Goal: Task Accomplishment & Management: Use online tool/utility

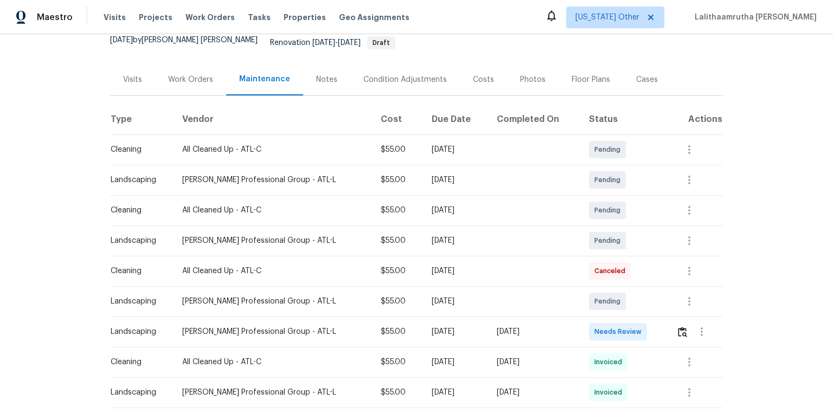
scroll to position [174, 0]
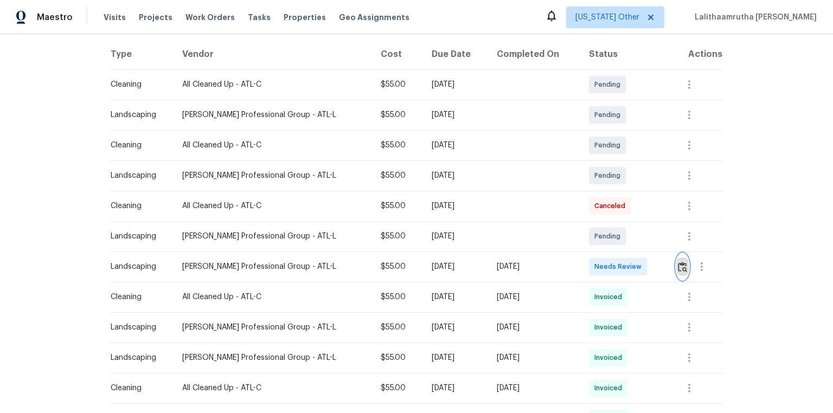
click at [592, 262] on img "button" at bounding box center [682, 267] width 9 height 10
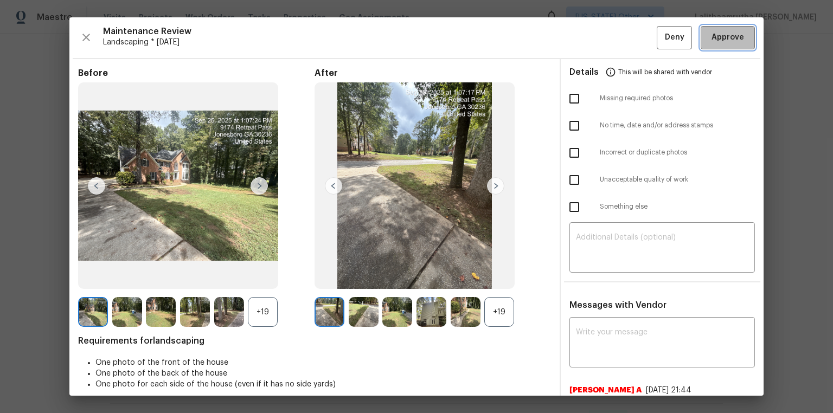
click at [592, 36] on span "Approve" at bounding box center [728, 38] width 33 height 14
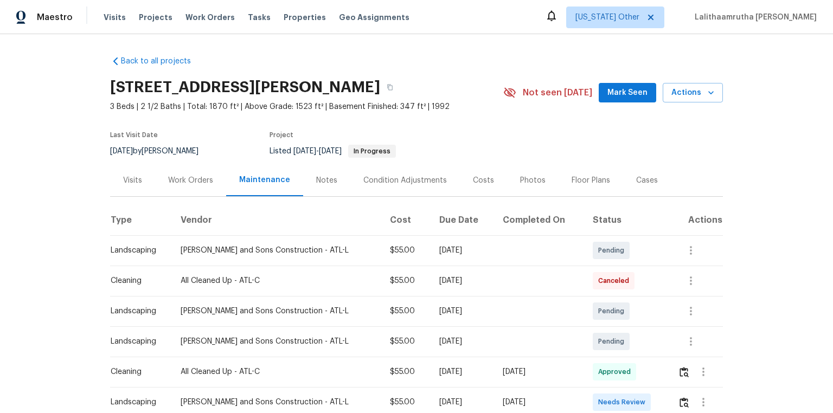
scroll to position [130, 0]
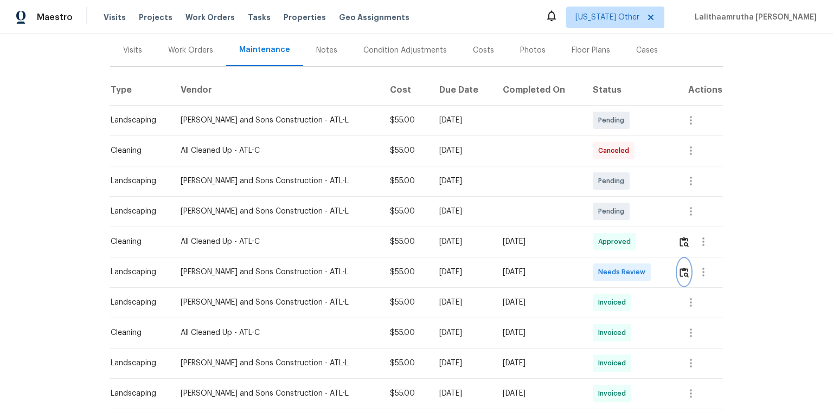
click at [592, 271] on img "button" at bounding box center [684, 272] width 9 height 10
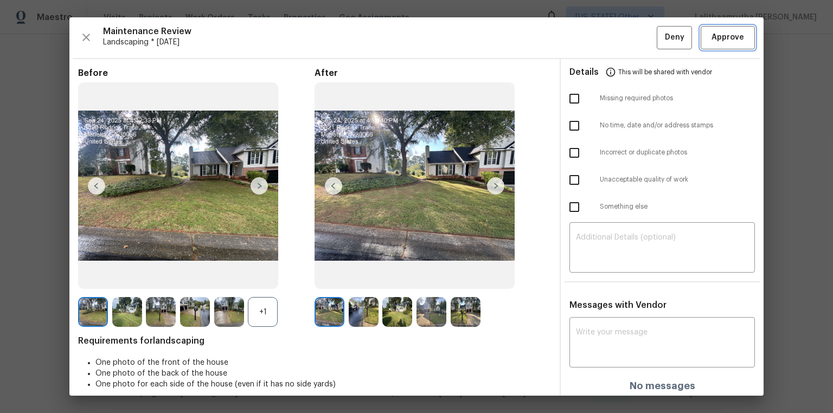
click at [592, 40] on span "Approve" at bounding box center [728, 38] width 33 height 14
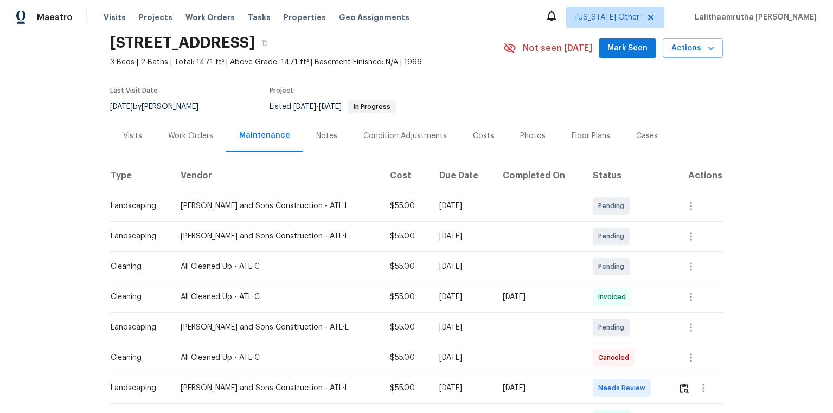
scroll to position [87, 0]
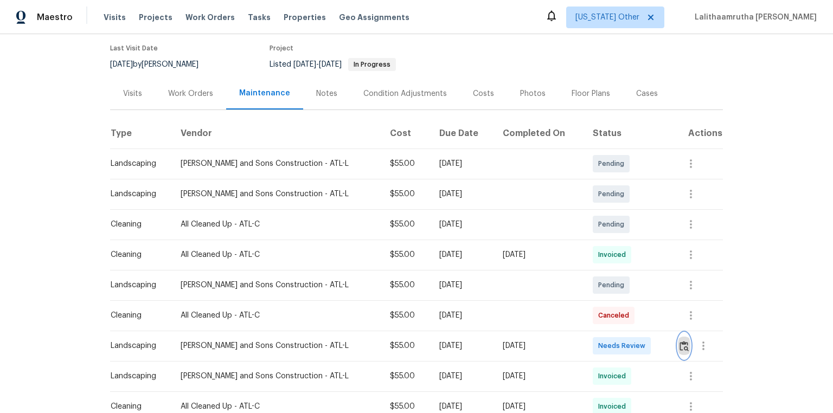
click at [592, 278] on img "button" at bounding box center [684, 346] width 9 height 10
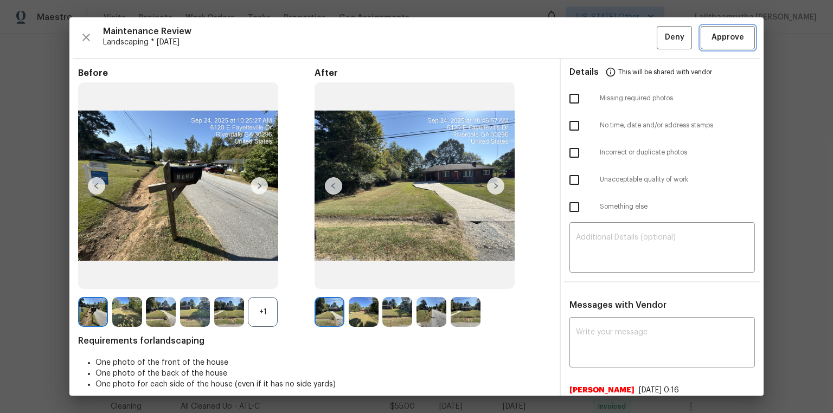
click at [592, 37] on span "Approve" at bounding box center [728, 38] width 33 height 14
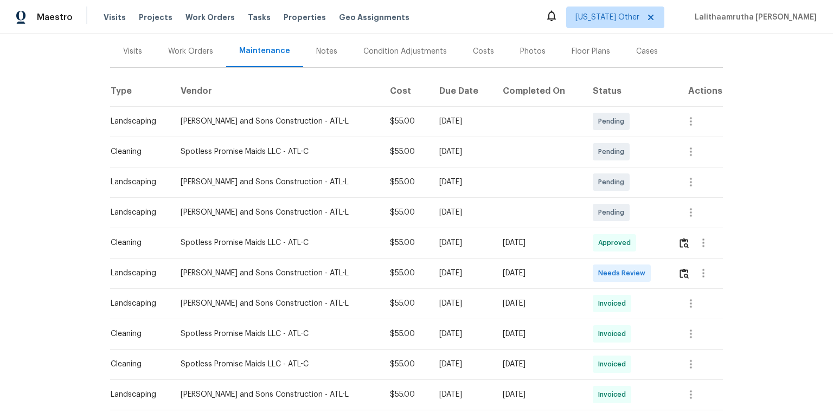
scroll to position [130, 0]
click at [592, 270] on img "button" at bounding box center [684, 272] width 9 height 10
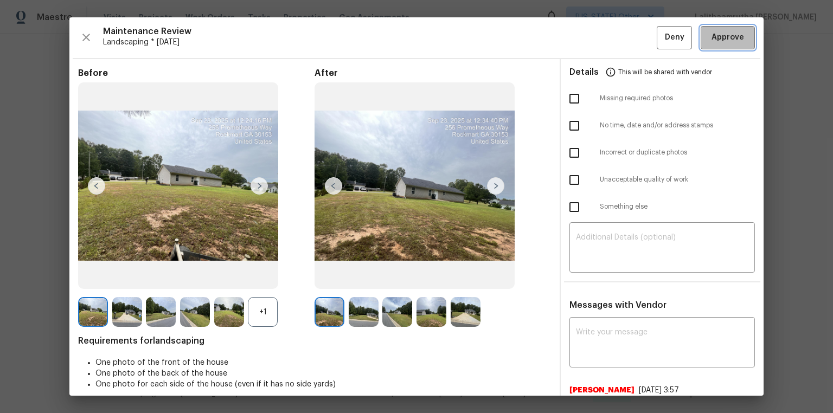
click at [592, 36] on span "Approve" at bounding box center [728, 38] width 33 height 14
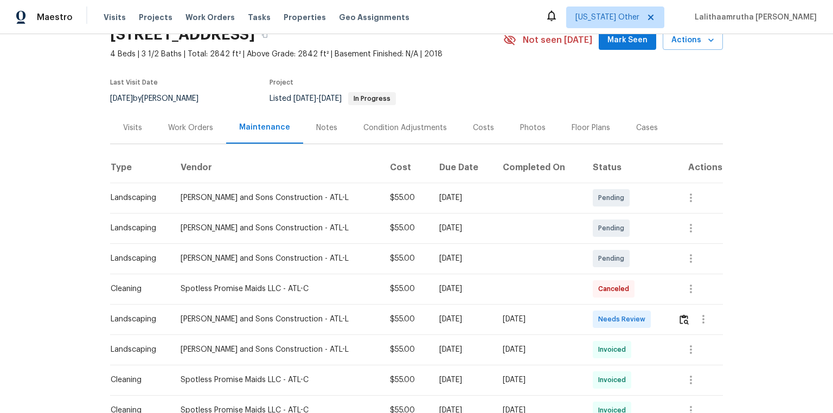
scroll to position [130, 0]
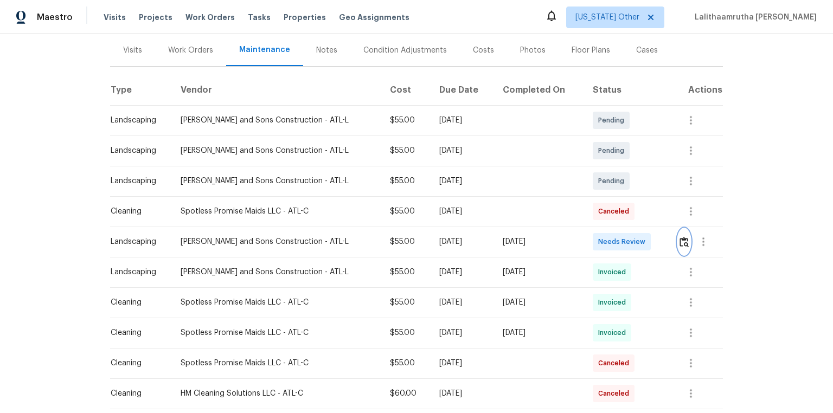
click at [592, 245] on img "button" at bounding box center [684, 242] width 9 height 10
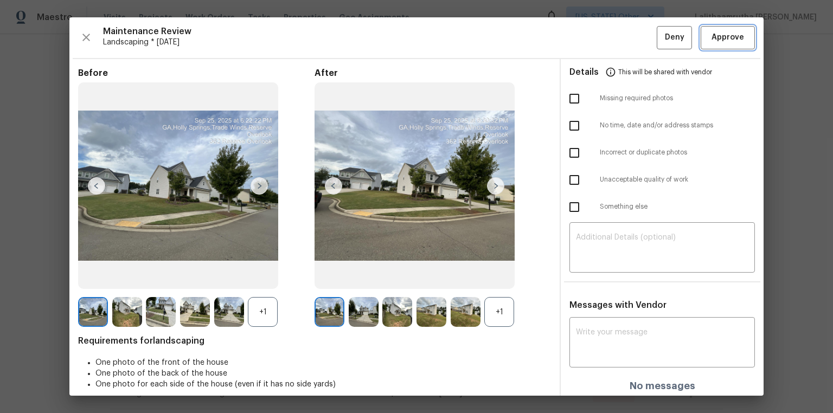
click at [592, 33] on span "Approve" at bounding box center [728, 38] width 33 height 14
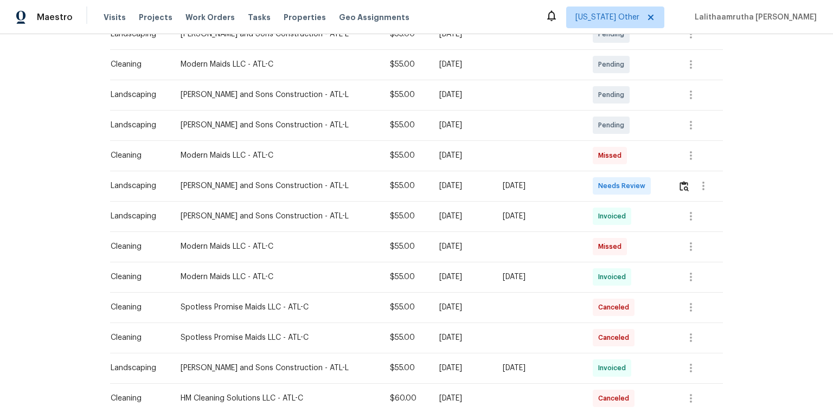
scroll to position [217, 0]
click at [592, 189] on img "button" at bounding box center [684, 186] width 9 height 10
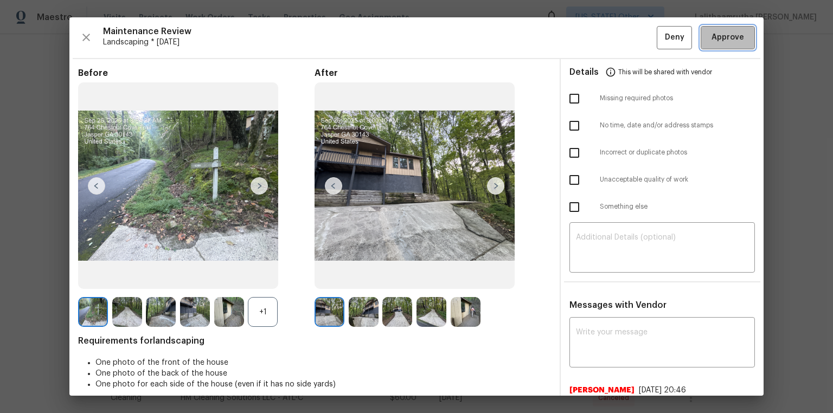
click at [592, 41] on span "Approve" at bounding box center [728, 38] width 33 height 14
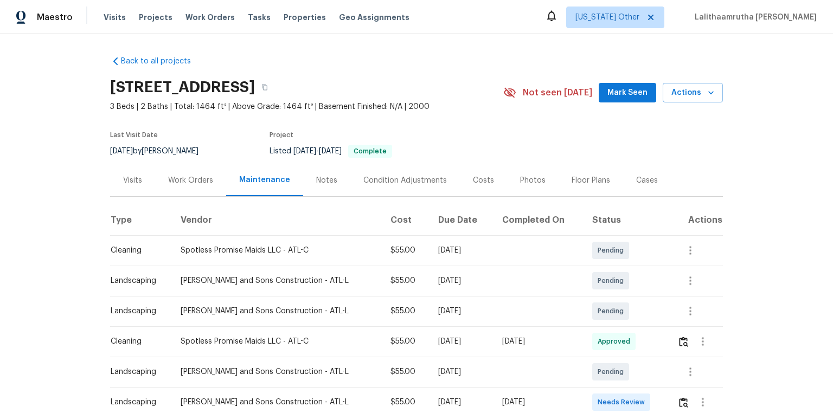
scroll to position [174, 0]
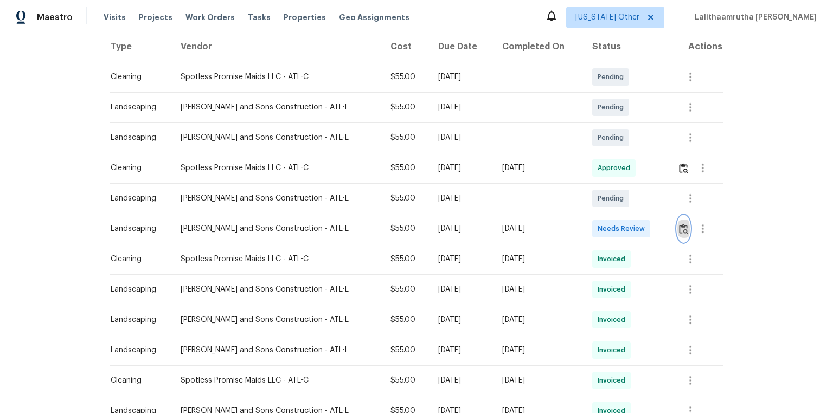
click at [592, 233] on img "button" at bounding box center [683, 229] width 9 height 10
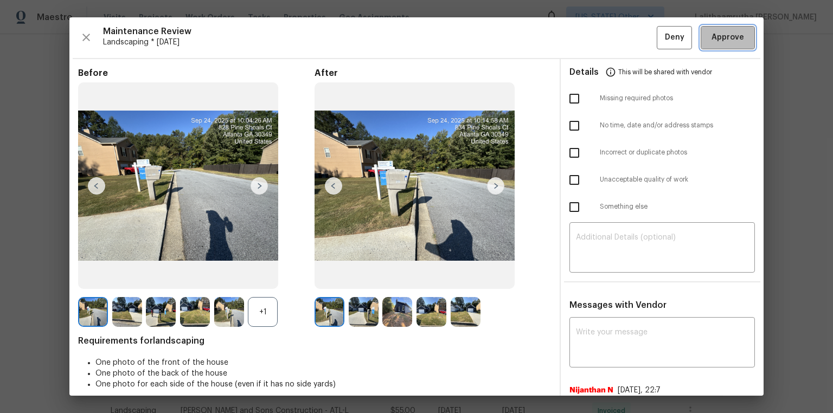
click at [592, 43] on span "Approve" at bounding box center [728, 38] width 33 height 14
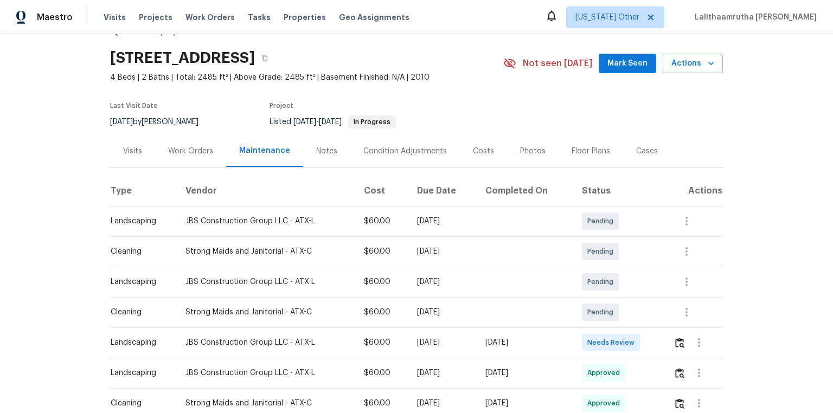
scroll to position [43, 0]
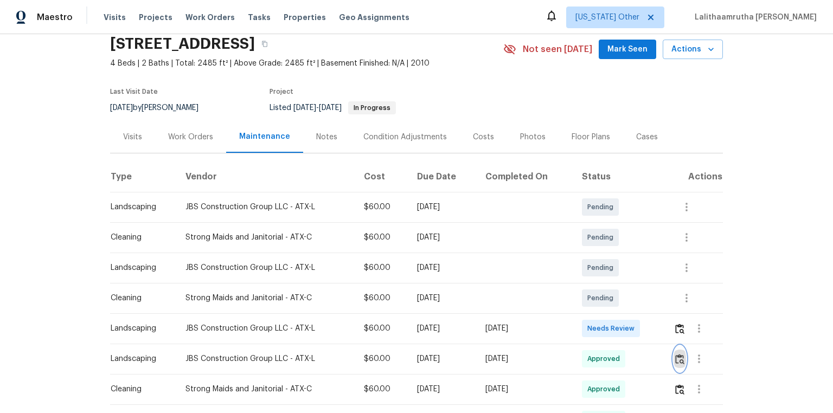
click at [592, 278] on img "button" at bounding box center [679, 359] width 9 height 10
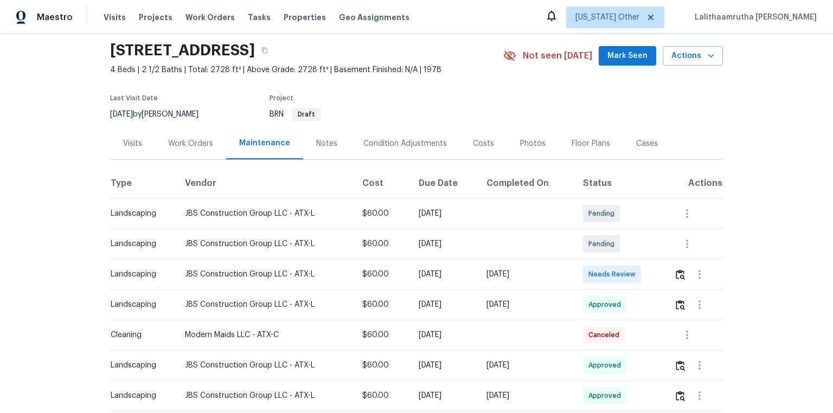
scroll to position [87, 0]
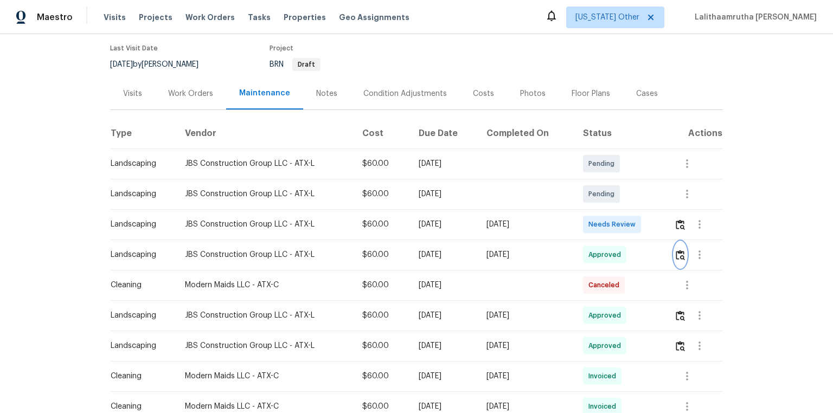
click at [592, 253] on img "button" at bounding box center [680, 255] width 9 height 10
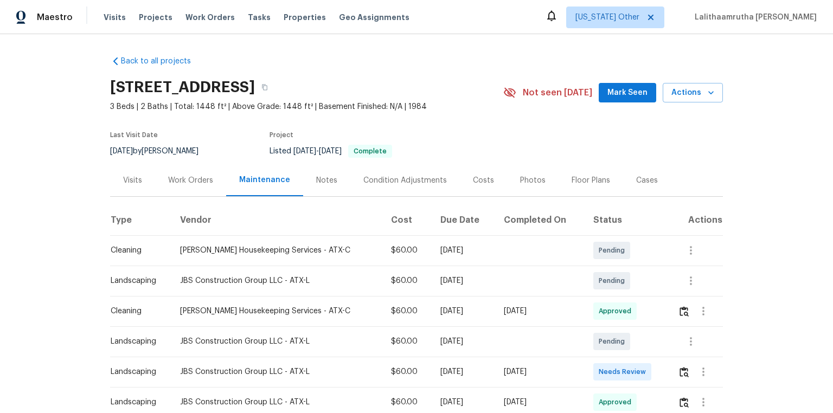
scroll to position [43, 0]
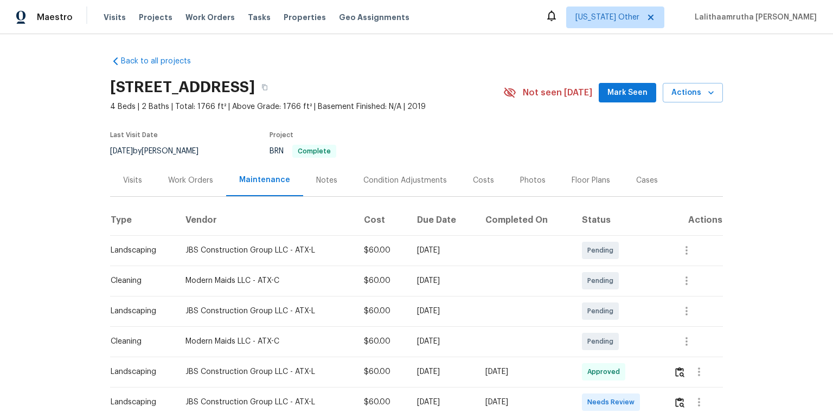
click at [175, 36] on div "Back to all projects 116 San View Dr, Georgetown, TX 78628 4 Beds | 2 Baths | T…" at bounding box center [416, 223] width 833 height 379
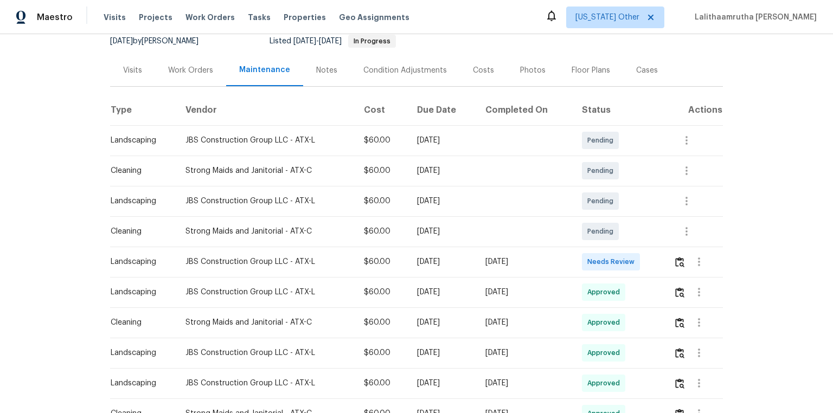
scroll to position [130, 0]
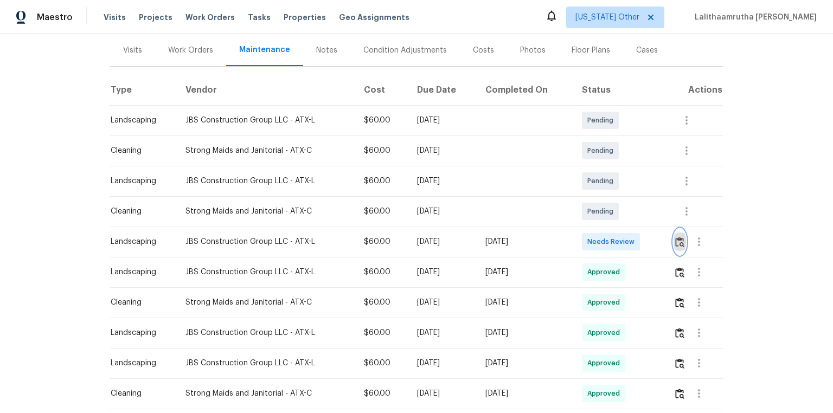
click at [679, 240] on img "button" at bounding box center [679, 242] width 9 height 10
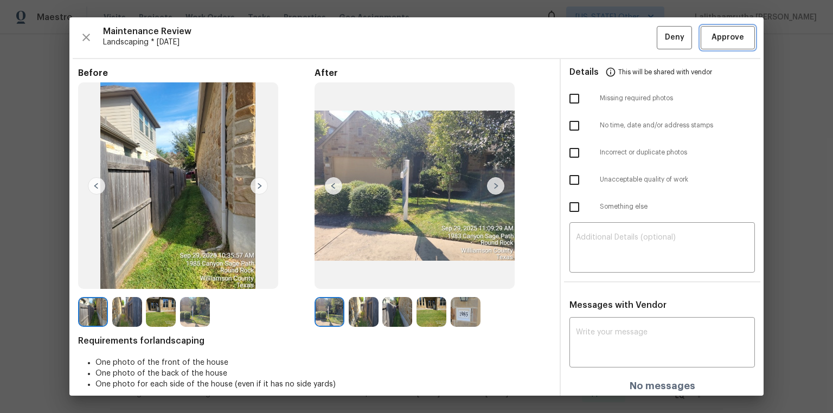
click at [724, 44] on button "Approve" at bounding box center [728, 37] width 54 height 23
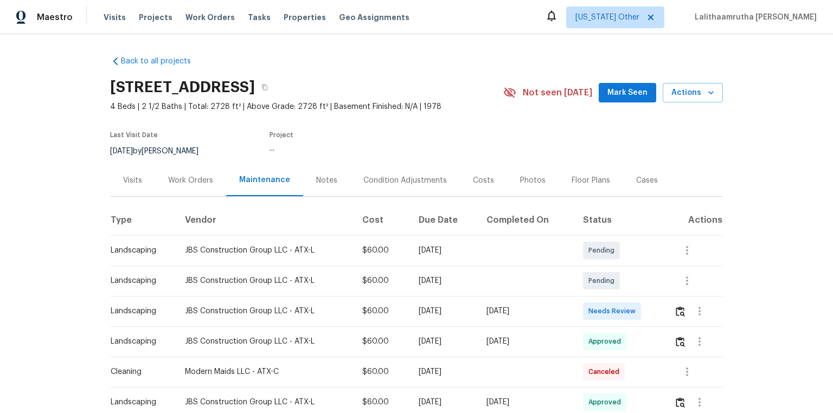
scroll to position [43, 0]
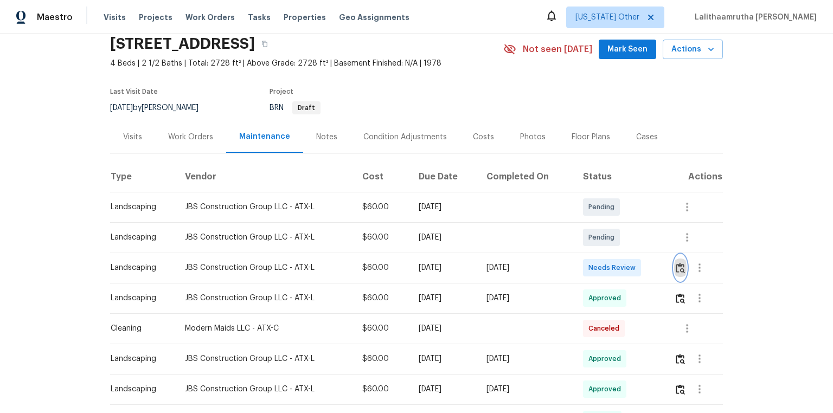
click at [592, 269] on img "button" at bounding box center [680, 268] width 9 height 10
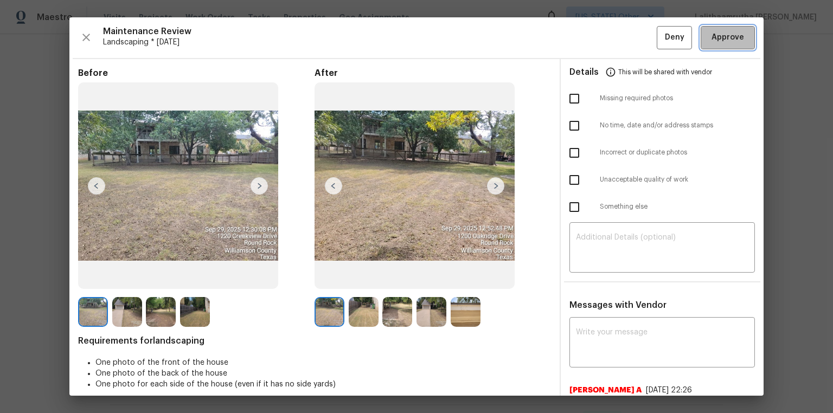
click at [592, 35] on span "Approve" at bounding box center [728, 38] width 33 height 14
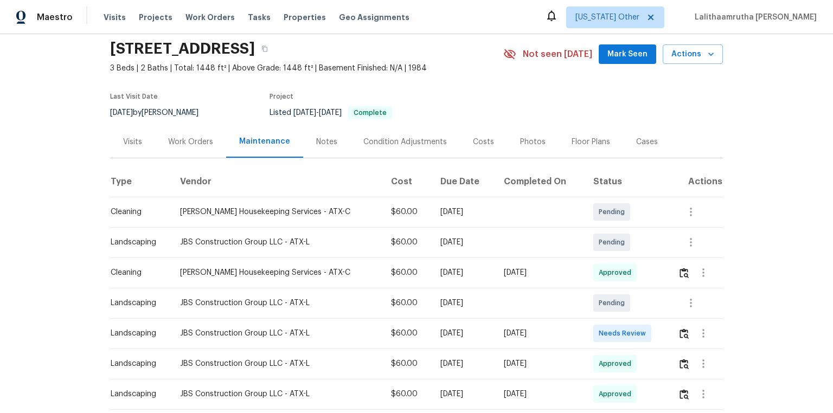
scroll to position [87, 0]
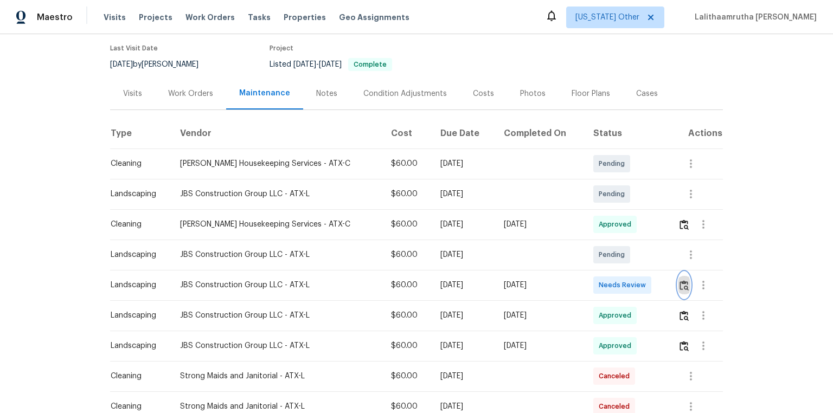
click at [592, 278] on img "button" at bounding box center [684, 285] width 9 height 10
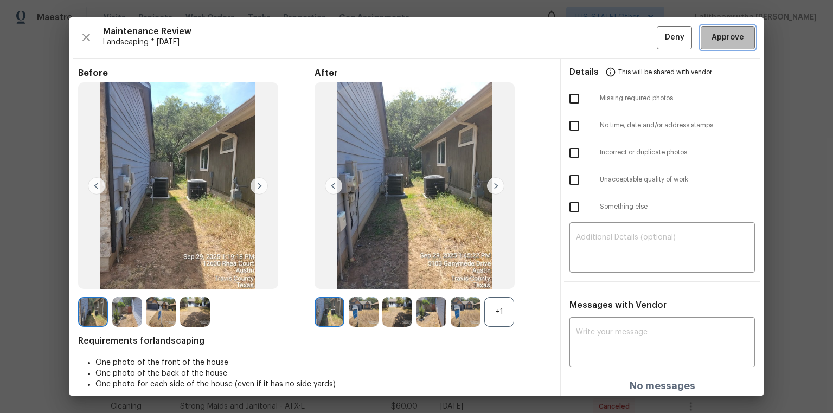
click at [592, 41] on span "Approve" at bounding box center [728, 38] width 33 height 14
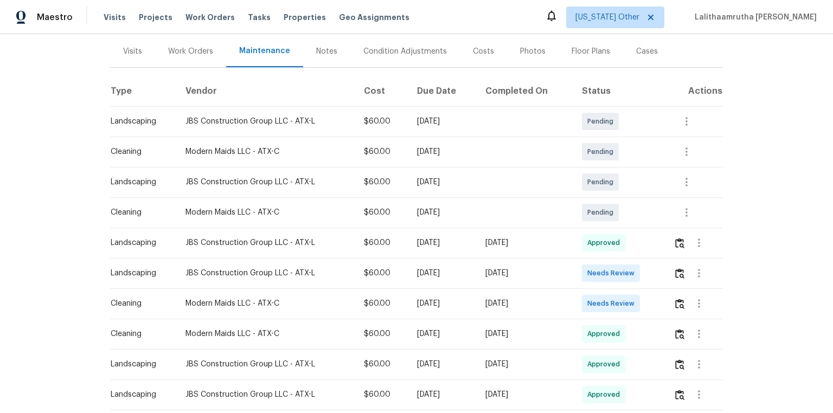
scroll to position [130, 0]
click at [592, 272] on img "button" at bounding box center [679, 272] width 9 height 10
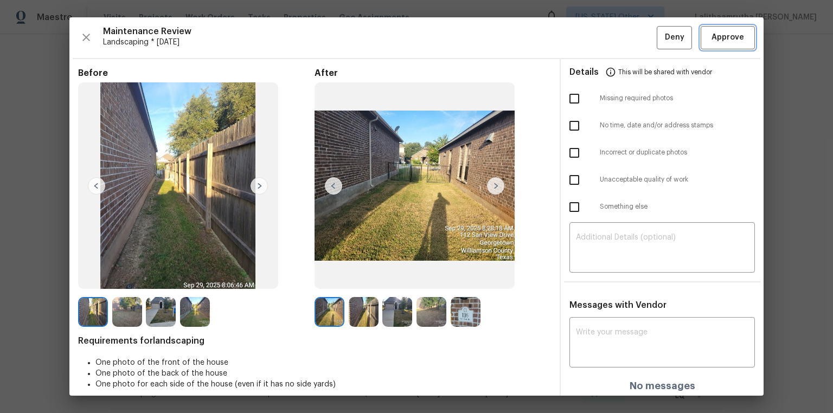
click at [592, 39] on span "Approve" at bounding box center [728, 38] width 33 height 14
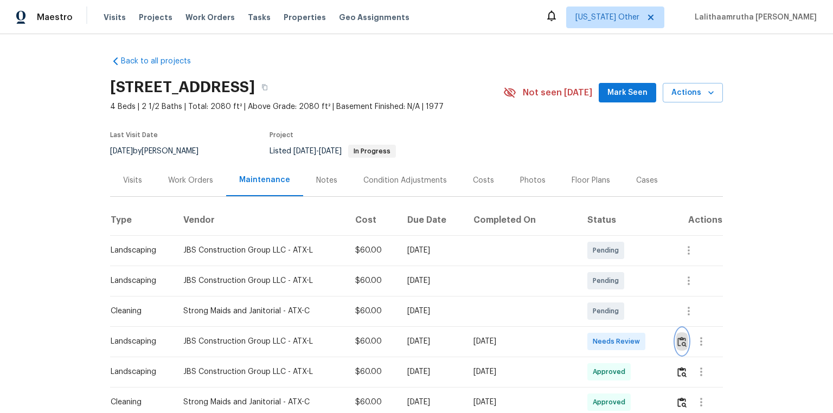
click at [592, 278] on button "button" at bounding box center [682, 342] width 12 height 26
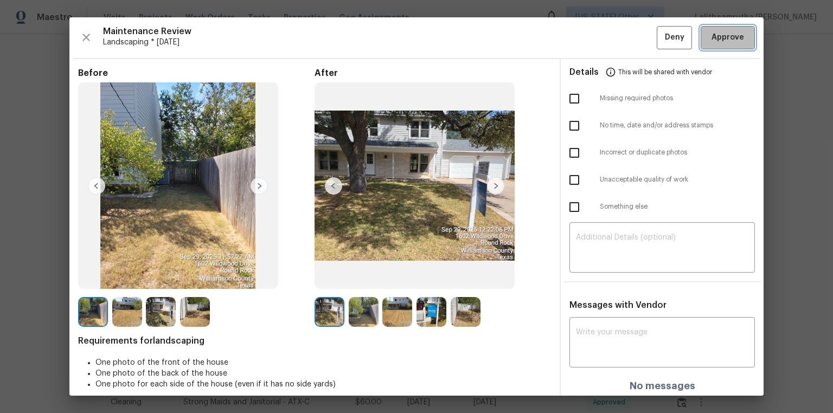
click at [592, 37] on span "Approve" at bounding box center [728, 38] width 33 height 14
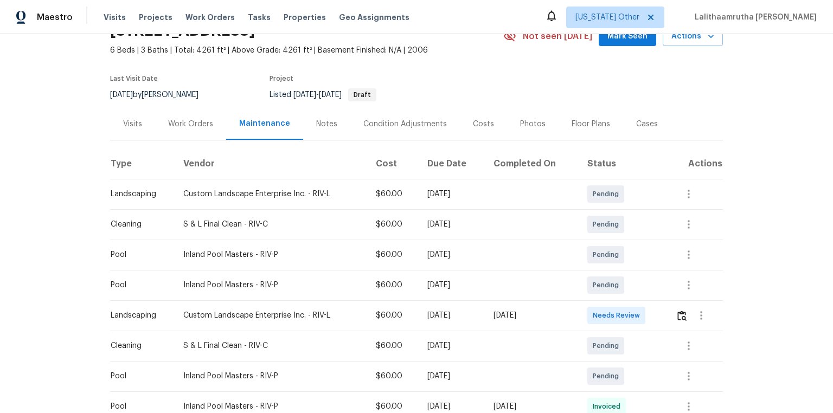
scroll to position [174, 0]
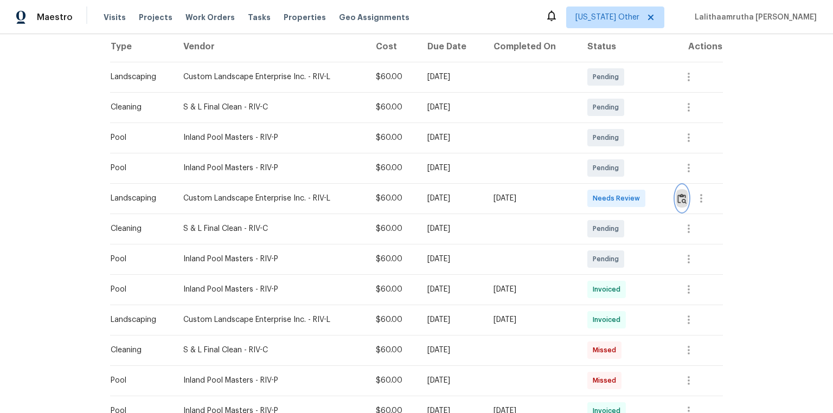
click at [592, 195] on img "button" at bounding box center [682, 199] width 9 height 10
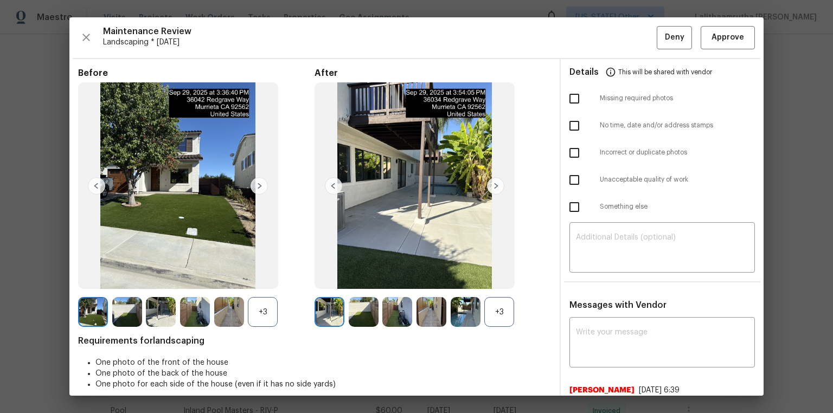
click at [592, 25] on div "Maintenance Review Landscaping * [DATE] Deny Approve Before +3 After +3 Require…" at bounding box center [416, 206] width 694 height 379
click at [592, 34] on span "Approve" at bounding box center [728, 38] width 33 height 14
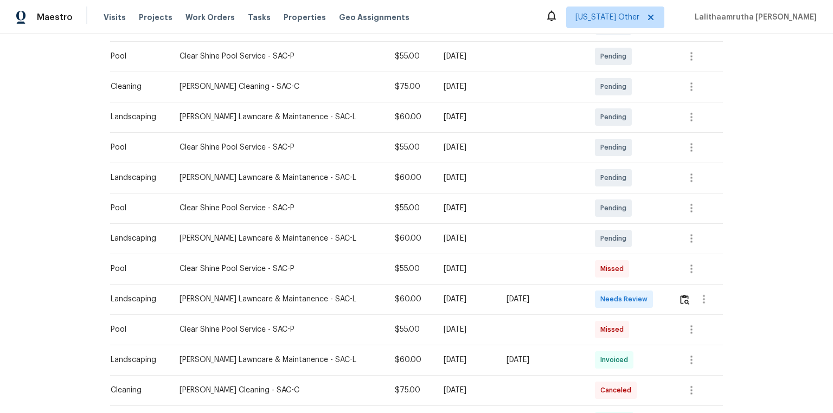
scroll to position [304, 0]
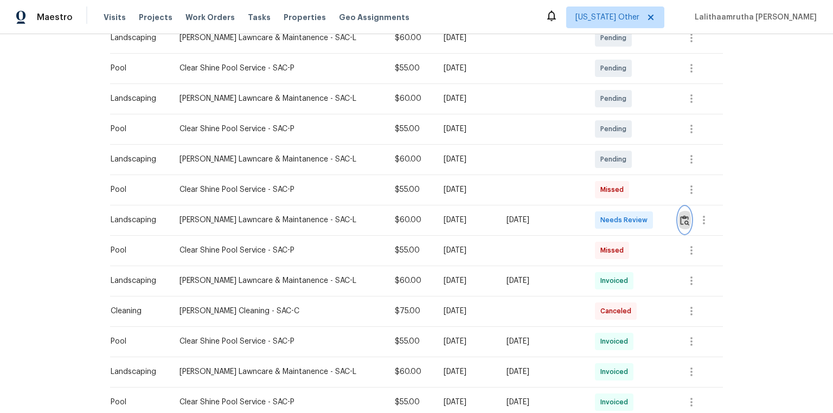
click at [592, 225] on img "button" at bounding box center [684, 220] width 9 height 10
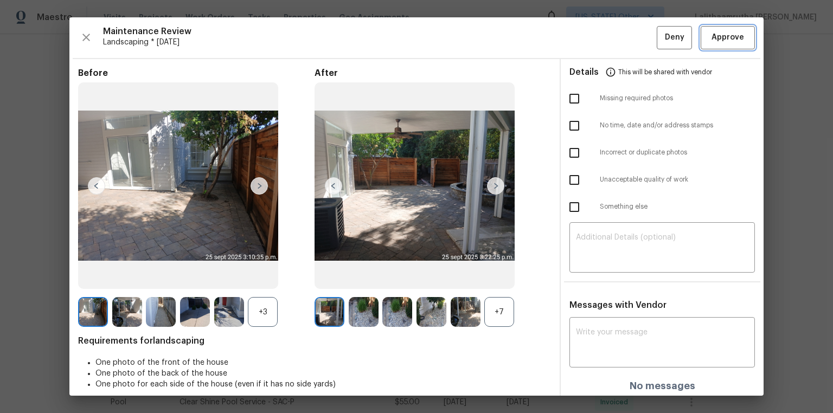
click at [592, 39] on span "Approve" at bounding box center [728, 38] width 33 height 14
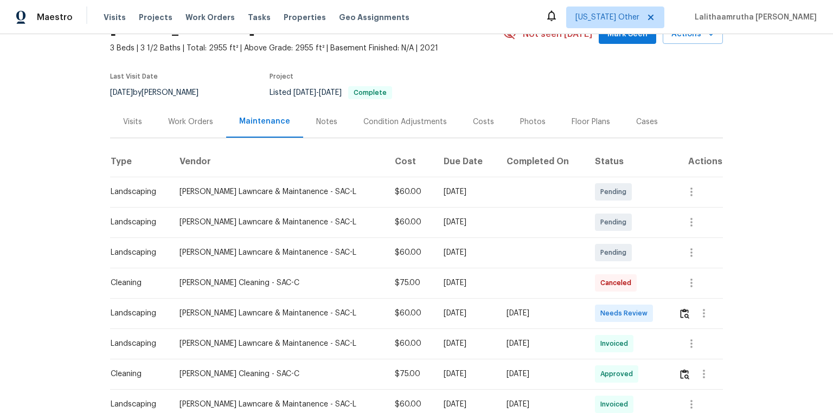
scroll to position [174, 0]
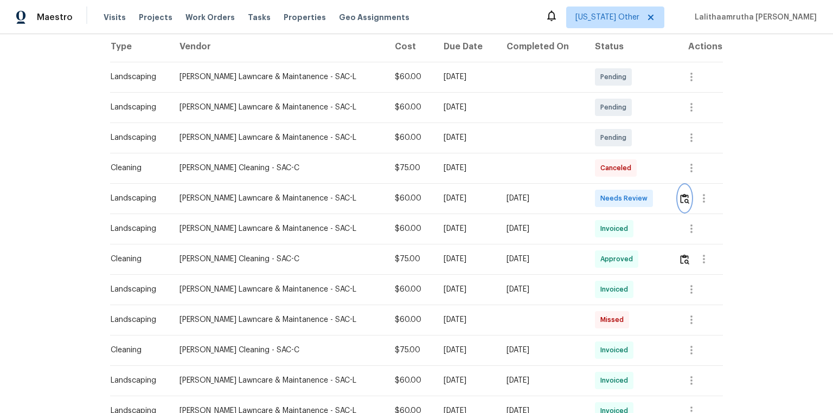
click at [592, 202] on button "button" at bounding box center [685, 199] width 12 height 26
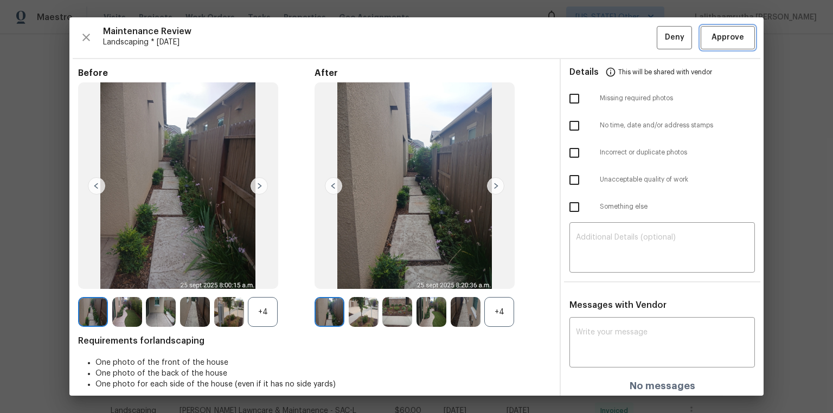
click at [592, 48] on button "Approve" at bounding box center [728, 37] width 54 height 23
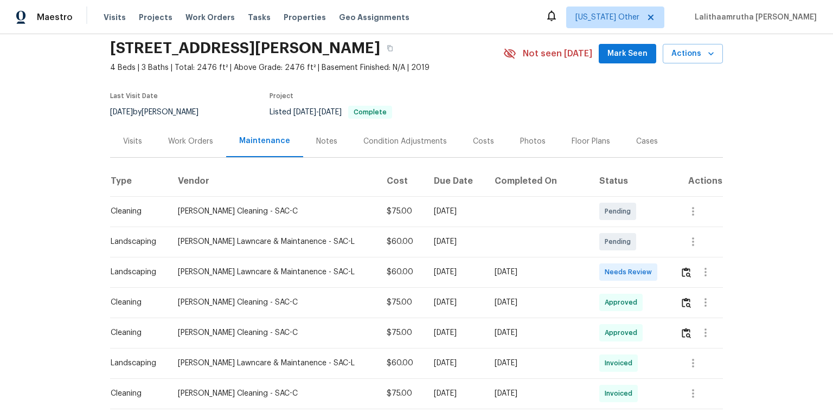
scroll to position [130, 0]
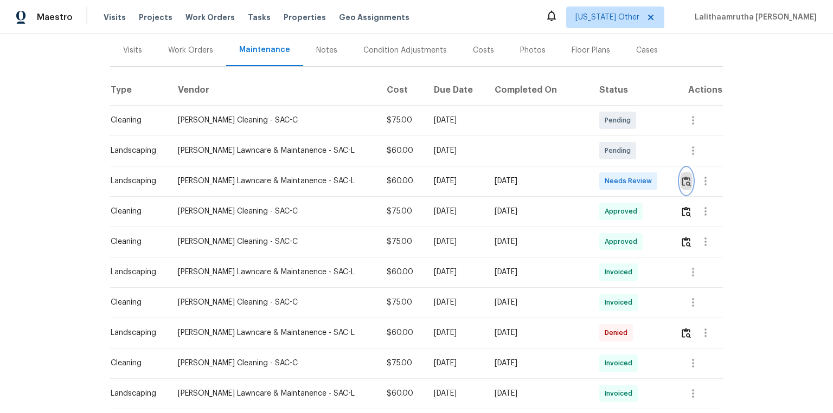
click at [592, 179] on img "button" at bounding box center [686, 181] width 9 height 10
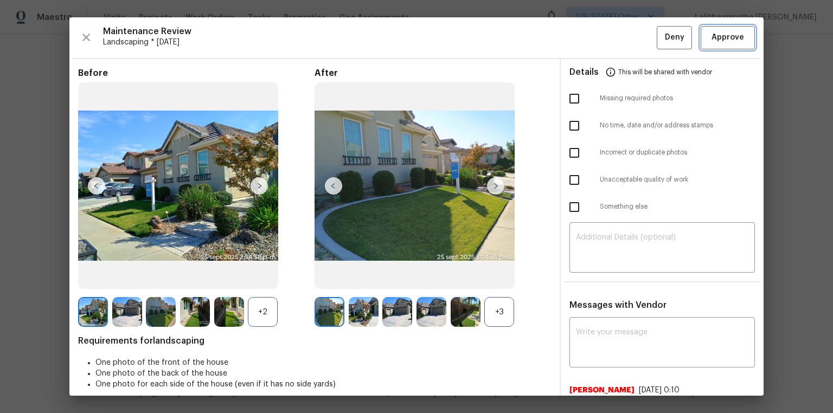
click at [592, 34] on span "Approve" at bounding box center [728, 38] width 33 height 14
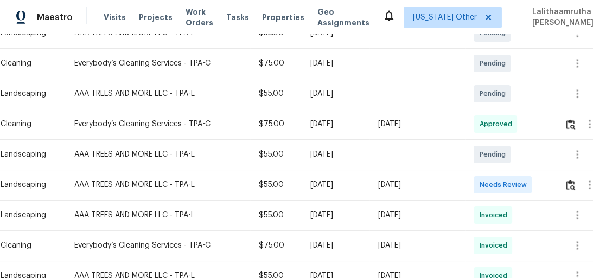
scroll to position [217, 0]
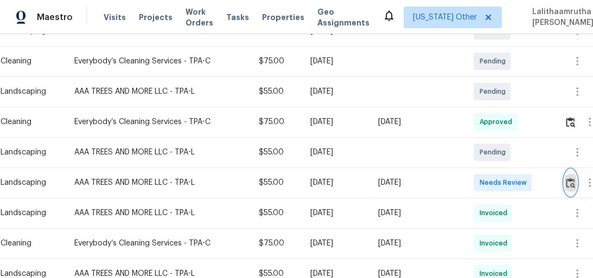
click at [573, 184] on img "button" at bounding box center [570, 183] width 9 height 10
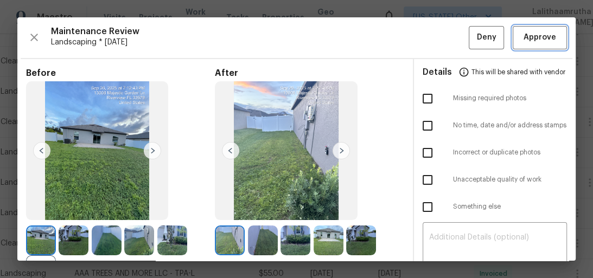
click at [539, 43] on button "Approve" at bounding box center [540, 37] width 54 height 23
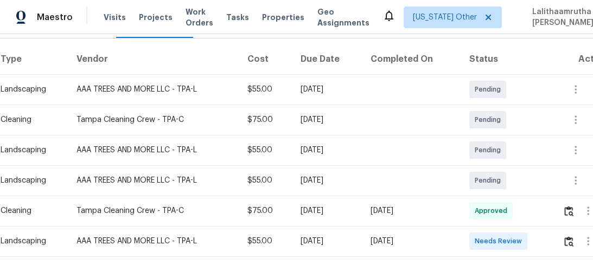
scroll to position [174, 0]
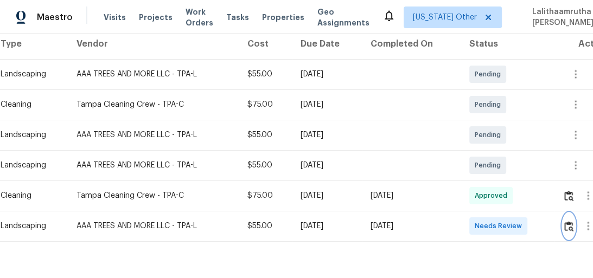
click at [569, 223] on img "button" at bounding box center [568, 226] width 9 height 10
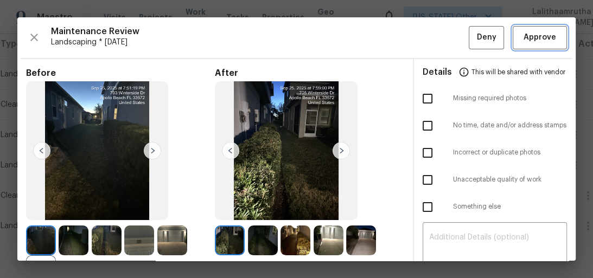
click at [545, 40] on span "Approve" at bounding box center [539, 38] width 33 height 14
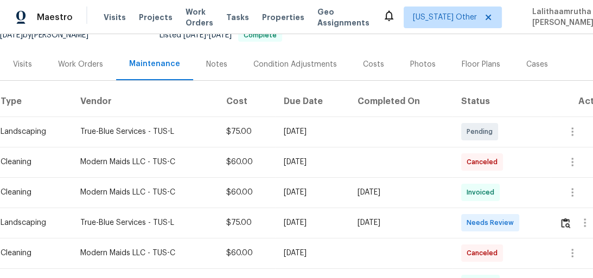
scroll to position [217, 0]
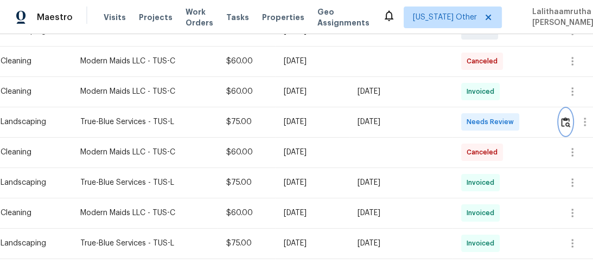
click at [569, 123] on img "button" at bounding box center [565, 122] width 9 height 10
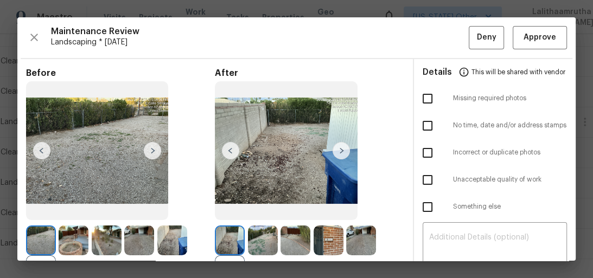
click at [541, 50] on div "Maintenance Review Landscaping * Mon, Sep 22 Deny Approve Before +4 After +3 Re…" at bounding box center [296, 139] width 558 height 244
click at [539, 42] on span "Approve" at bounding box center [539, 38] width 33 height 14
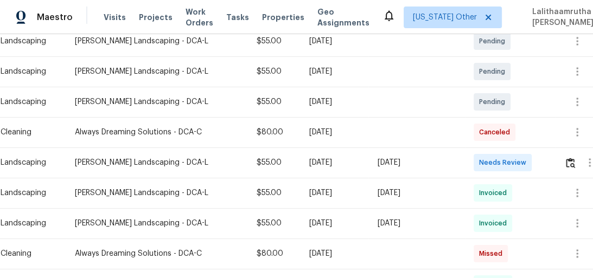
scroll to position [217, 0]
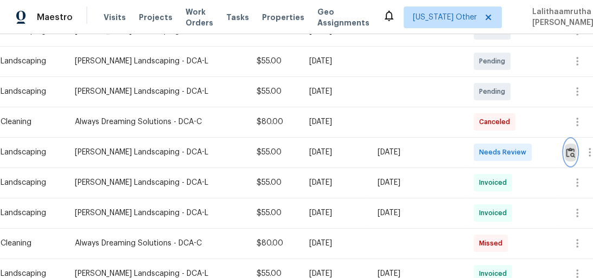
click at [572, 149] on img "button" at bounding box center [570, 153] width 9 height 10
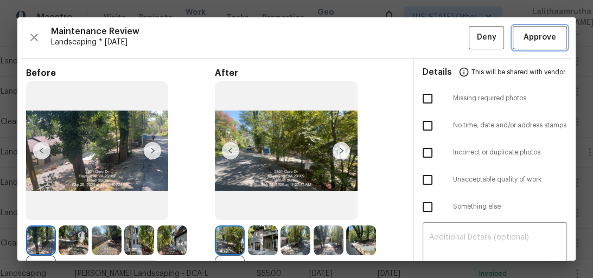
click at [539, 45] on button "Approve" at bounding box center [540, 37] width 54 height 23
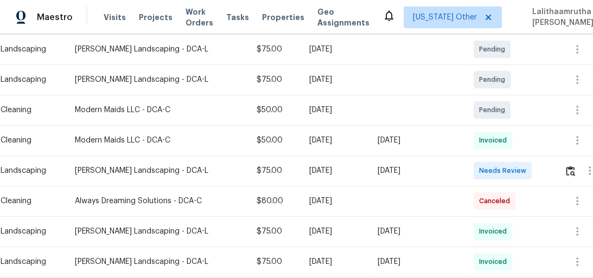
scroll to position [260, 0]
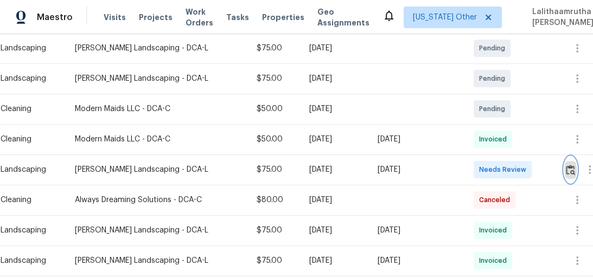
click at [570, 173] on img "button" at bounding box center [570, 170] width 9 height 10
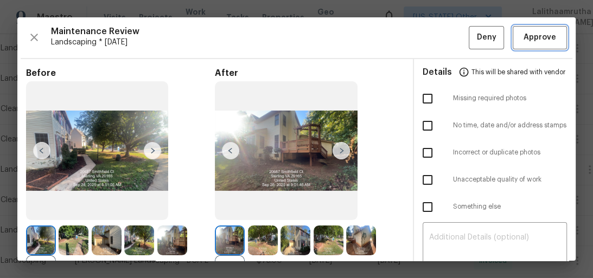
click at [537, 41] on span "Approve" at bounding box center [539, 38] width 33 height 14
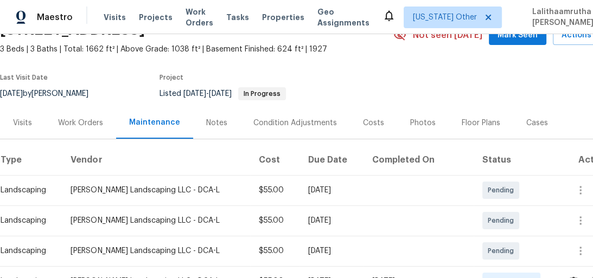
scroll to position [217, 0]
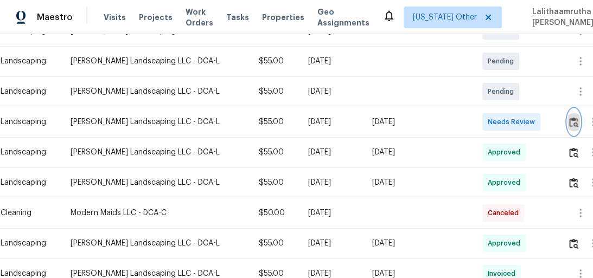
click at [569, 123] on img "button" at bounding box center [573, 122] width 9 height 10
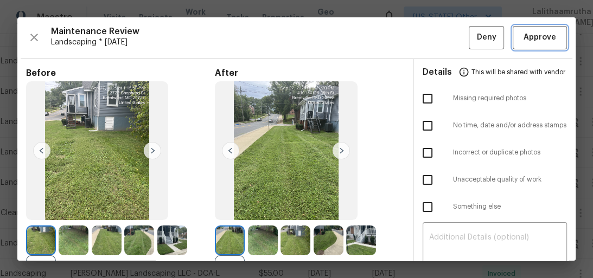
click at [542, 41] on span "Approve" at bounding box center [539, 38] width 33 height 14
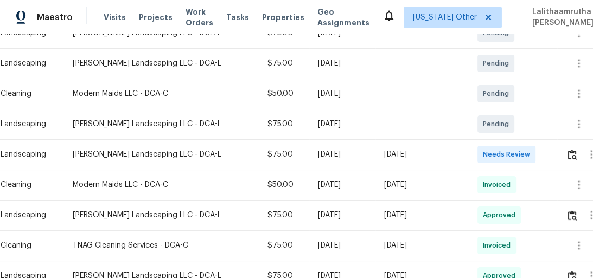
scroll to position [260, 0]
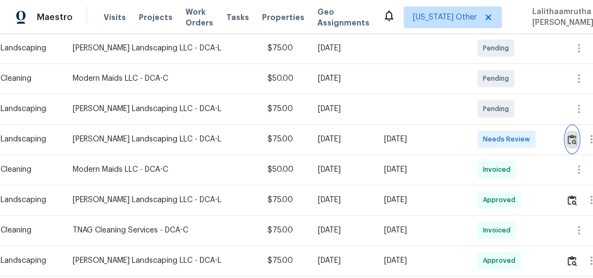
click at [572, 142] on img "button" at bounding box center [571, 140] width 9 height 10
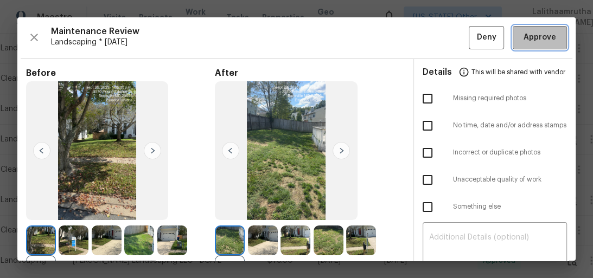
click at [544, 38] on span "Approve" at bounding box center [539, 38] width 33 height 14
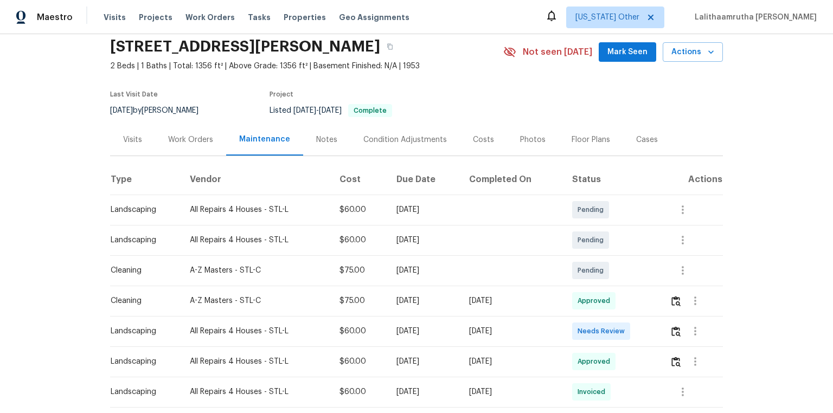
scroll to position [130, 0]
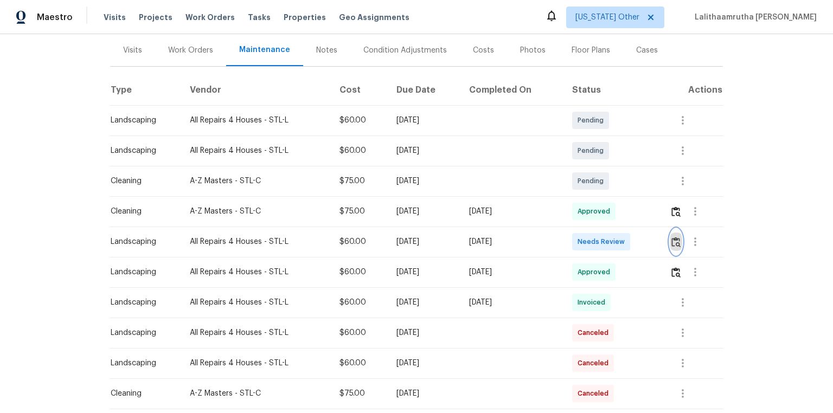
click at [592, 239] on img "button" at bounding box center [676, 242] width 9 height 10
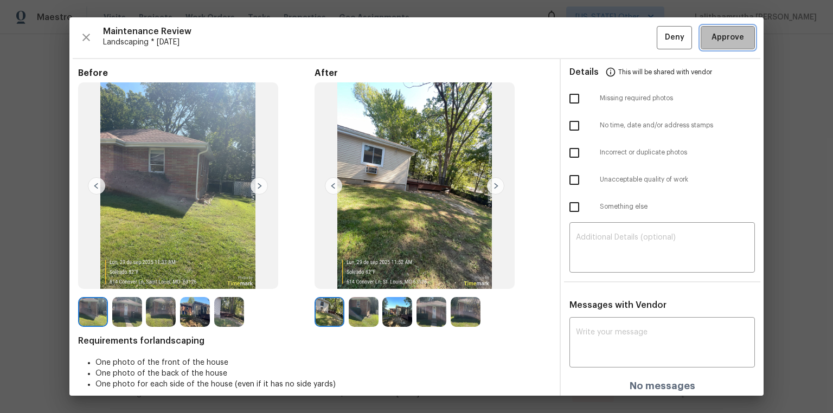
click at [592, 41] on span "Approve" at bounding box center [728, 38] width 33 height 14
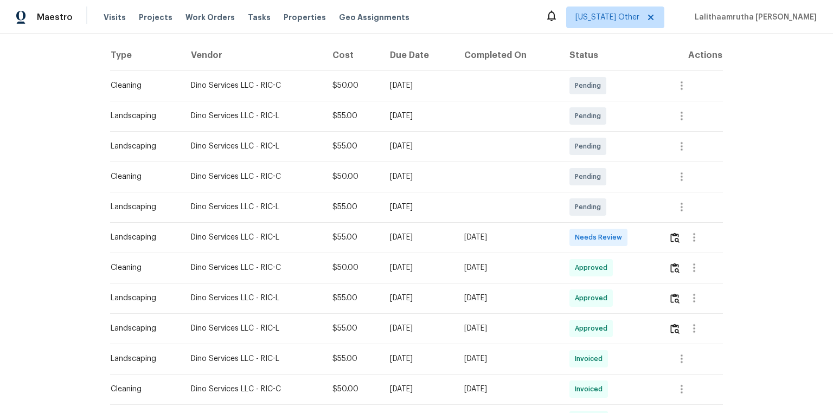
scroll to position [304, 0]
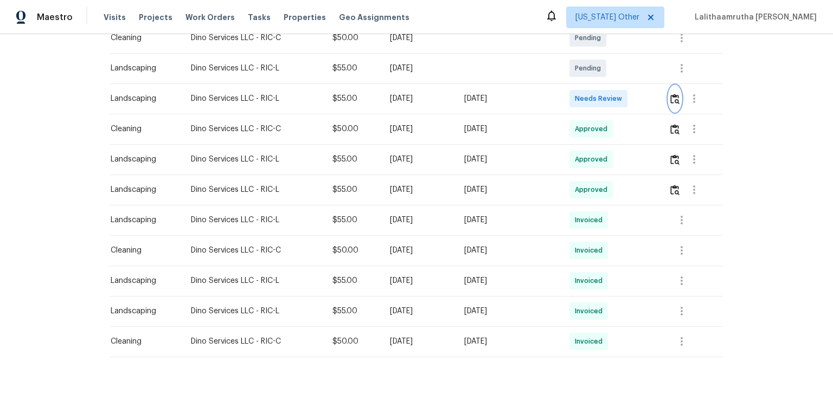
click at [592, 99] on img "button" at bounding box center [674, 99] width 9 height 10
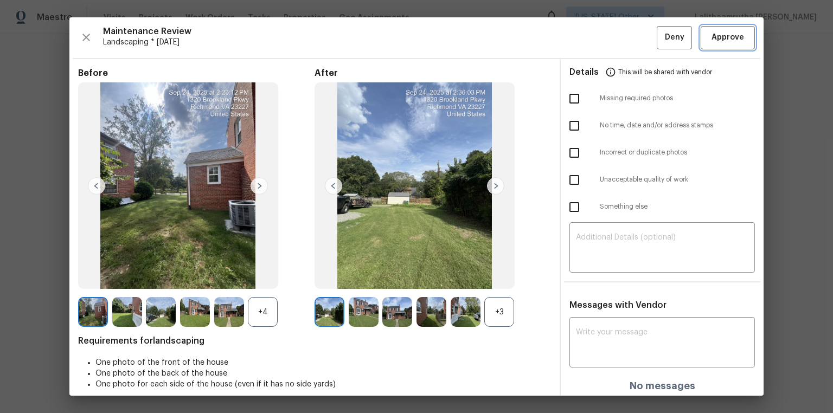
click at [592, 37] on span "Approve" at bounding box center [728, 38] width 33 height 14
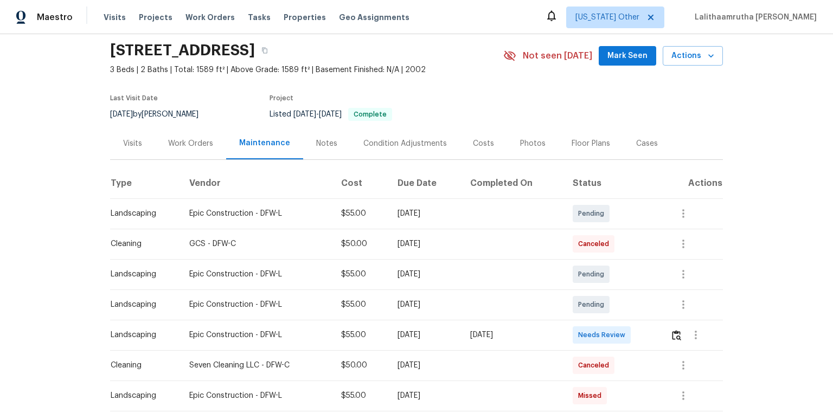
scroll to position [87, 0]
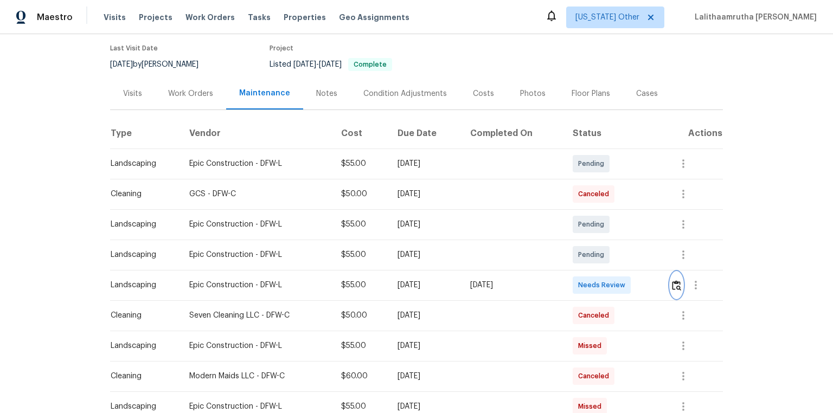
click at [592, 278] on button "button" at bounding box center [676, 285] width 12 height 26
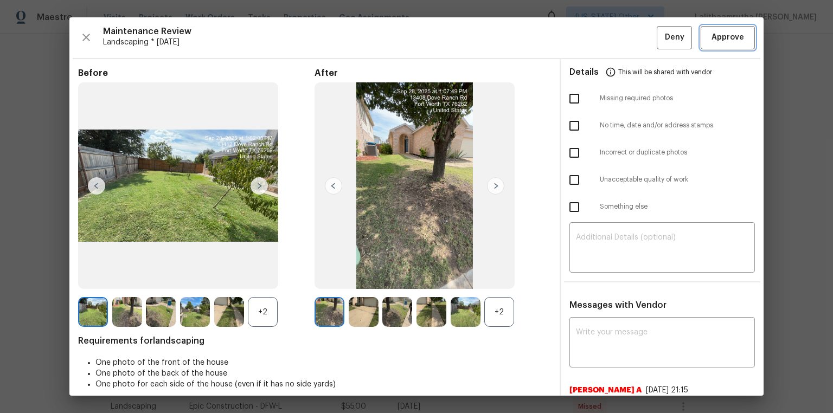
click at [592, 39] on span "Approve" at bounding box center [728, 38] width 33 height 14
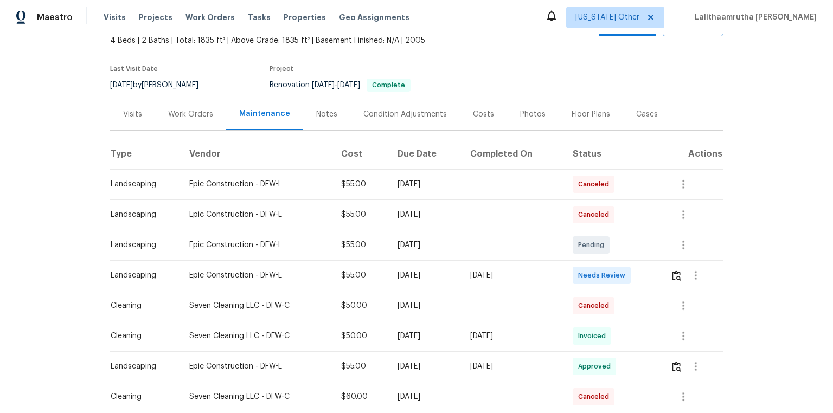
scroll to position [174, 0]
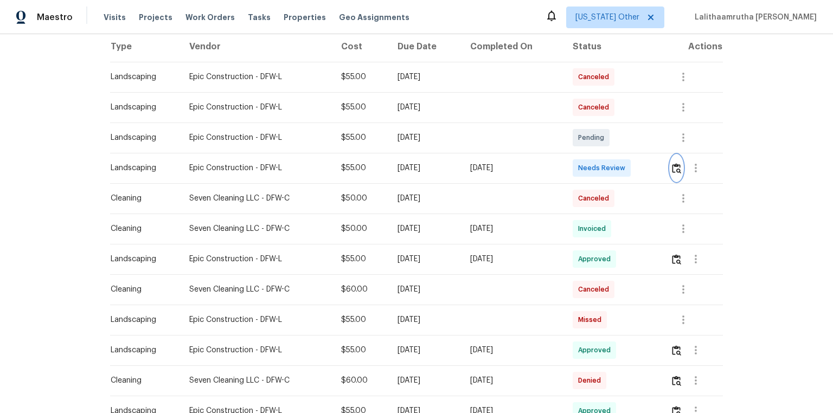
click at [592, 165] on img "button" at bounding box center [676, 168] width 9 height 10
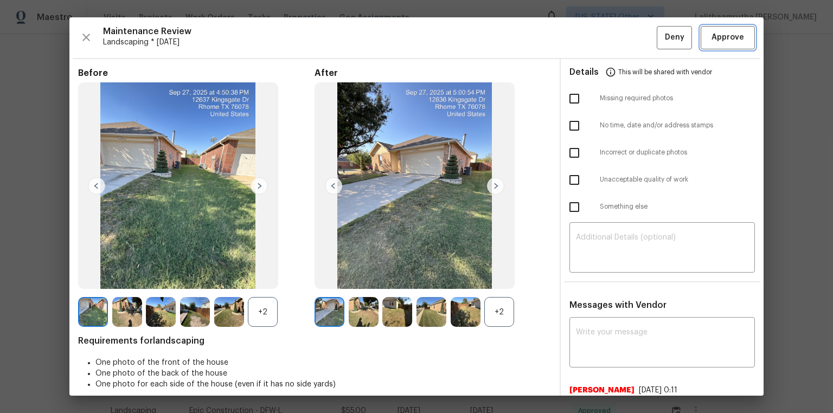
click at [592, 48] on button "Approve" at bounding box center [728, 37] width 54 height 23
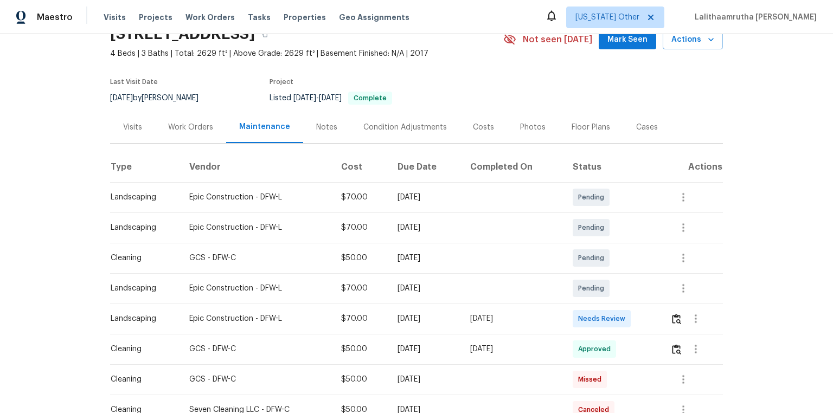
scroll to position [130, 0]
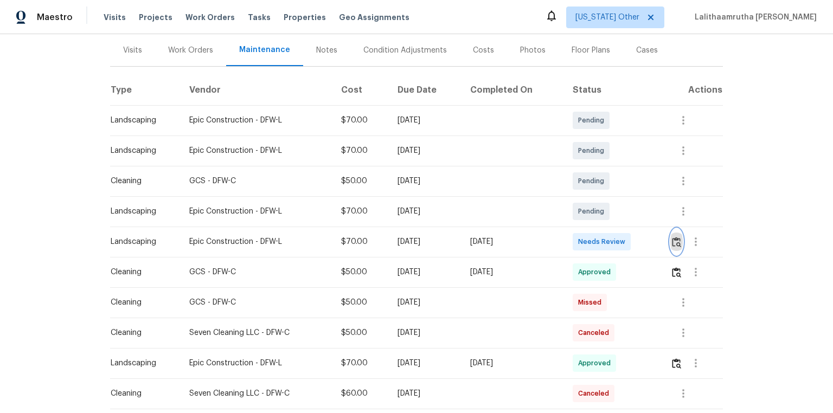
click at [592, 246] on img "button" at bounding box center [676, 242] width 9 height 10
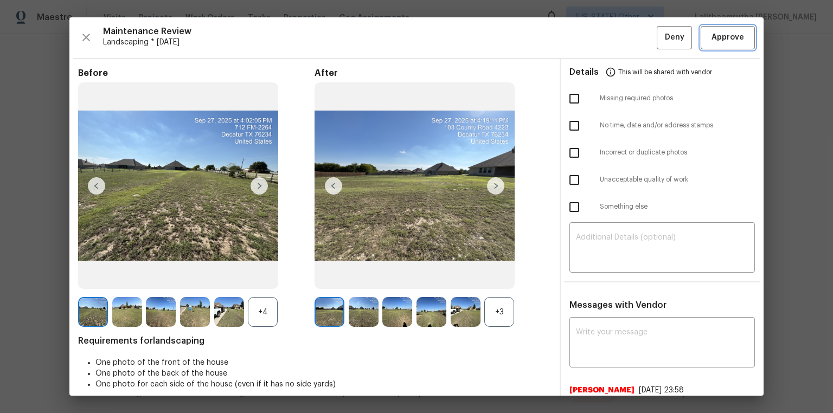
click at [592, 39] on span "Approve" at bounding box center [728, 38] width 33 height 14
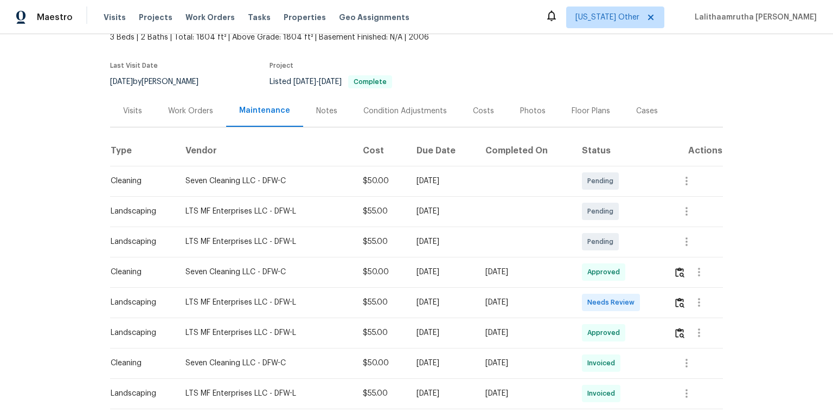
scroll to position [87, 0]
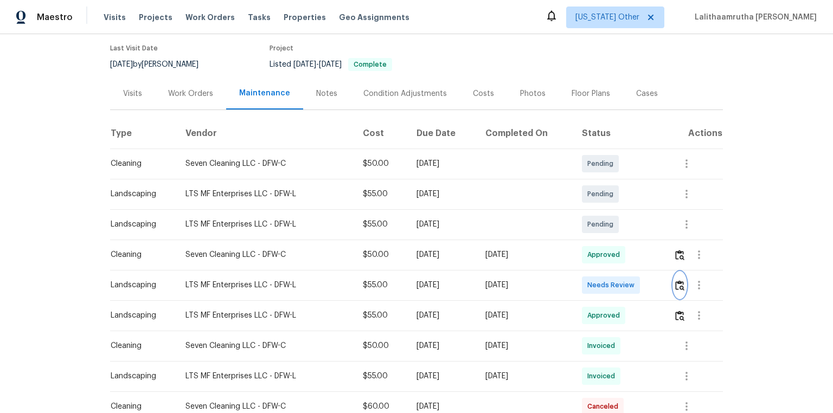
click at [592, 278] on img "button" at bounding box center [679, 285] width 9 height 10
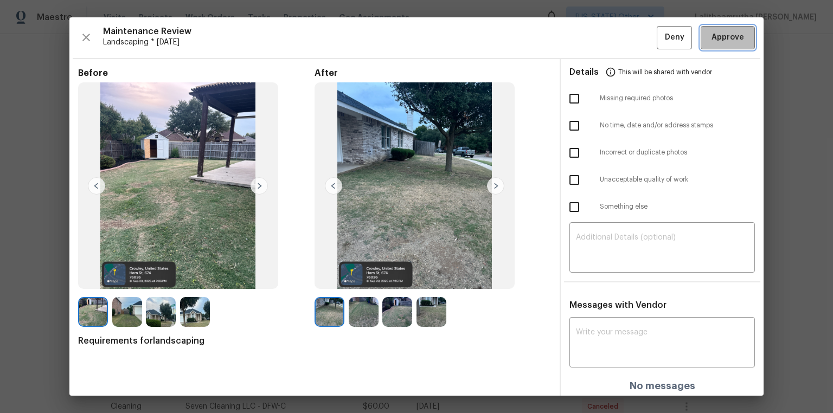
click at [592, 46] on button "Approve" at bounding box center [728, 37] width 54 height 23
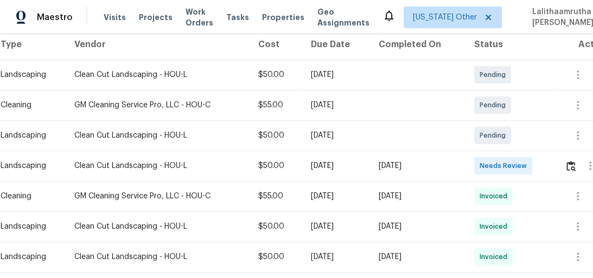
scroll to position [174, 0]
click at [574, 166] on img "button" at bounding box center [570, 166] width 9 height 10
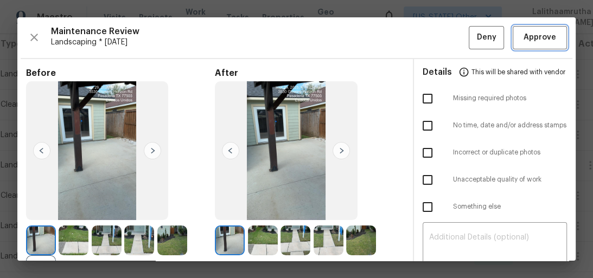
click at [542, 34] on span "Approve" at bounding box center [539, 38] width 33 height 14
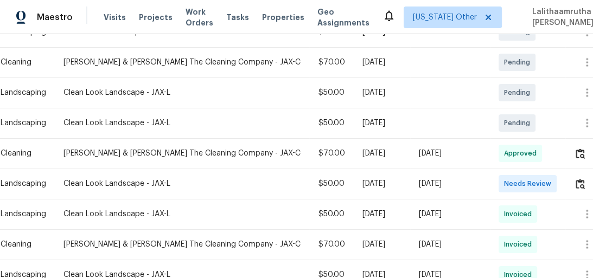
scroll to position [217, 0]
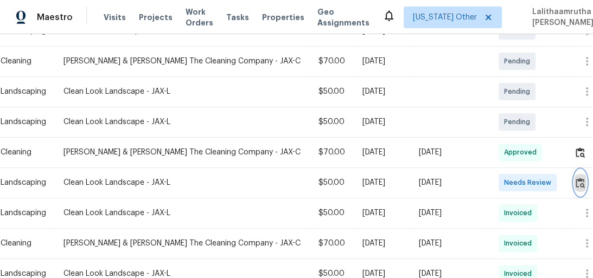
click at [576, 185] on img "button" at bounding box center [580, 183] width 9 height 10
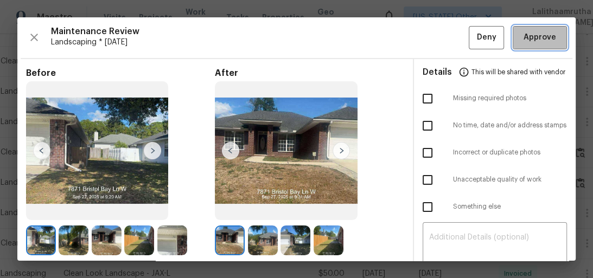
click at [526, 42] on span "Approve" at bounding box center [539, 38] width 33 height 14
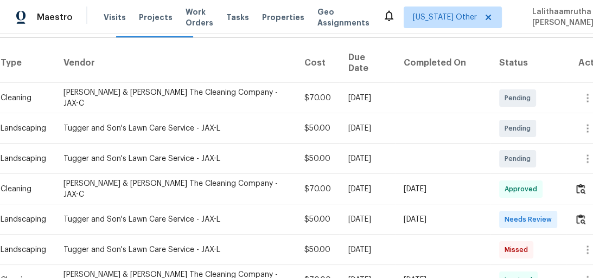
scroll to position [174, 0]
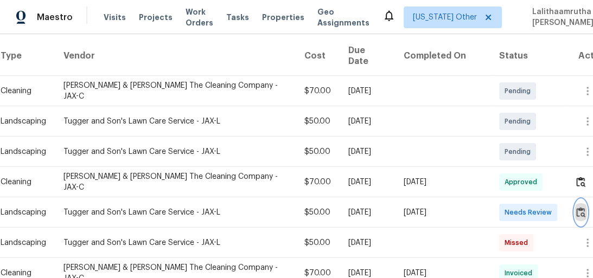
click at [576, 207] on img "button" at bounding box center [580, 212] width 9 height 10
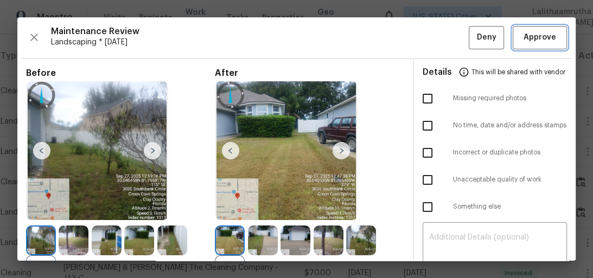
click at [532, 42] on span "Approve" at bounding box center [539, 38] width 33 height 14
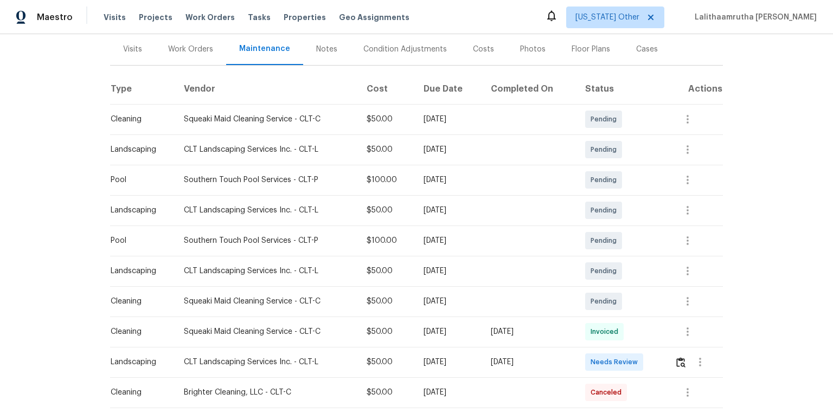
scroll to position [174, 0]
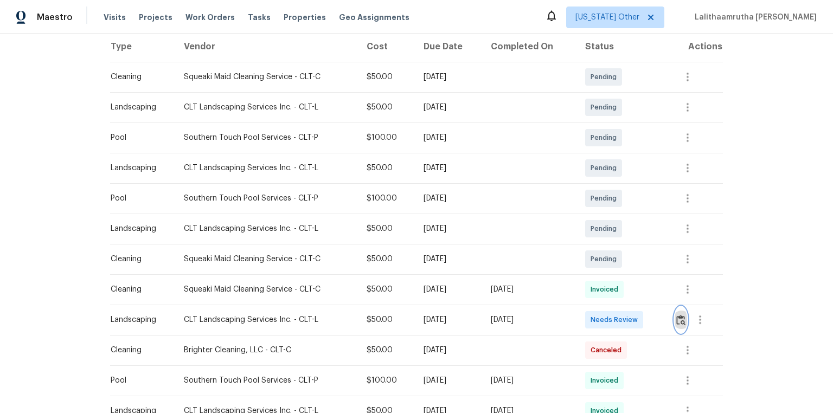
click at [592, 278] on img "button" at bounding box center [680, 320] width 9 height 10
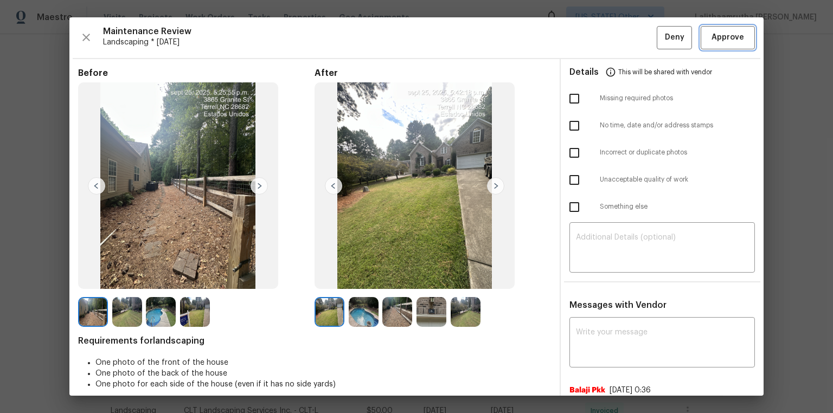
click at [592, 35] on span "Approve" at bounding box center [728, 38] width 33 height 14
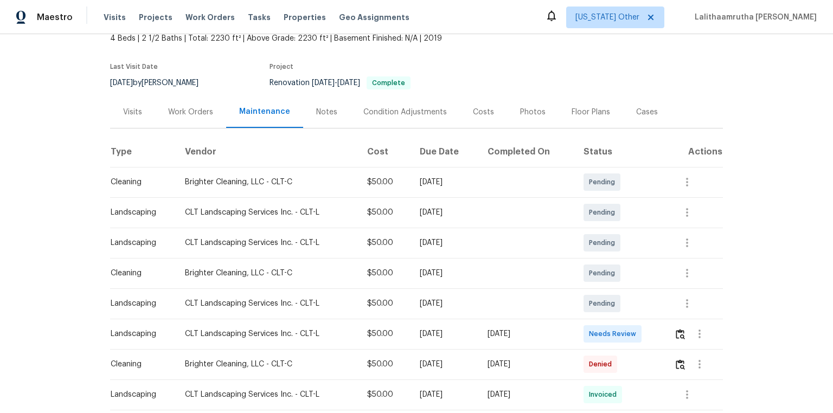
scroll to position [130, 0]
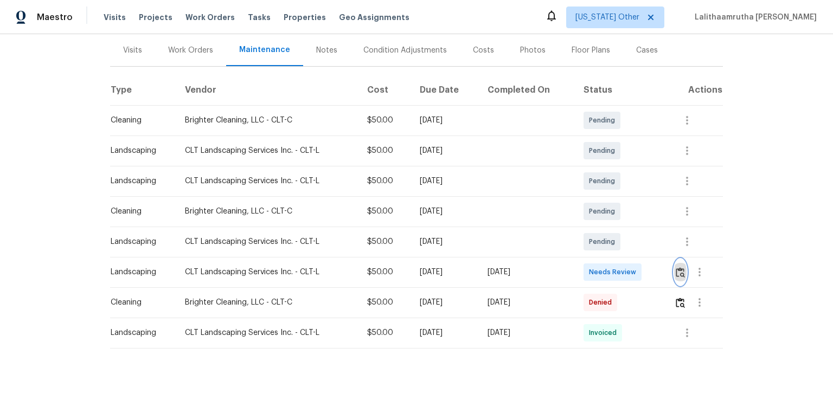
click at [592, 269] on img "button" at bounding box center [680, 272] width 9 height 10
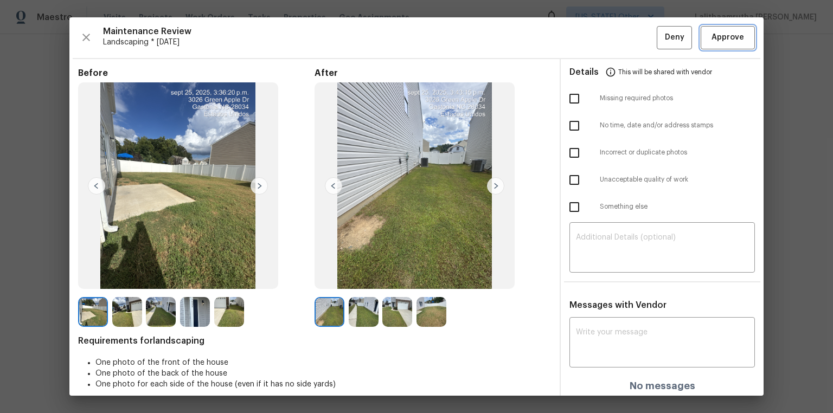
click at [592, 36] on button "Approve" at bounding box center [728, 37] width 54 height 23
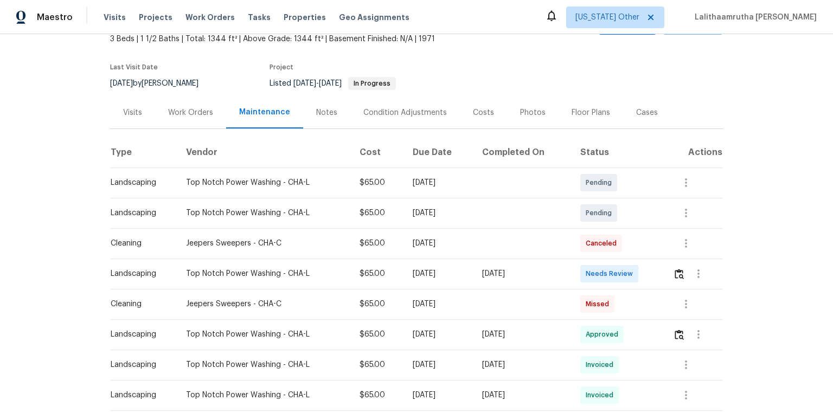
scroll to position [130, 0]
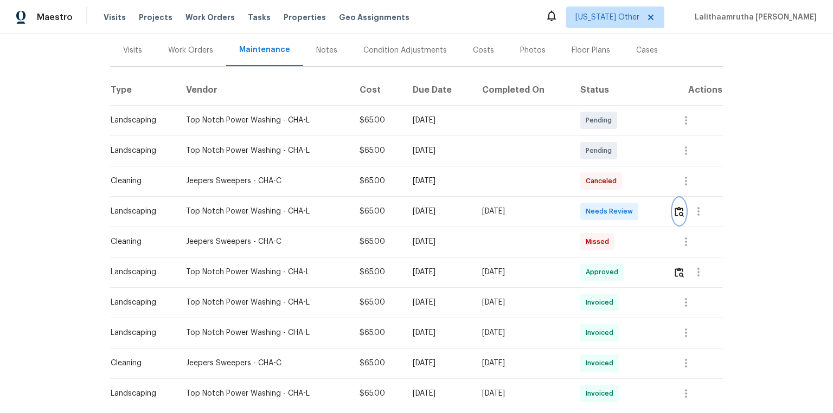
click at [592, 208] on img "button" at bounding box center [679, 212] width 9 height 10
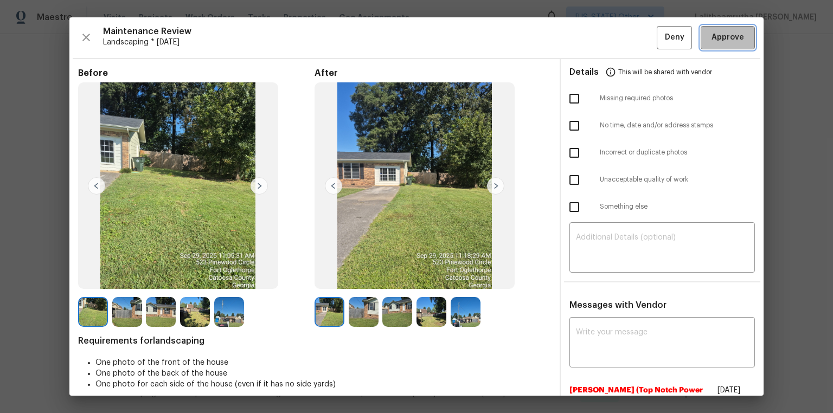
click at [592, 38] on span "Approve" at bounding box center [728, 38] width 33 height 14
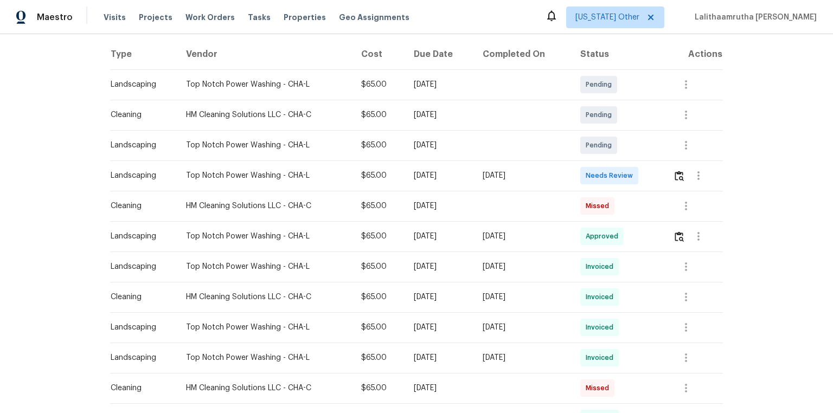
scroll to position [174, 0]
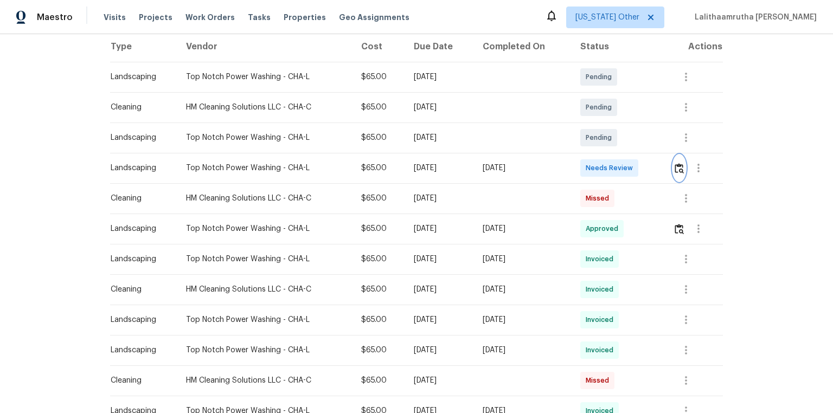
click at [592, 165] on button "button" at bounding box center [679, 168] width 12 height 26
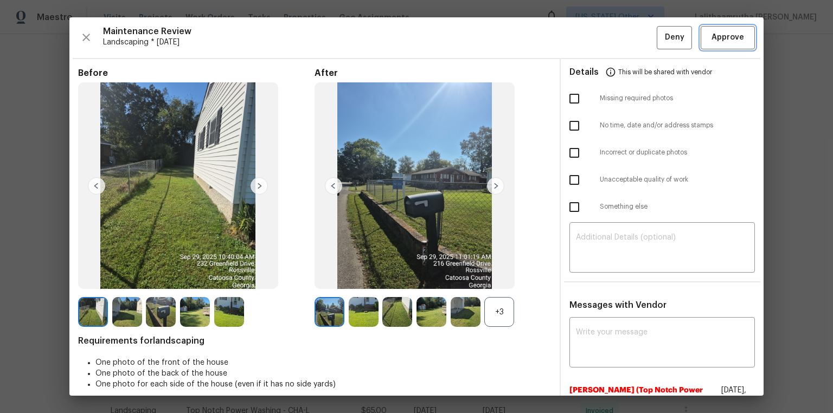
click at [592, 37] on span "Approve" at bounding box center [728, 38] width 33 height 14
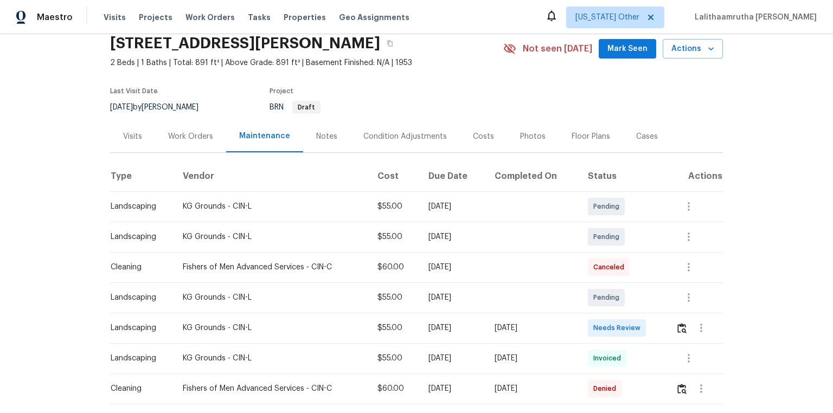
scroll to position [106, 0]
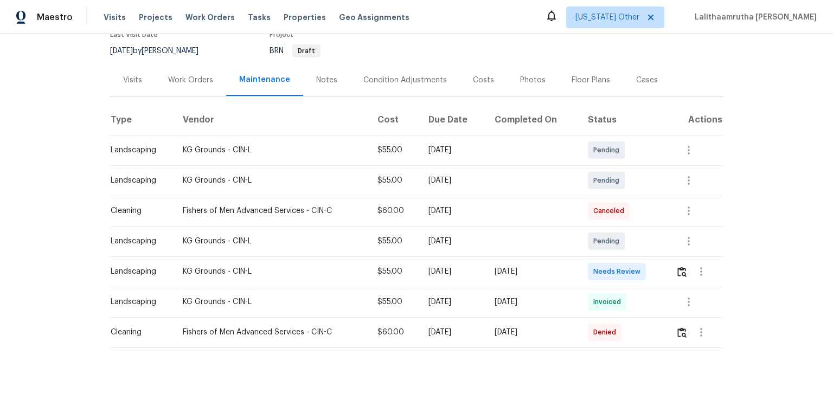
click at [592, 265] on td at bounding box center [695, 272] width 56 height 30
click at [592, 270] on img "button" at bounding box center [682, 272] width 9 height 10
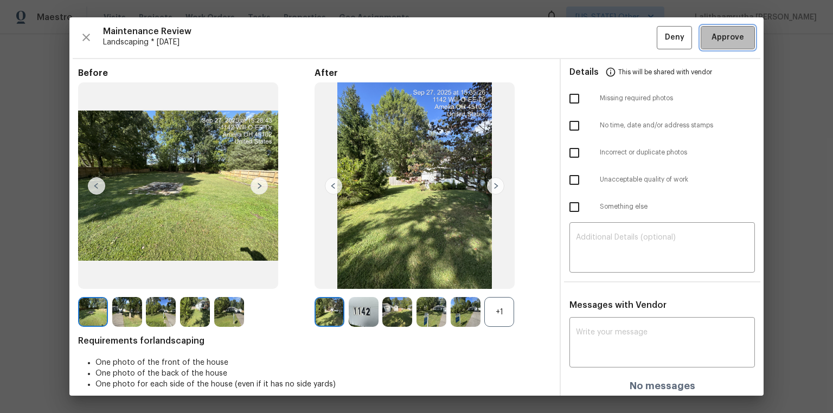
click at [592, 43] on span "Approve" at bounding box center [728, 38] width 33 height 14
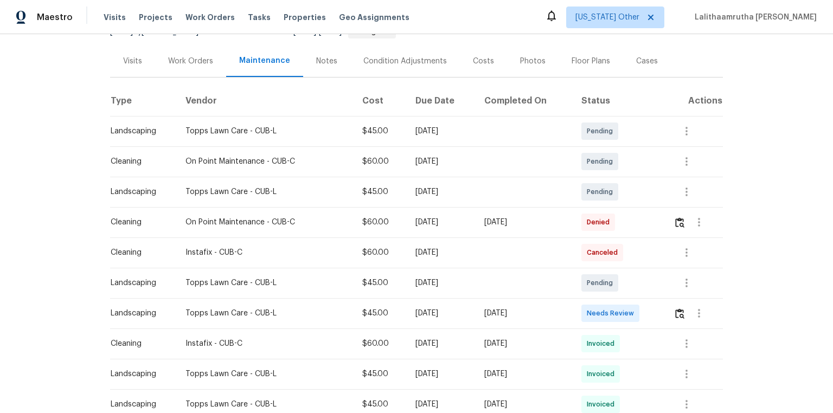
scroll to position [217, 0]
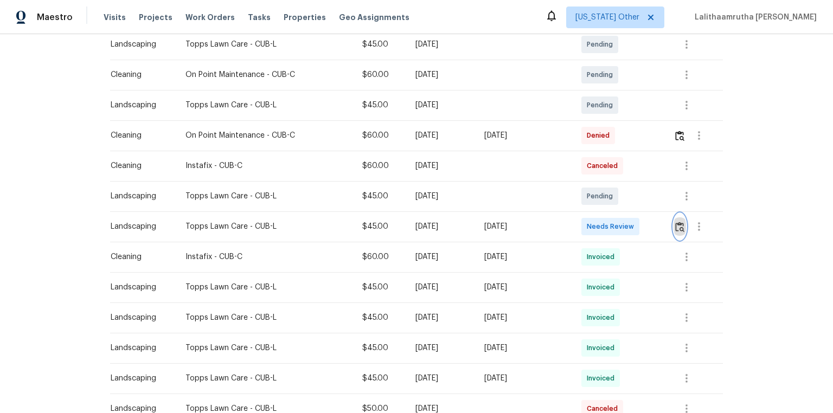
click at [592, 222] on img "button" at bounding box center [679, 227] width 9 height 10
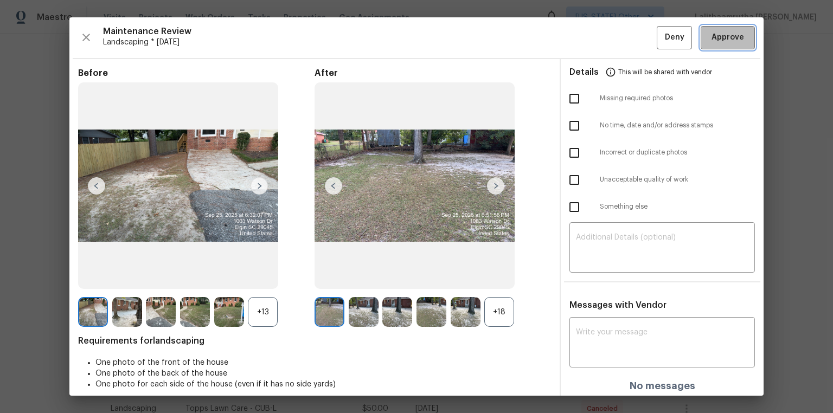
click at [592, 33] on span "Approve" at bounding box center [728, 38] width 33 height 14
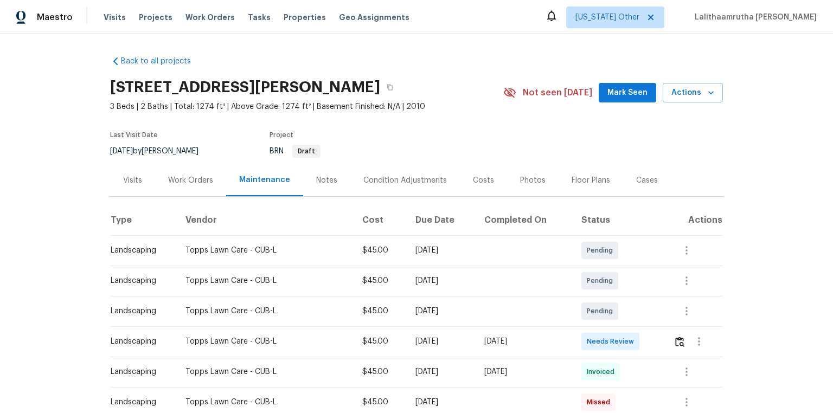
scroll to position [130, 0]
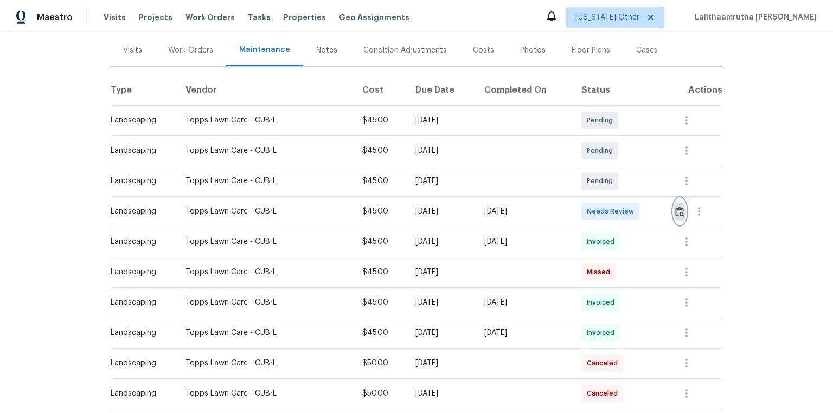
click at [592, 204] on button "button" at bounding box center [680, 212] width 12 height 26
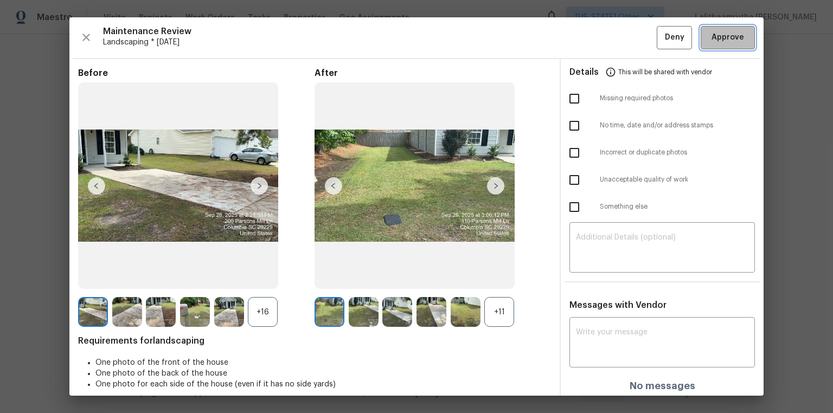
click at [592, 42] on span "Approve" at bounding box center [728, 38] width 33 height 14
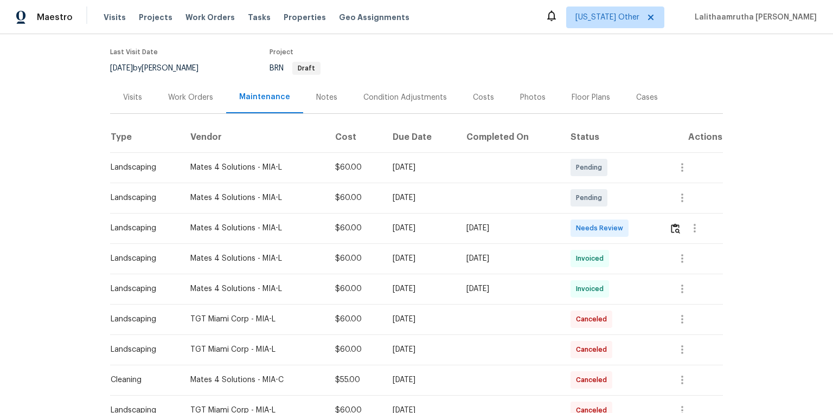
scroll to position [130, 0]
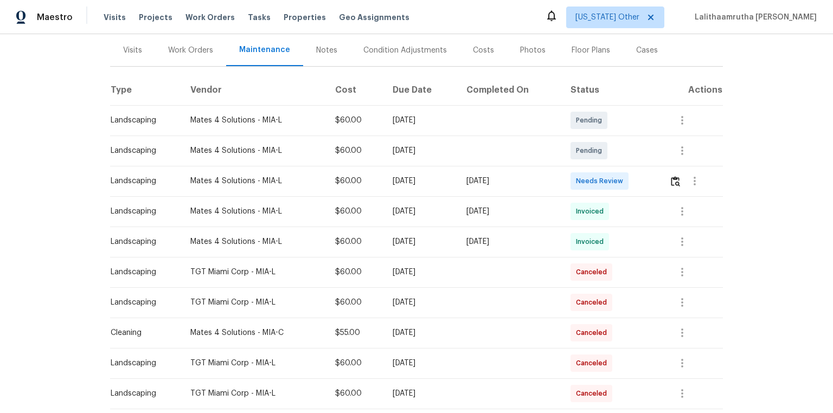
click at [592, 182] on td at bounding box center [692, 181] width 62 height 30
click at [592, 183] on img "button" at bounding box center [675, 181] width 9 height 10
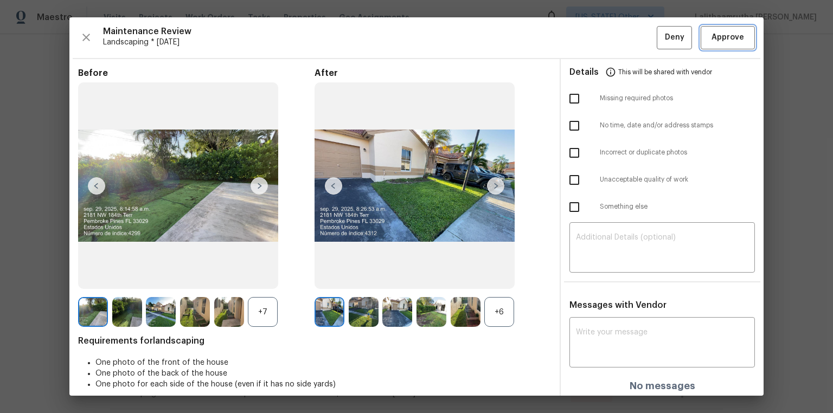
click at [592, 29] on button "Approve" at bounding box center [728, 37] width 54 height 23
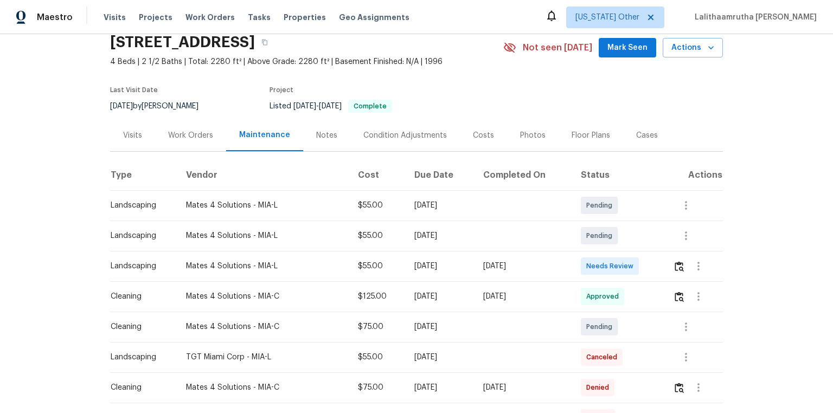
scroll to position [87, 0]
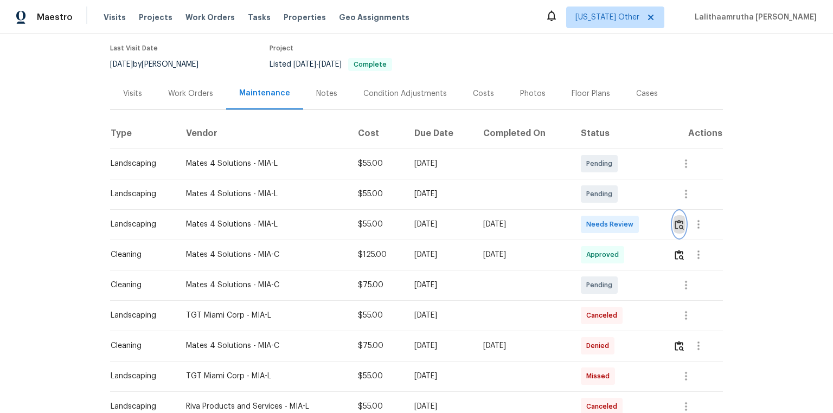
click at [592, 225] on button "button" at bounding box center [679, 225] width 12 height 26
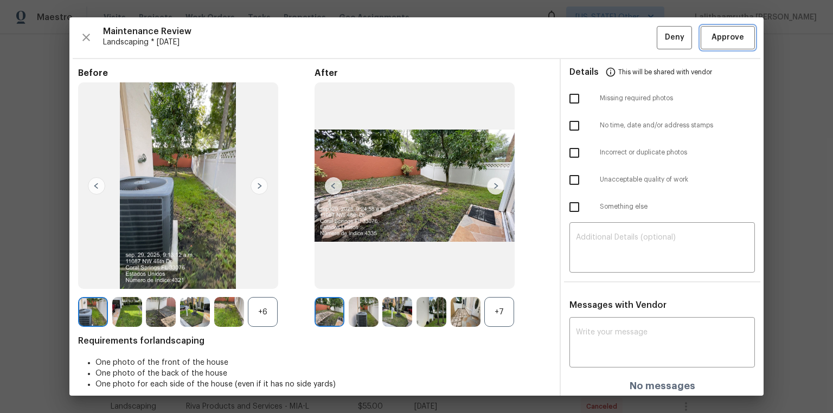
click at [592, 41] on span "Approve" at bounding box center [728, 38] width 33 height 14
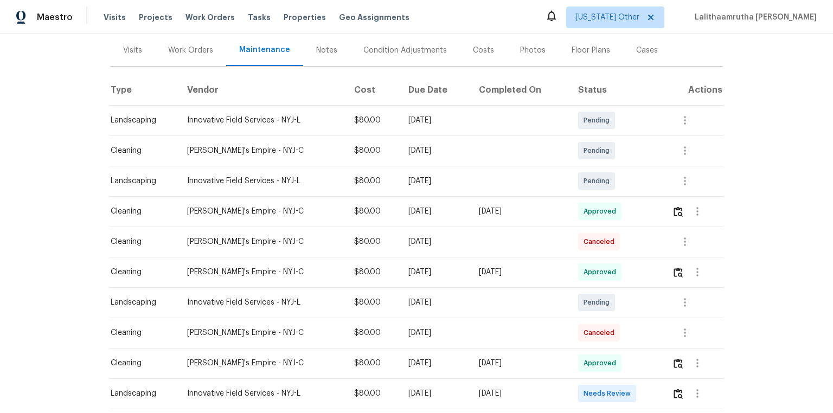
scroll to position [217, 0]
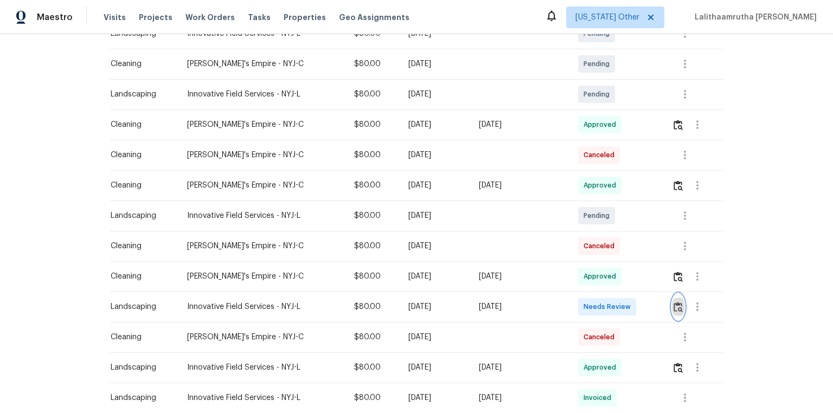
click at [592, 278] on img "button" at bounding box center [678, 307] width 9 height 10
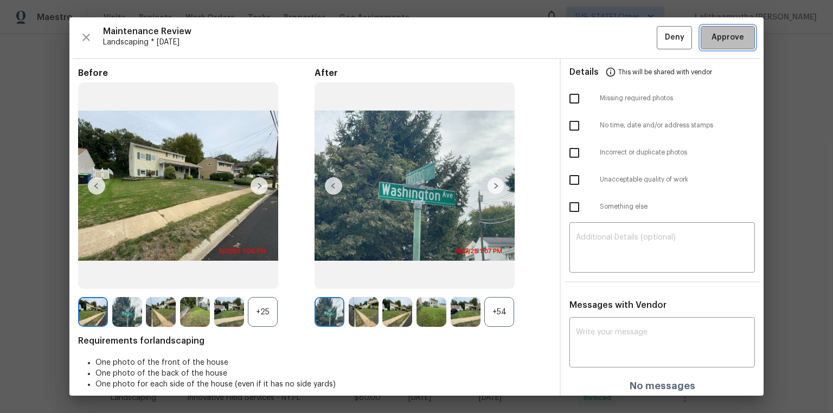
click at [592, 37] on span "Approve" at bounding box center [728, 38] width 33 height 14
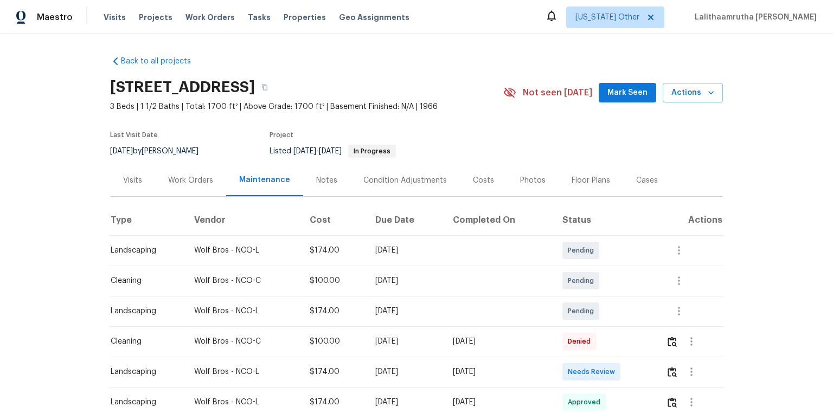
scroll to position [87, 0]
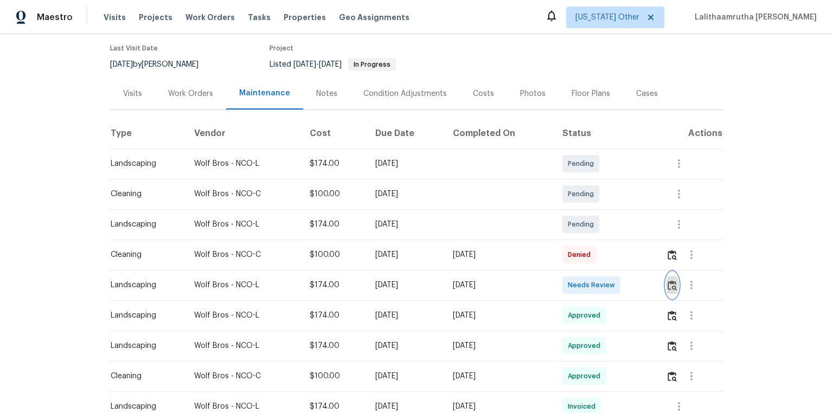
click at [592, 278] on img "button" at bounding box center [672, 285] width 9 height 10
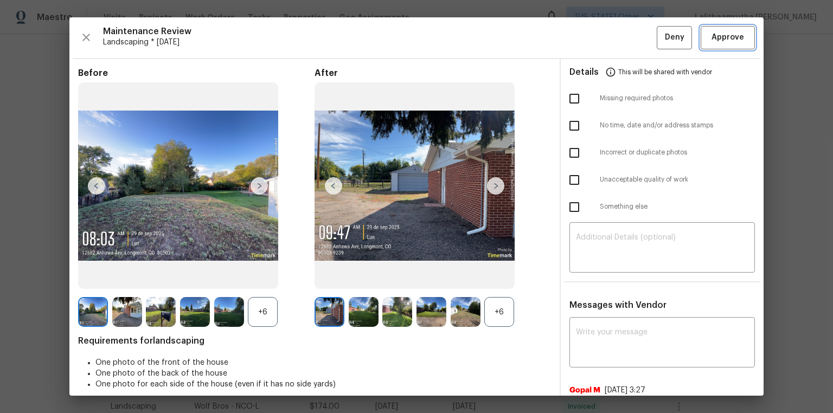
click at [592, 36] on span "Approve" at bounding box center [728, 38] width 37 height 14
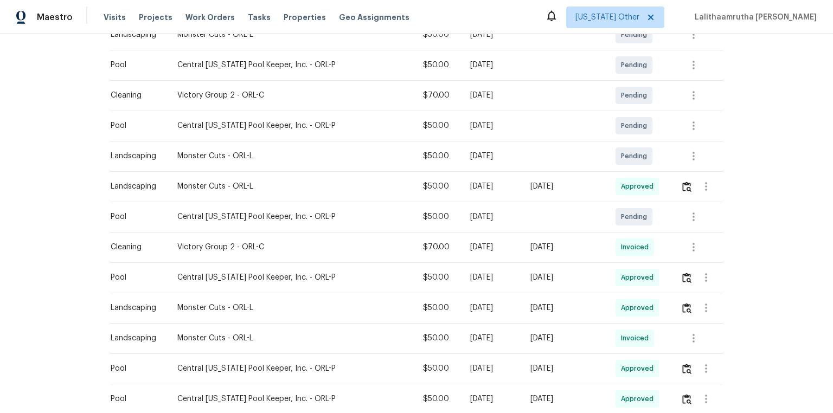
scroll to position [217, 0]
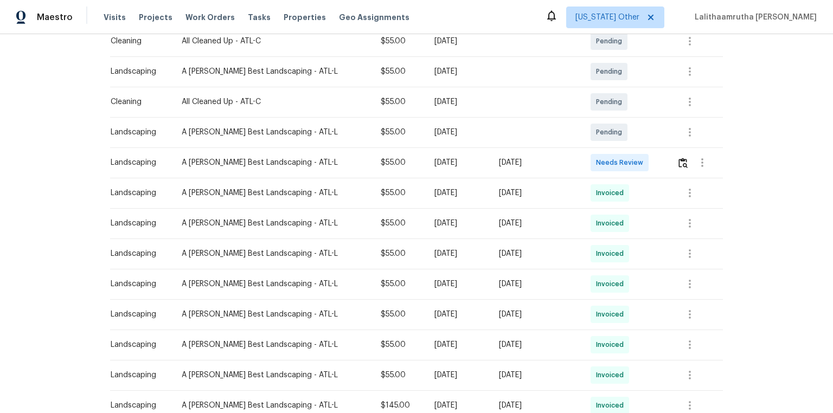
scroll to position [217, 0]
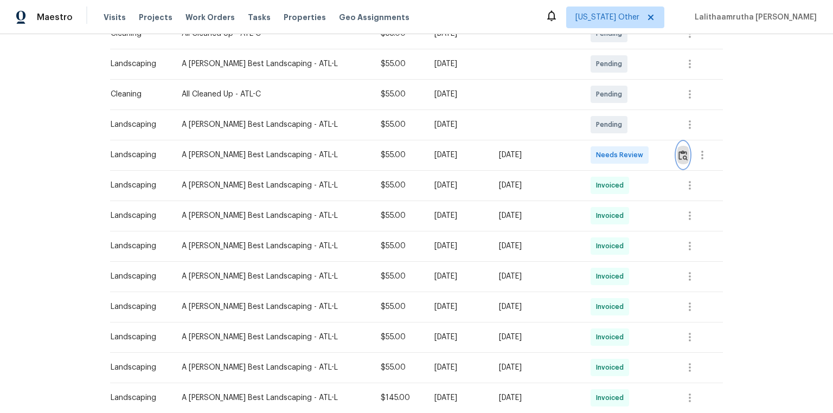
click at [592, 154] on img "button" at bounding box center [683, 155] width 9 height 10
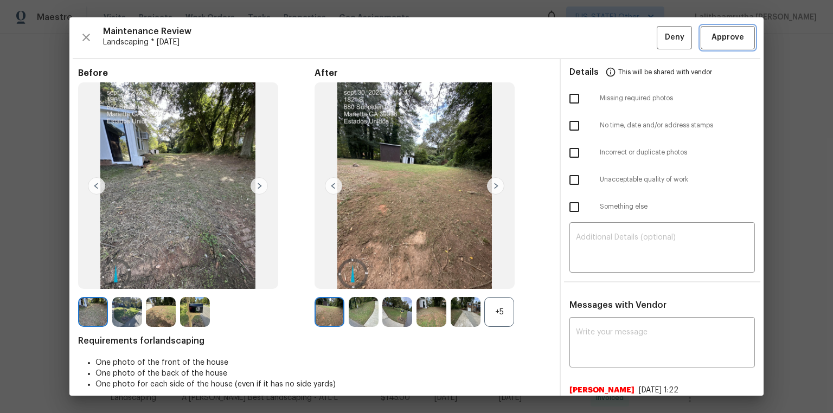
click at [592, 36] on span "Approve" at bounding box center [728, 38] width 33 height 14
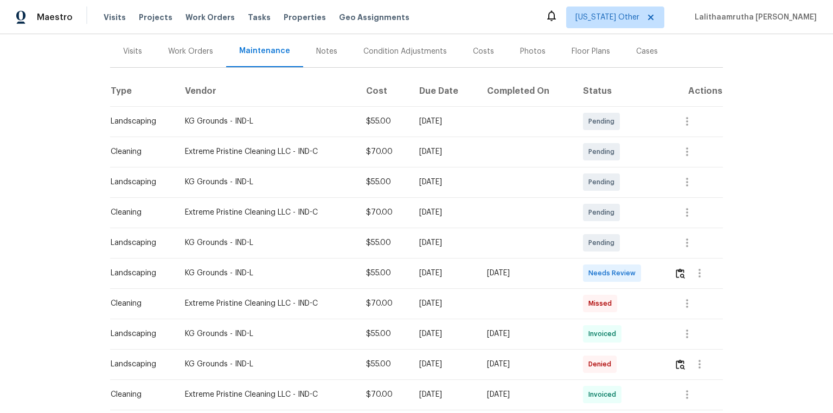
scroll to position [130, 0]
click at [592, 272] on img "button" at bounding box center [680, 272] width 9 height 10
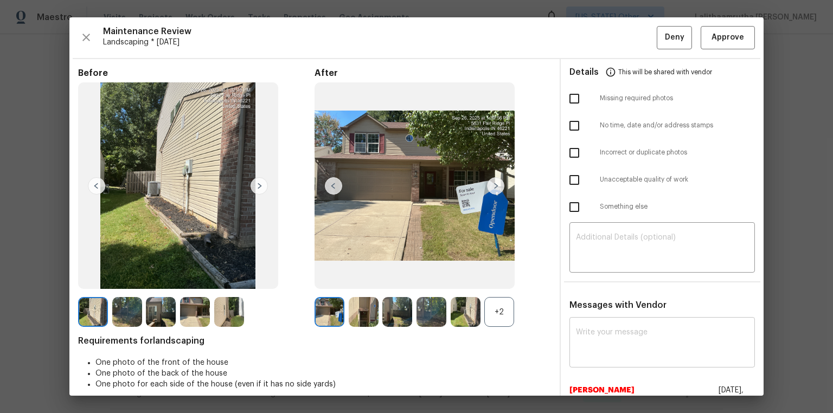
click at [592, 278] on div "x ​" at bounding box center [663, 344] width 186 height 48
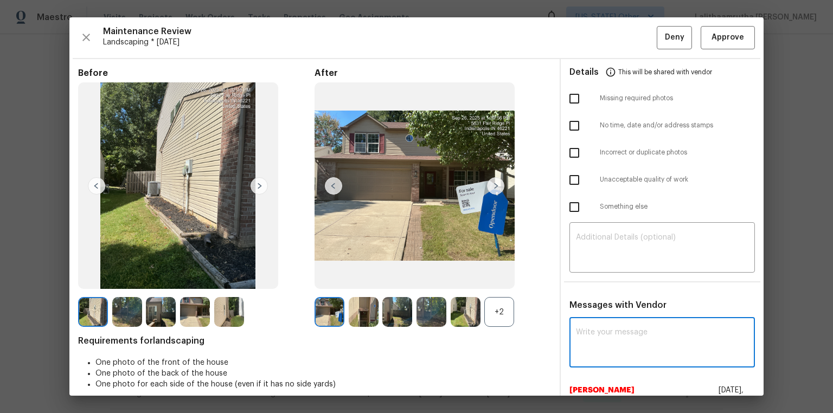
click at [592, 278] on div "x ​" at bounding box center [663, 344] width 186 height 48
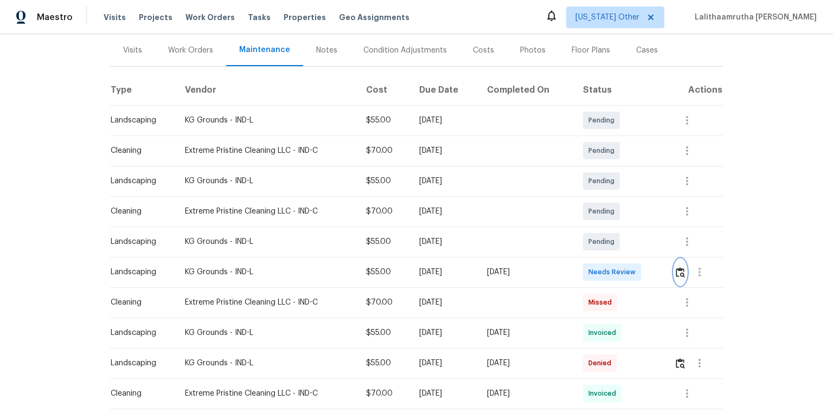
click at [592, 267] on img "button" at bounding box center [680, 272] width 9 height 10
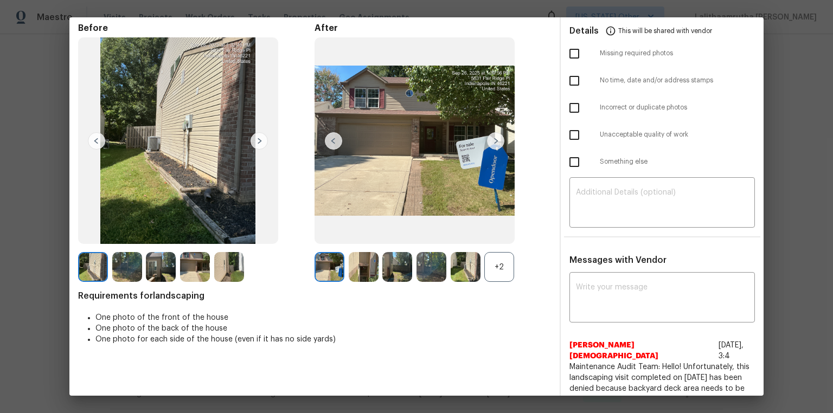
scroll to position [43, 0]
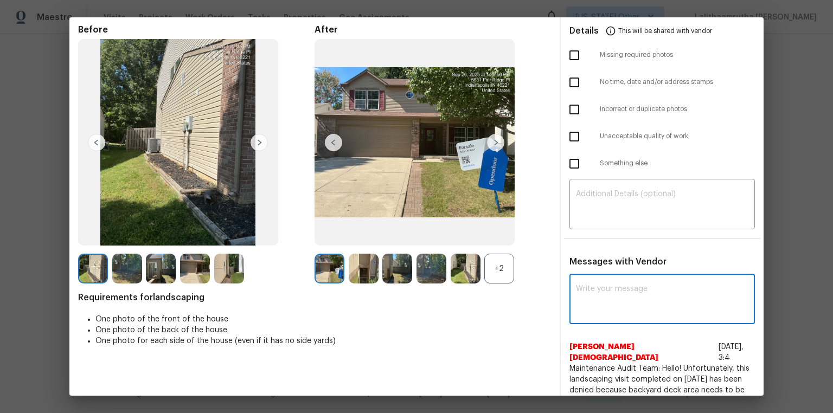
click at [592, 278] on textarea at bounding box center [662, 300] width 173 height 30
paste textarea "Maintenance Audit Team: Hello! Unfortunately, this landscaping visit completed …"
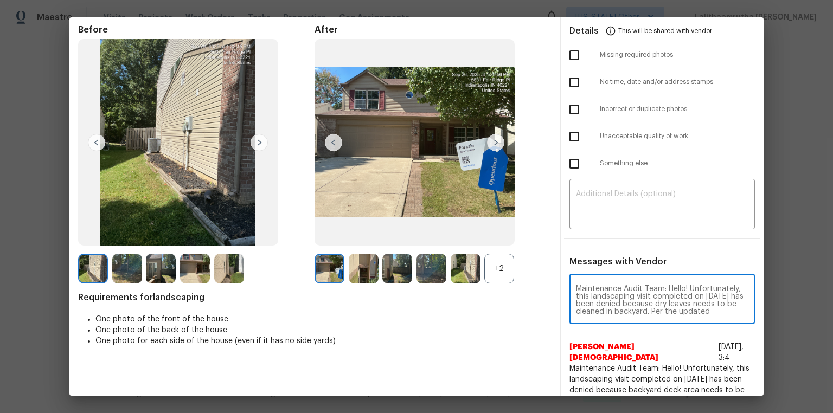
scroll to position [113, 0]
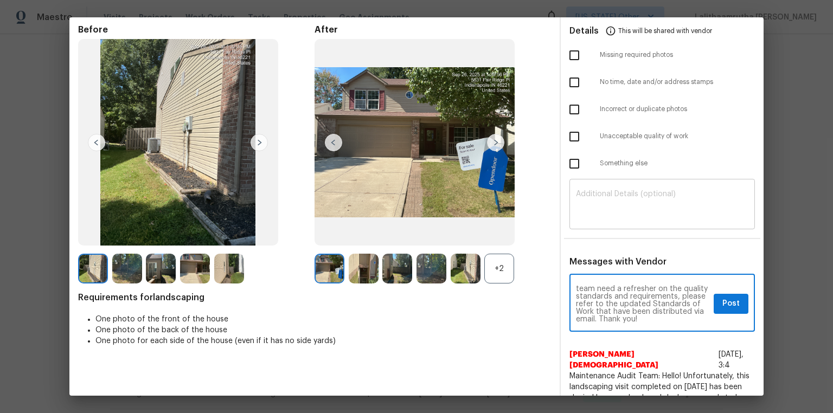
type textarea "Maintenance Audit Team: Hello! Unfortunately, this landscaping visit completed …"
click at [592, 218] on textarea at bounding box center [662, 205] width 173 height 30
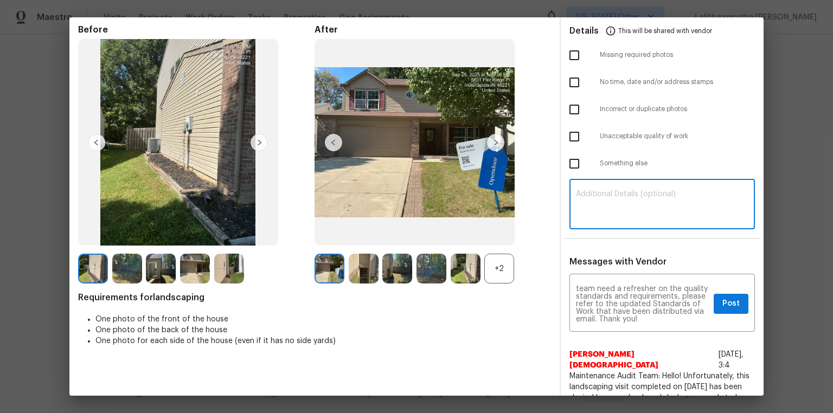
paste textarea "Maintenance Audit Team: Hello! Unfortunately, this landscaping visit completed …"
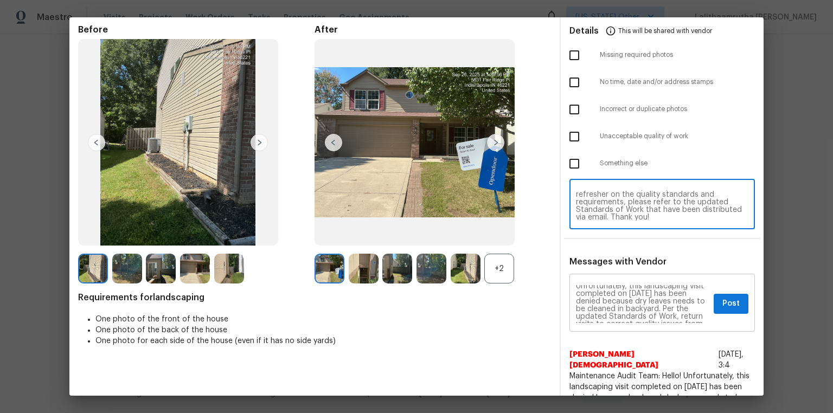
scroll to position [0, 0]
type textarea "Maintenance Audit Team: Hello! Unfortunately, this landscaping visit completed …"
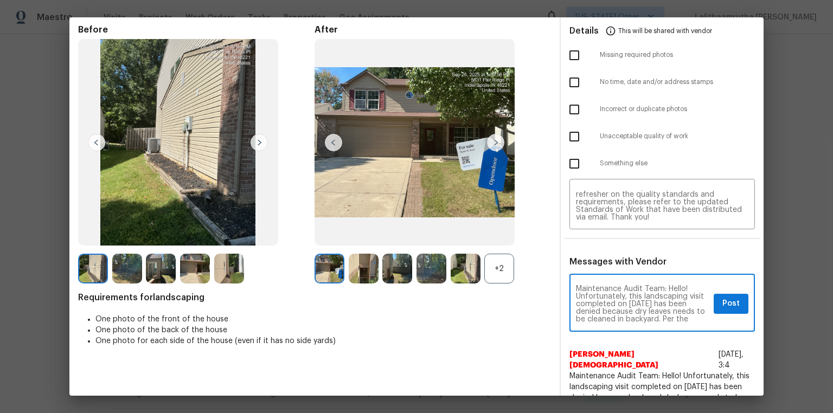
scroll to position [17, 0]
click at [592, 278] on button "Post" at bounding box center [731, 304] width 35 height 20
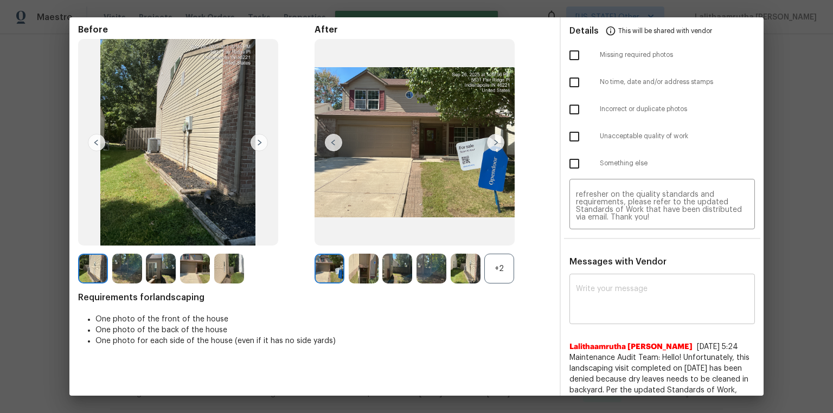
scroll to position [0, 0]
click at [573, 137] on input "checkbox" at bounding box center [574, 136] width 23 height 23
checkbox input "true"
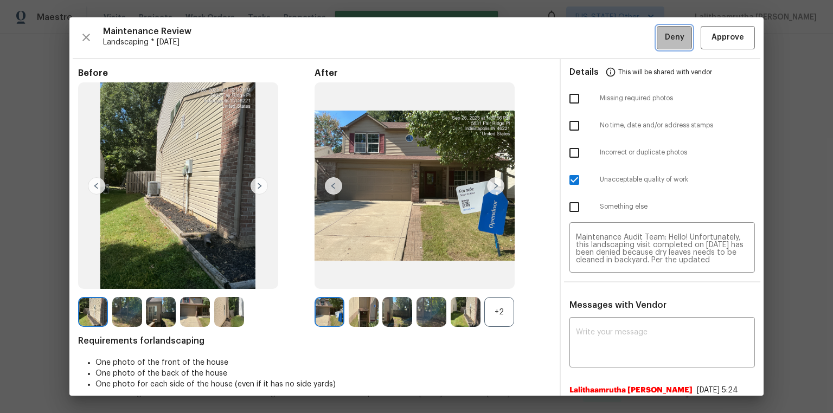
click button "Deny"
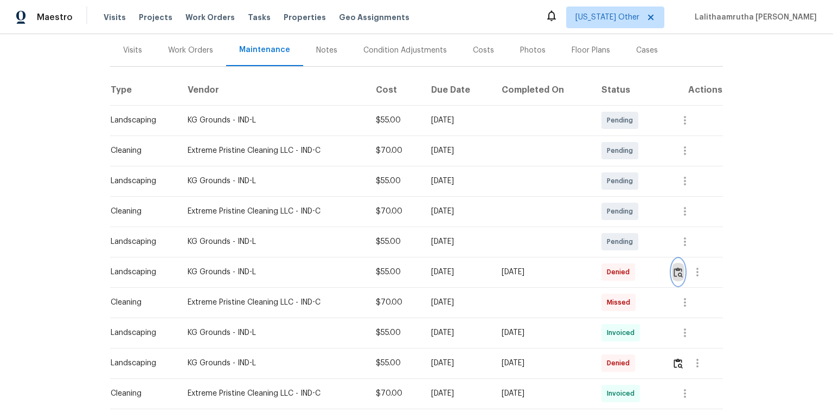
click img "button"
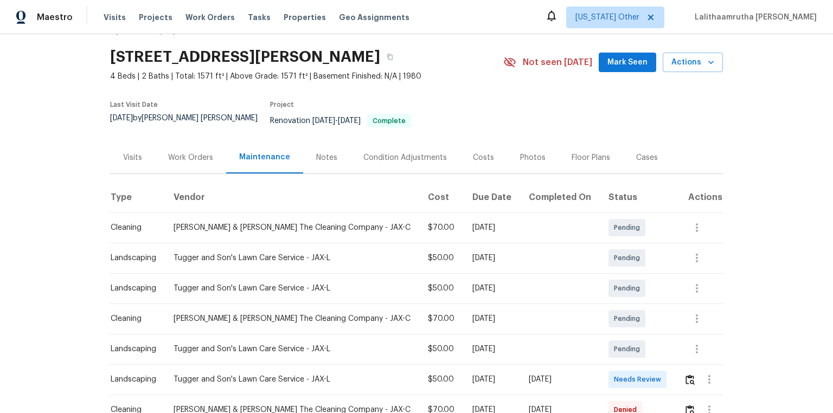
scroll to position [130, 0]
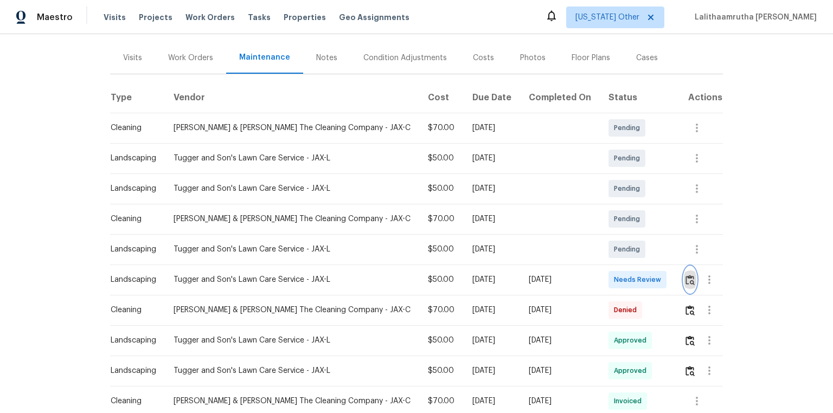
click at [592, 275] on img "button" at bounding box center [690, 280] width 9 height 10
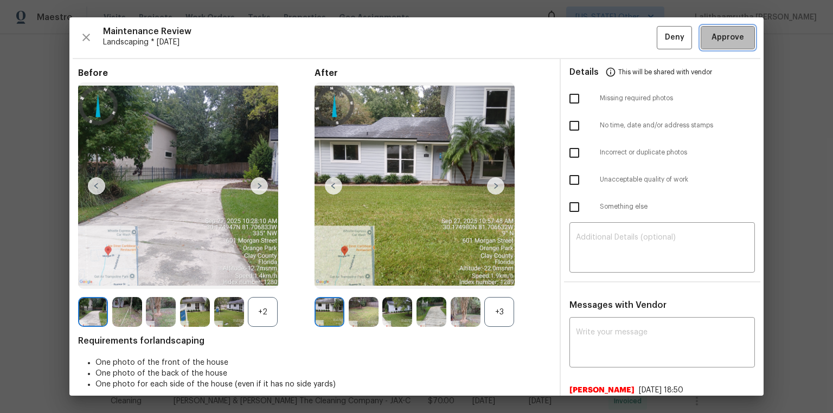
click at [592, 34] on span "Approve" at bounding box center [728, 38] width 33 height 14
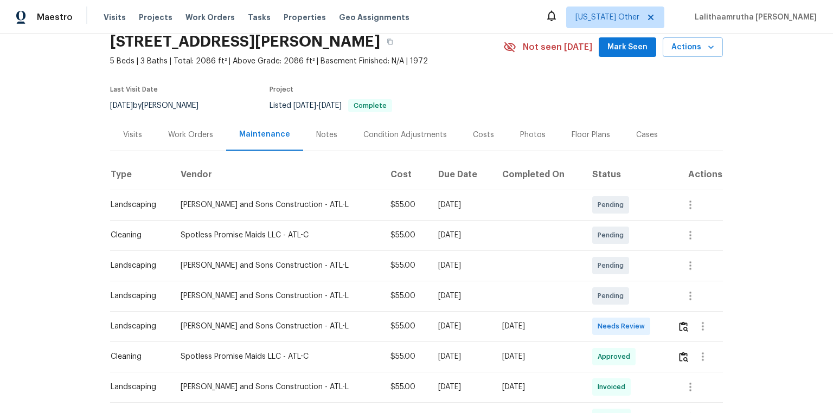
scroll to position [87, 0]
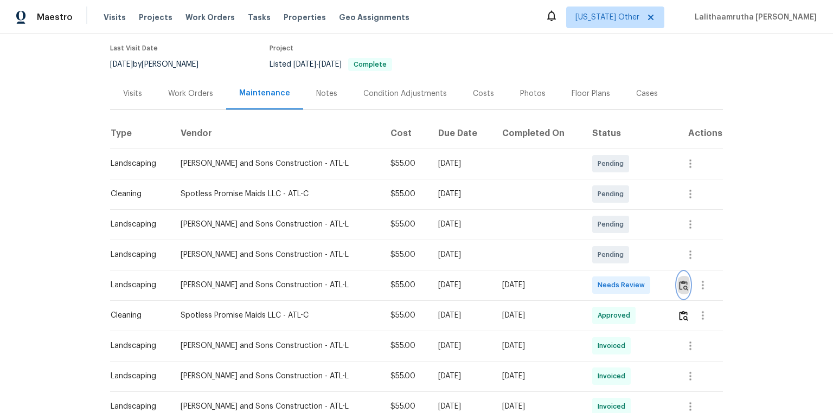
click at [679, 284] on img "button" at bounding box center [683, 285] width 9 height 10
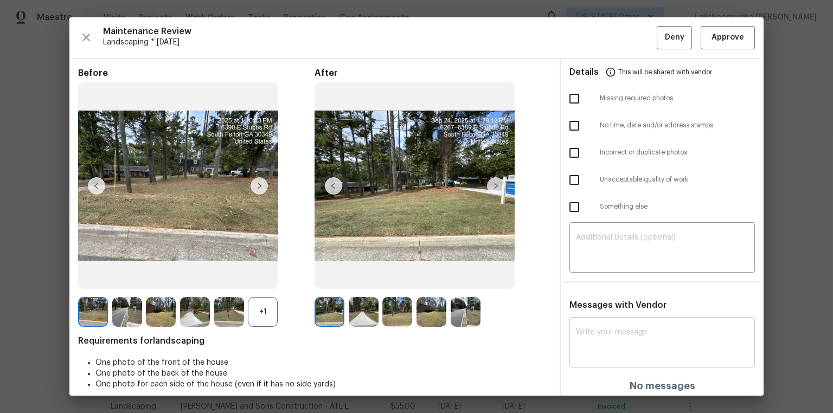
click at [592, 333] on textarea at bounding box center [662, 344] width 173 height 30
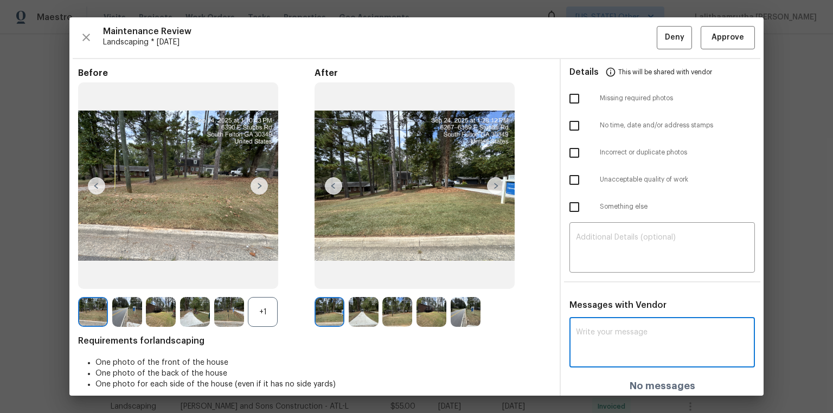
paste textarea "Maintenance Audit Team: Hello! Unfortunately, this landscaping visit completed …"
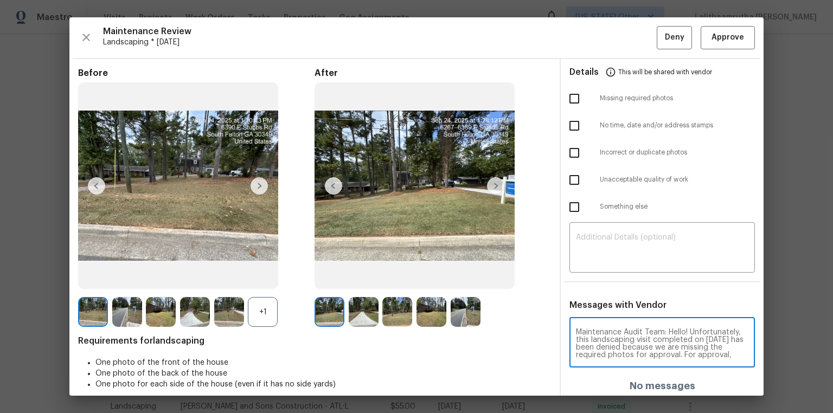
scroll to position [129, 0]
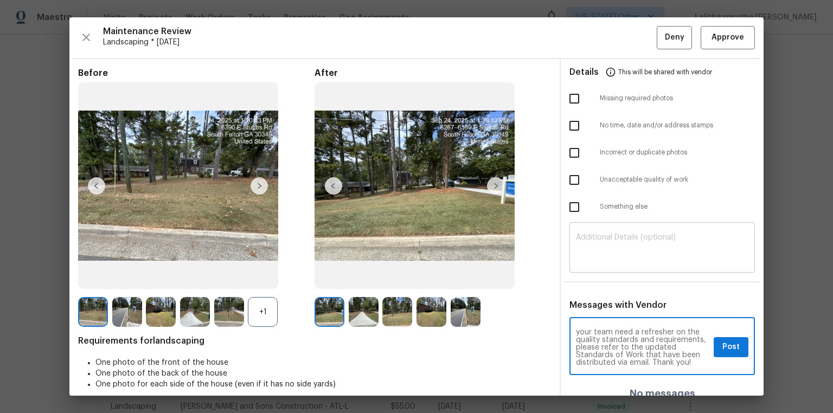
type textarea "Maintenance Audit Team: Hello! Unfortunately, this landscaping visit completed …"
click at [601, 257] on textarea at bounding box center [662, 249] width 173 height 30
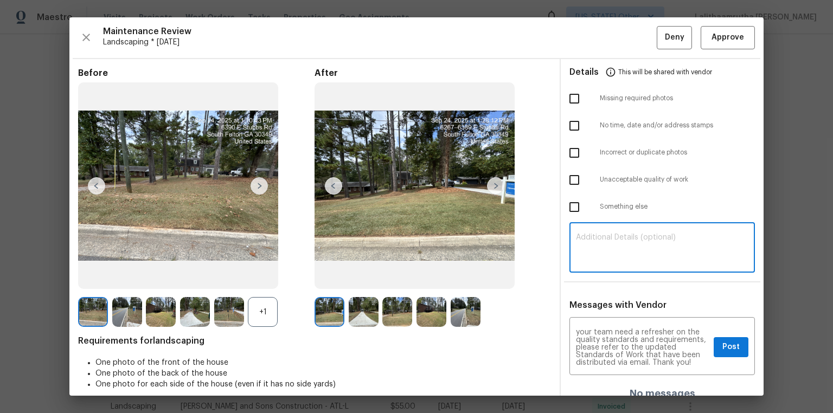
paste textarea "Maintenance Audit Team: Hello! Unfortunately, this landscaping visit completed …"
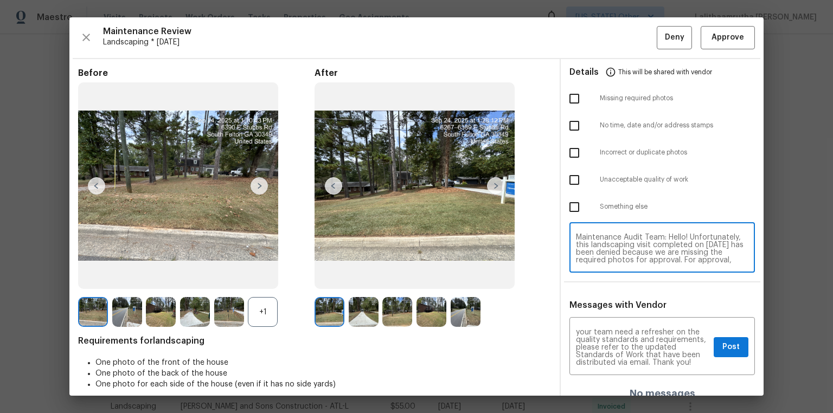
scroll to position [91, 0]
type textarea "Maintenance Audit Team: Hello! Unfortunately, this landscaping visit completed …"
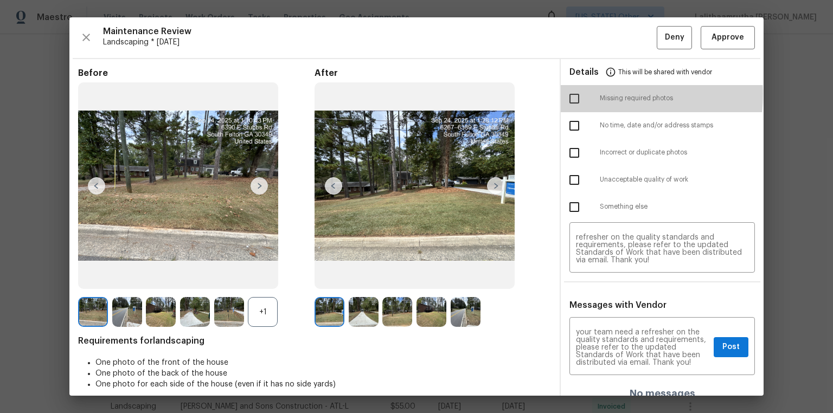
click at [571, 94] on input "checkbox" at bounding box center [574, 98] width 23 height 23
checkbox input "true"
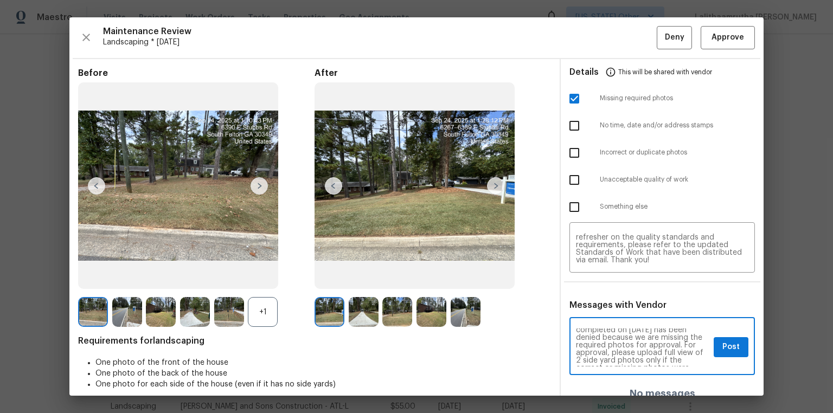
scroll to position [0, 0]
click at [714, 344] on button "Post" at bounding box center [731, 347] width 35 height 20
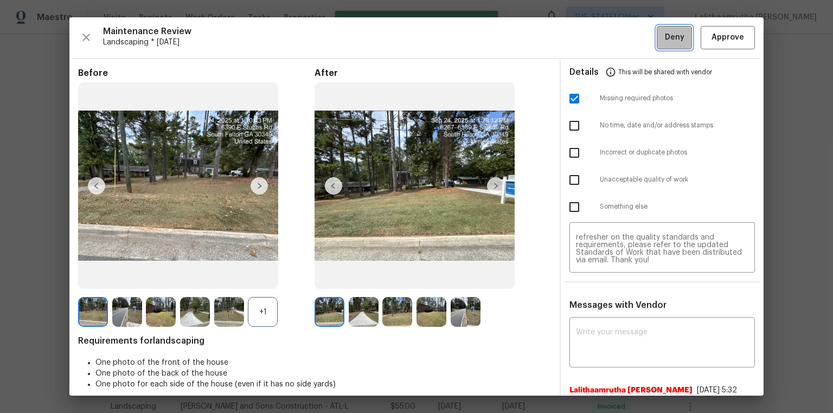
click at [665, 34] on span "Deny" at bounding box center [675, 38] width 20 height 14
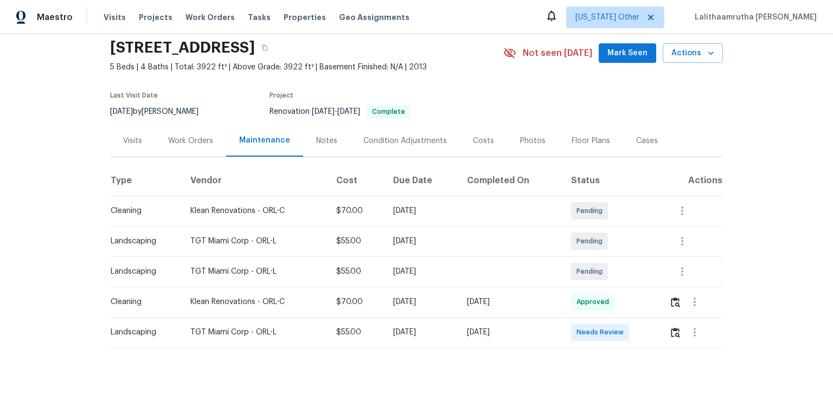
scroll to position [46, 0]
click at [592, 278] on img "button" at bounding box center [675, 333] width 9 height 10
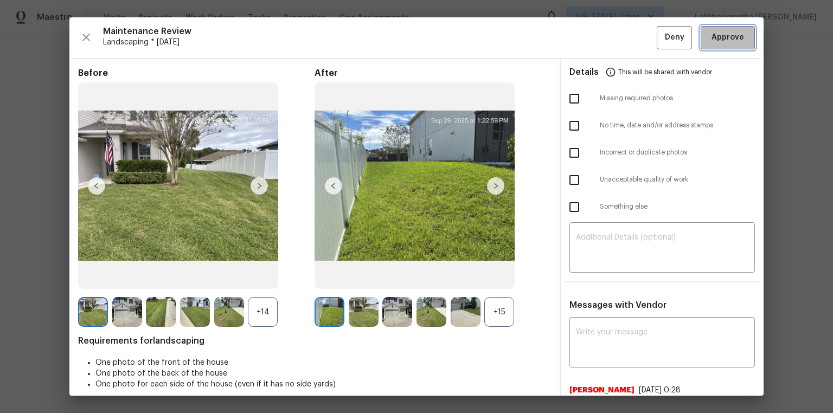
click at [592, 35] on span "Approve" at bounding box center [728, 38] width 33 height 14
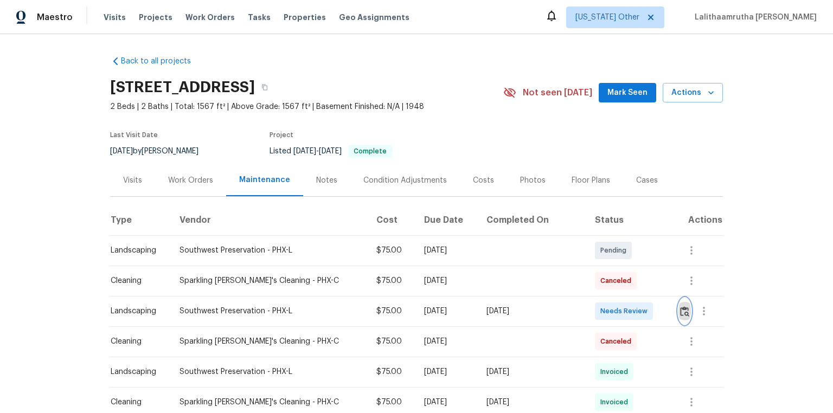
click at [592, 278] on img "button" at bounding box center [684, 311] width 9 height 10
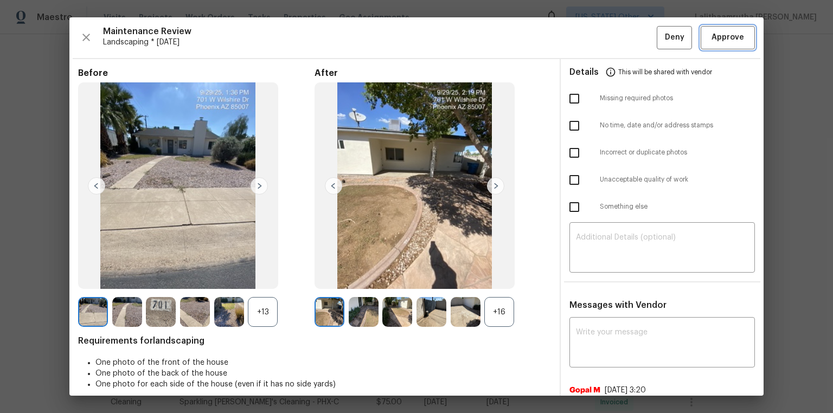
click at [592, 33] on span "Approve" at bounding box center [728, 38] width 33 height 14
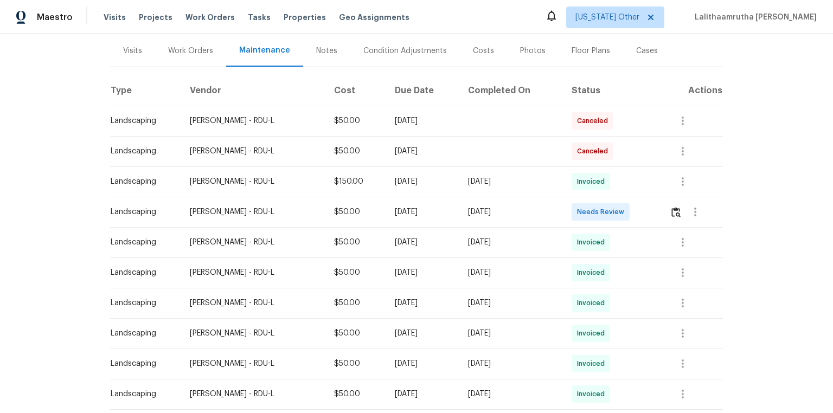
scroll to position [130, 0]
click at [592, 210] on img "button" at bounding box center [676, 212] width 9 height 10
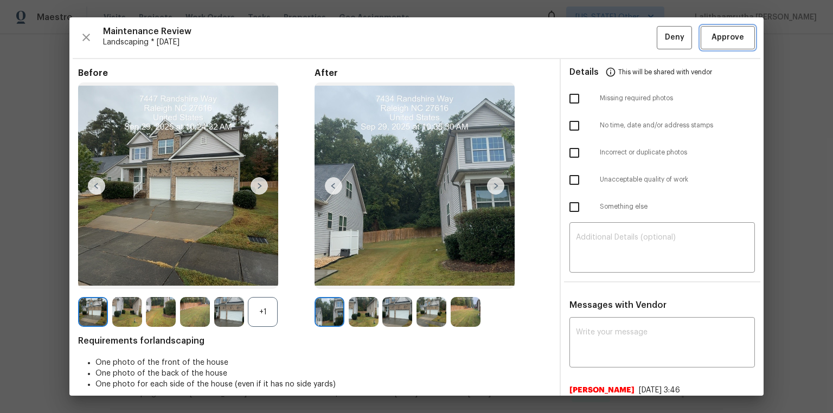
click at [592, 33] on span "Approve" at bounding box center [728, 38] width 33 height 14
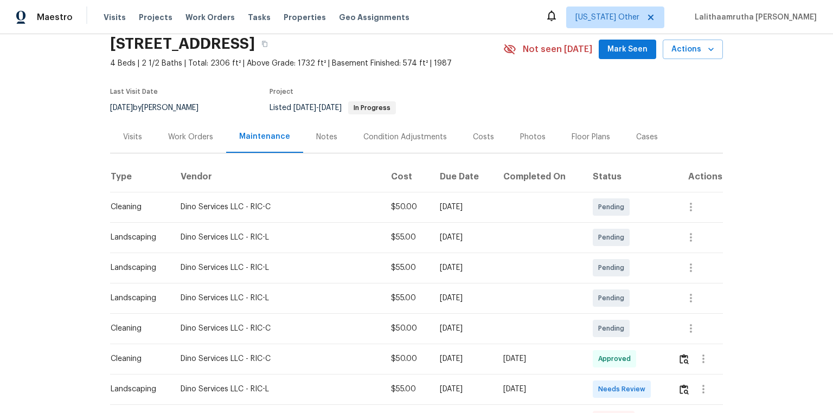
scroll to position [130, 0]
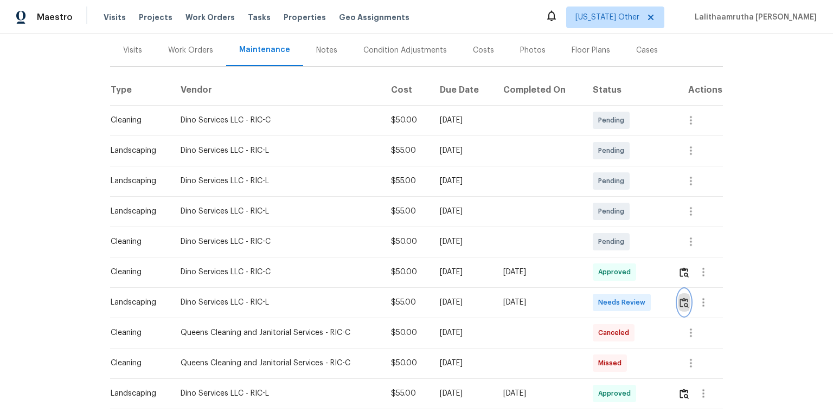
click at [592, 278] on img "button" at bounding box center [684, 303] width 9 height 10
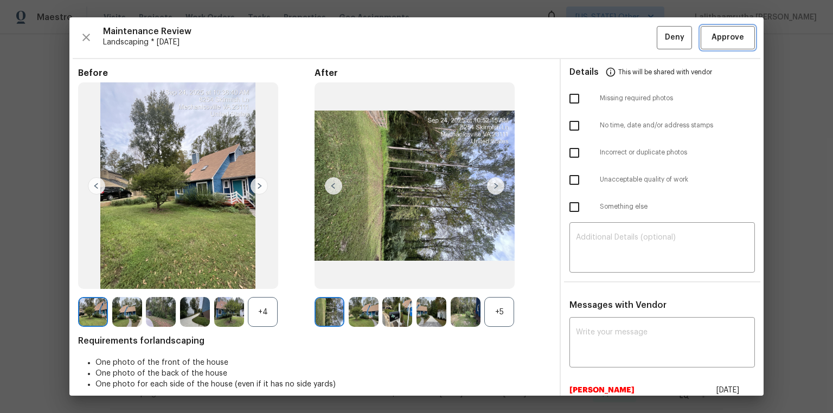
click at [592, 43] on span "Approve" at bounding box center [728, 38] width 33 height 14
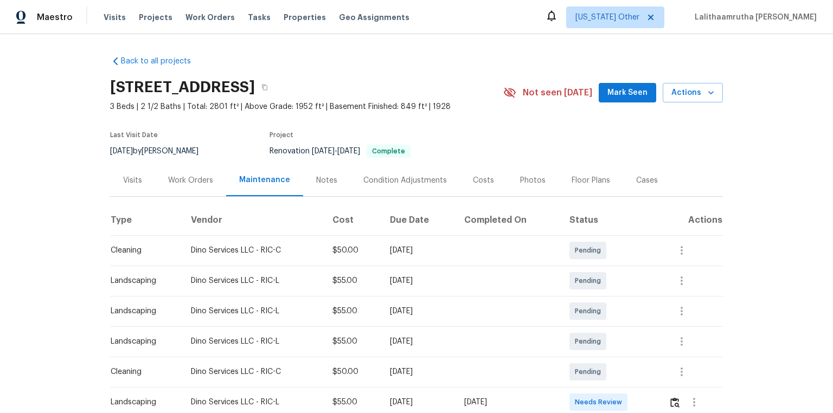
scroll to position [87, 0]
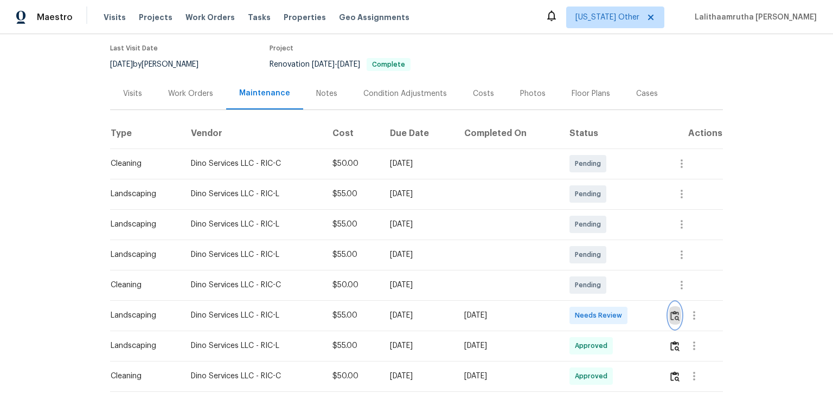
click at [592, 278] on img "button" at bounding box center [674, 316] width 9 height 10
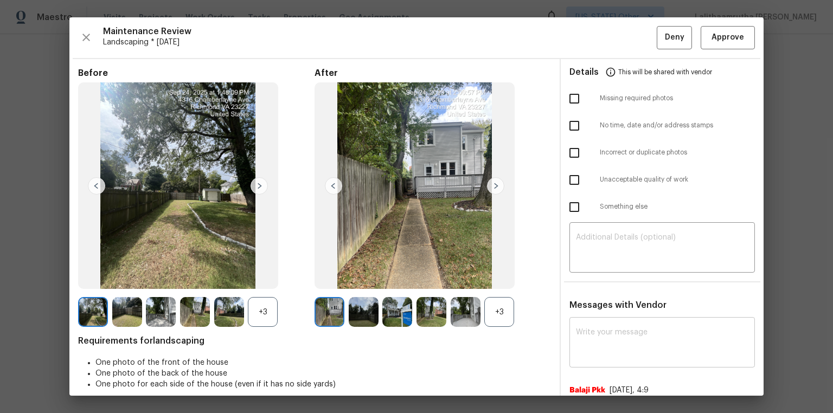
click at [592, 278] on div "x ​" at bounding box center [663, 344] width 186 height 48
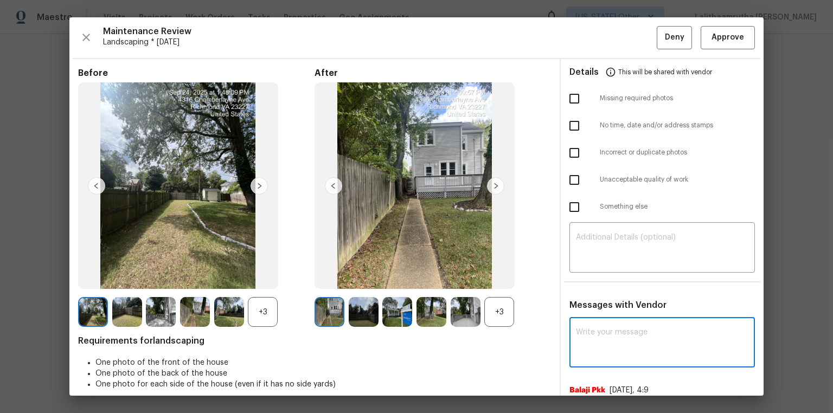
paste textarea "Maintenance Audit Team: Hello! Unfortunately, this landscaping visit completed …"
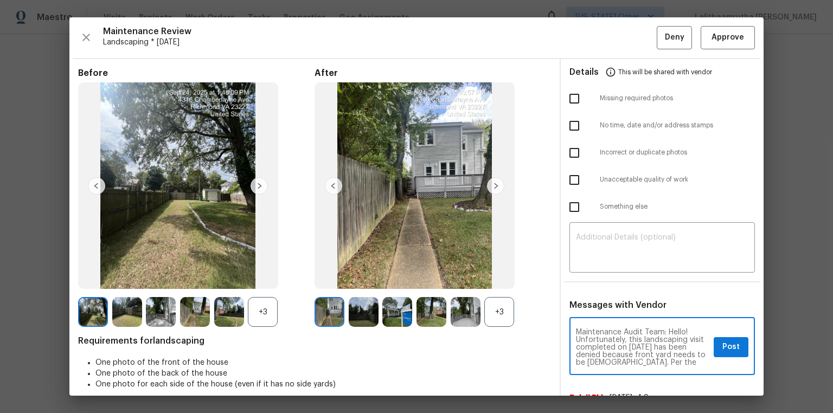
scroll to position [113, 0]
type textarea "Maintenance Audit Team: Hello! Unfortunately, this landscaping visit completed …"
click at [592, 254] on textarea at bounding box center [662, 249] width 173 height 30
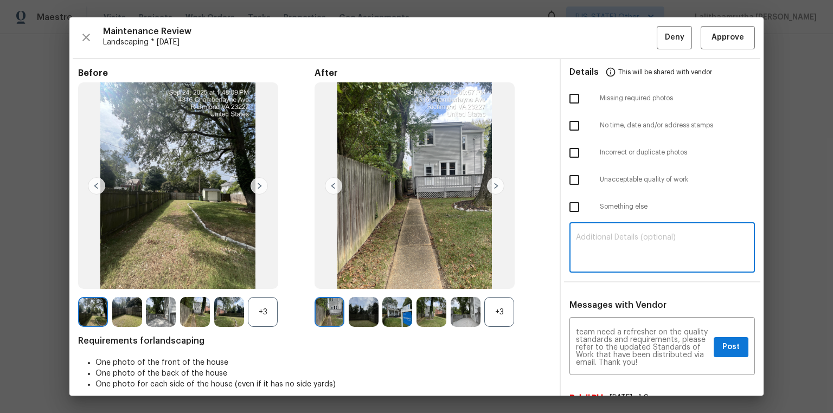
paste textarea "Maintenance Audit Team: Hello! Unfortunately, this landscaping visit completed …"
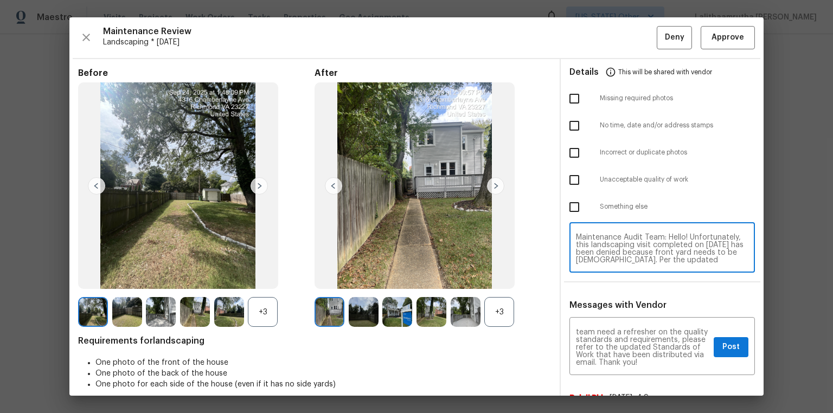
scroll to position [83, 0]
type textarea "Maintenance Audit Team: Hello! Unfortunately, this landscaping visit completed …"
click at [569, 179] on input "checkbox" at bounding box center [574, 180] width 23 height 23
checkbox input "true"
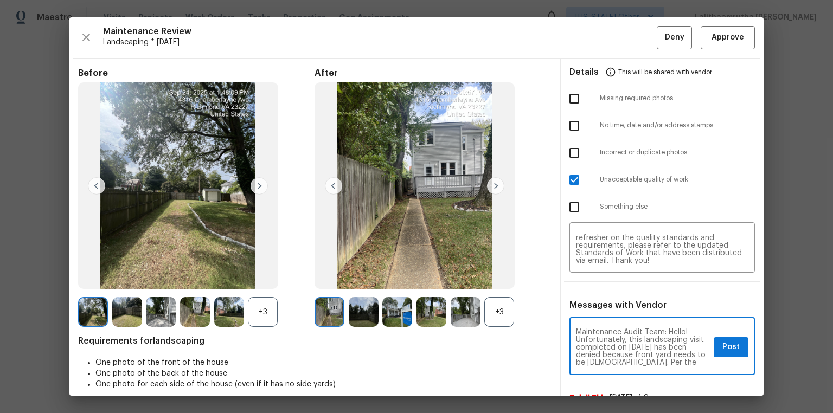
scroll to position [17, 0]
click at [592, 278] on span "Post" at bounding box center [731, 348] width 17 height 14
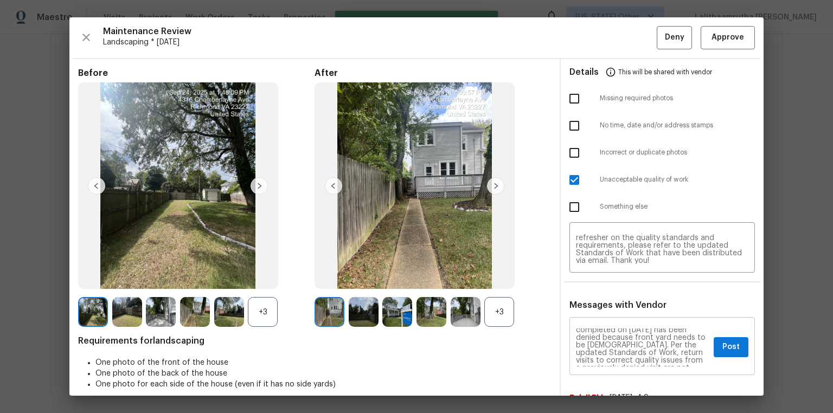
scroll to position [0, 0]
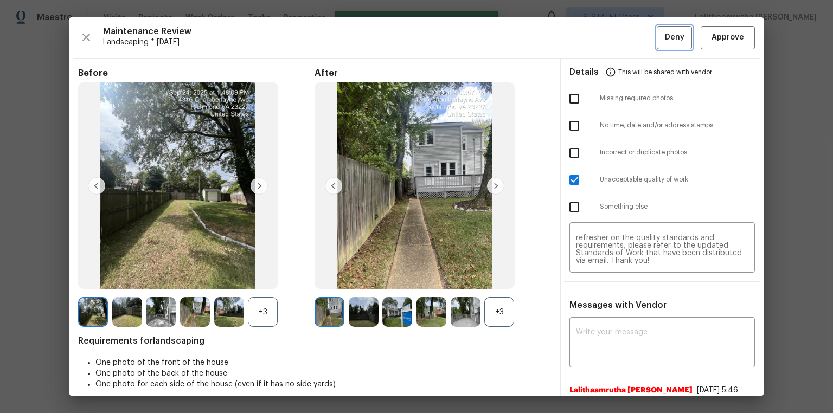
click at [592, 35] on span "Deny" at bounding box center [675, 38] width 20 height 14
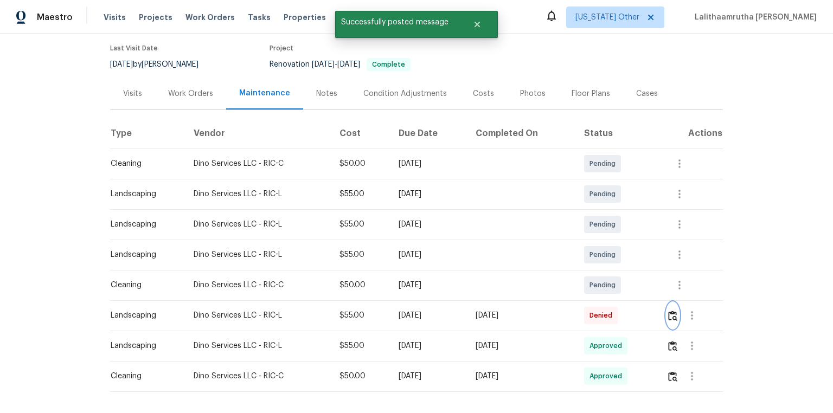
click at [592, 278] on img "button" at bounding box center [672, 316] width 9 height 10
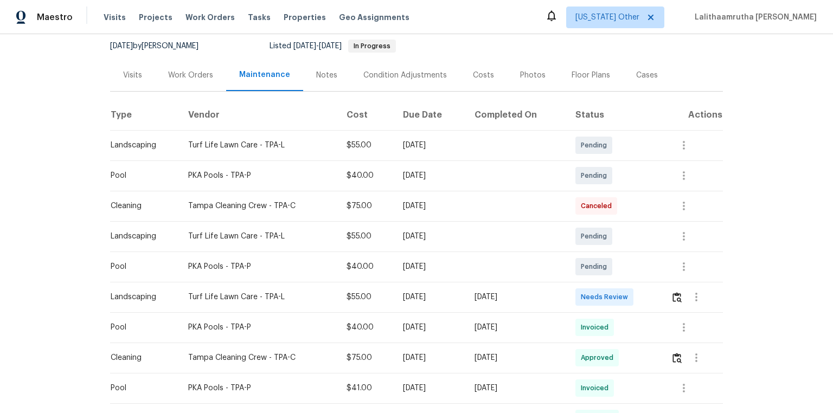
scroll to position [130, 0]
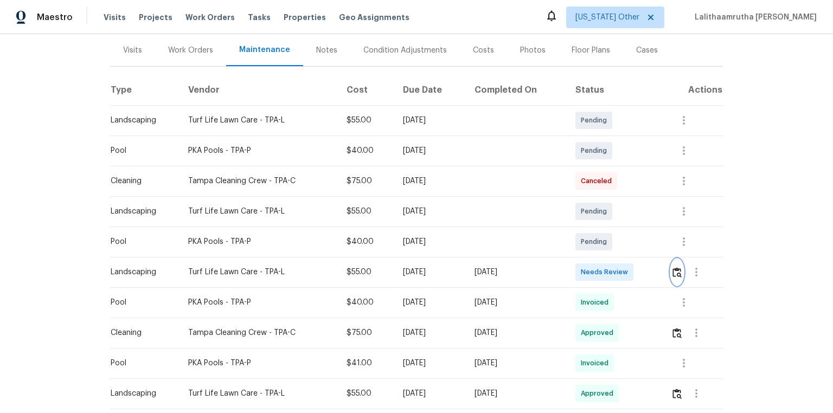
click at [592, 270] on button "button" at bounding box center [677, 272] width 12 height 26
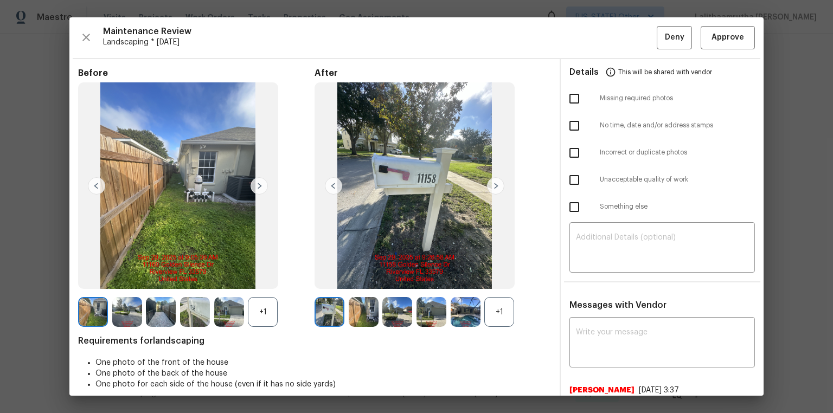
click at [496, 278] on div "+1" at bounding box center [499, 312] width 30 height 30
click at [332, 278] on img at bounding box center [330, 312] width 30 height 30
click at [498, 186] on img at bounding box center [495, 185] width 17 height 17
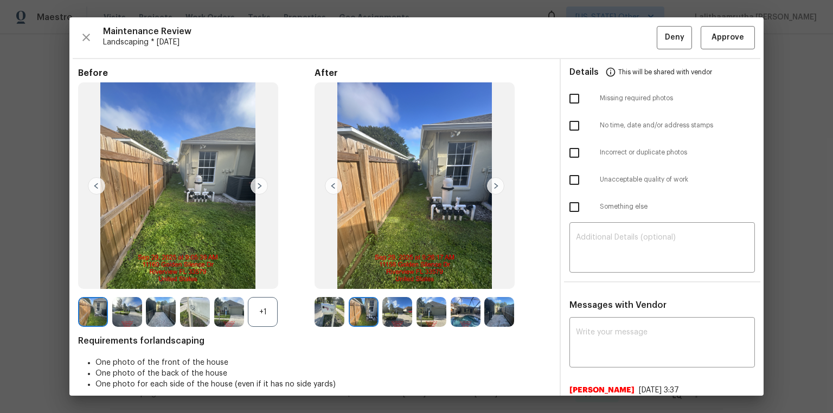
click at [397, 278] on img at bounding box center [397, 312] width 30 height 30
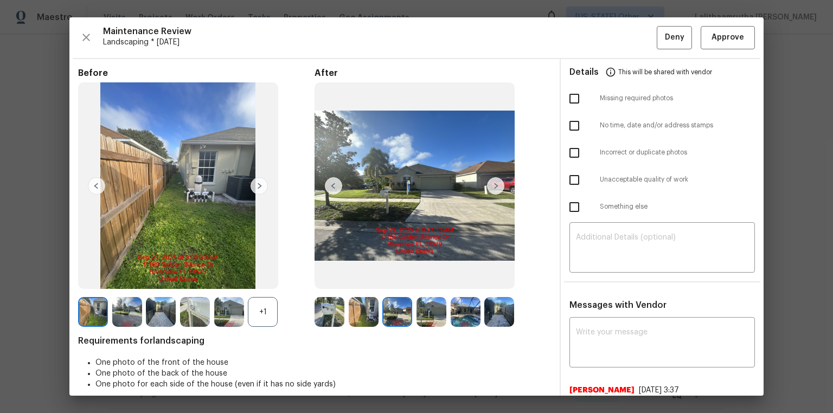
click at [424, 278] on img at bounding box center [432, 312] width 30 height 30
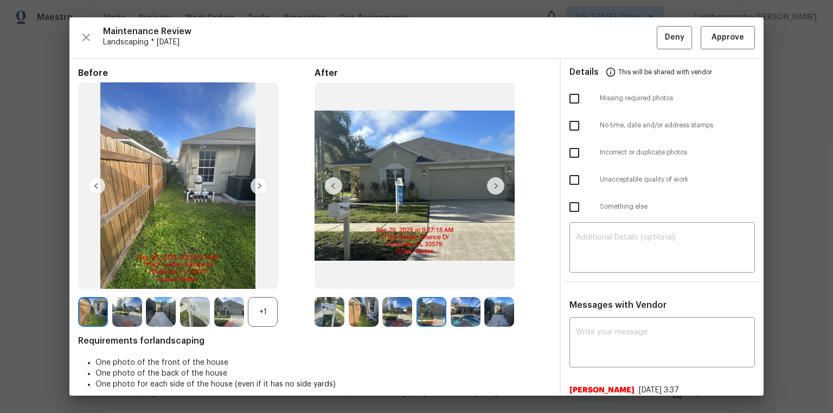
click at [424, 278] on img at bounding box center [432, 312] width 30 height 30
click at [383, 278] on img at bounding box center [397, 312] width 30 height 30
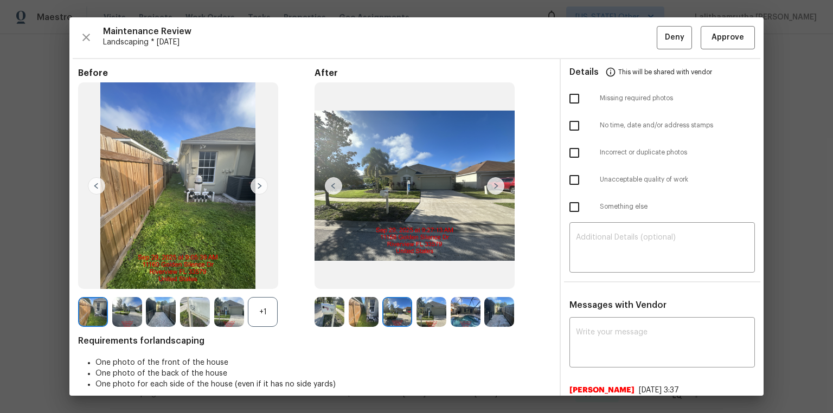
click at [386, 278] on img at bounding box center [397, 312] width 30 height 30
click at [367, 278] on img at bounding box center [364, 312] width 30 height 30
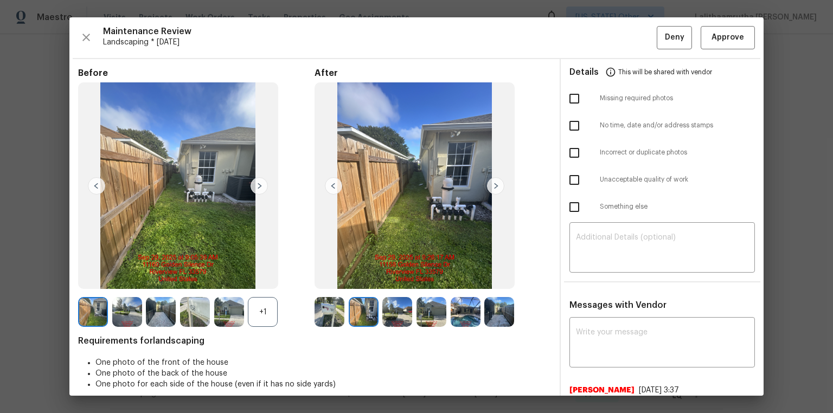
click at [488, 184] on img at bounding box center [495, 185] width 17 height 17
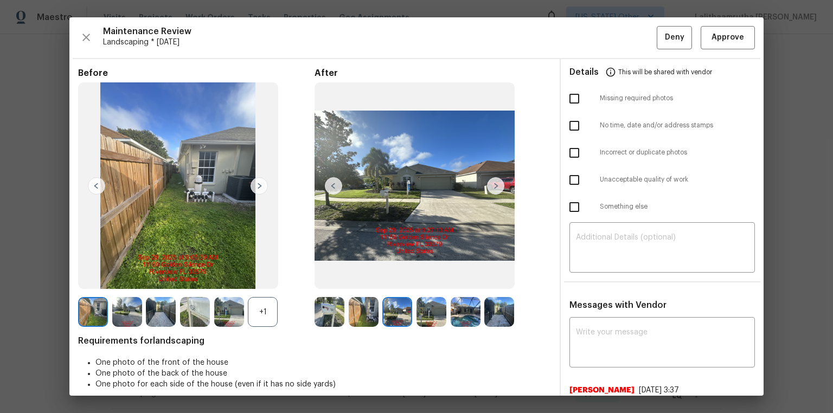
click at [488, 184] on img at bounding box center [495, 185] width 17 height 17
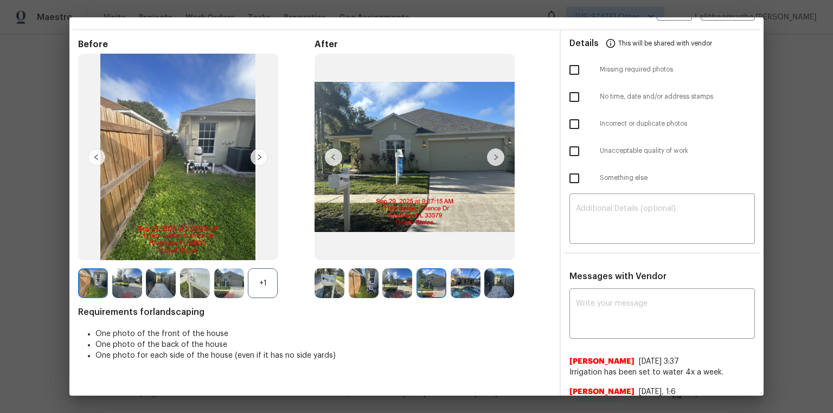
scroll to position [43, 0]
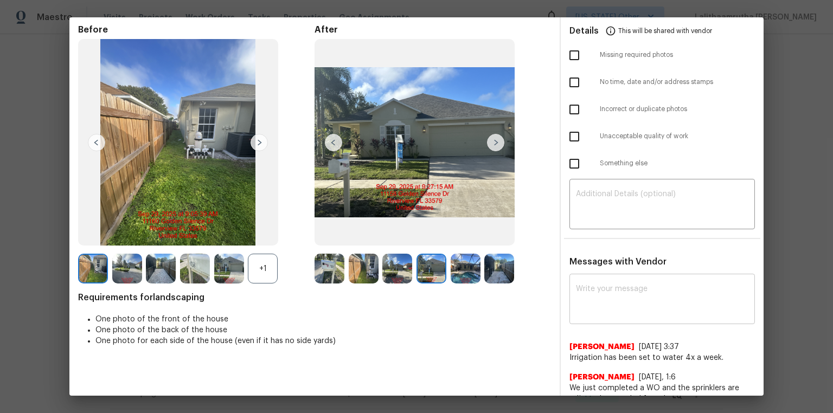
click at [592, 278] on textarea at bounding box center [662, 300] width 173 height 30
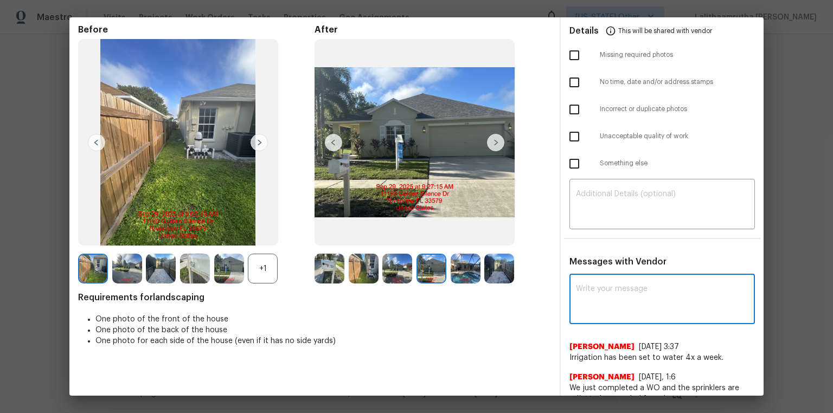
paste textarea "Maintenance Audit Team: Hello! Unfortunately, this landscaping visit completed …"
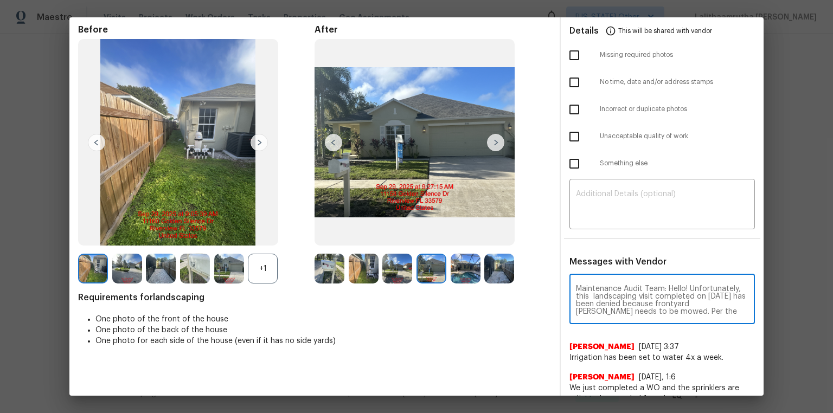
scroll to position [113, 0]
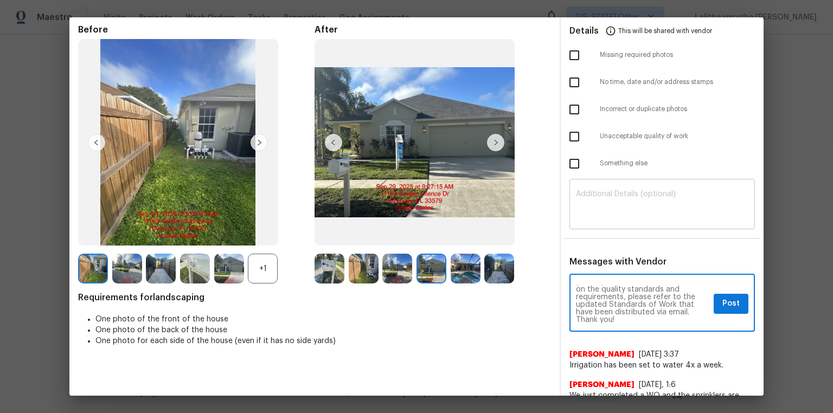
type textarea "Maintenance Audit Team: Hello! Unfortunately, this landscaping visit completed …"
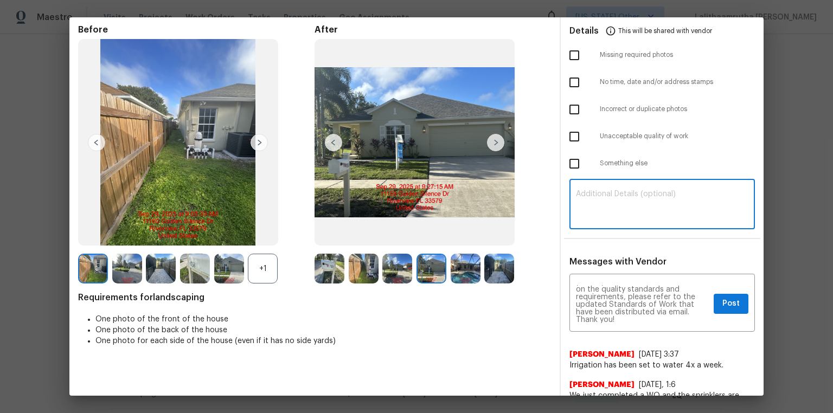
click at [592, 204] on textarea at bounding box center [662, 205] width 173 height 30
paste textarea "Maintenance Audit Team: Hello! Unfortunately, this landscaping visit completed …"
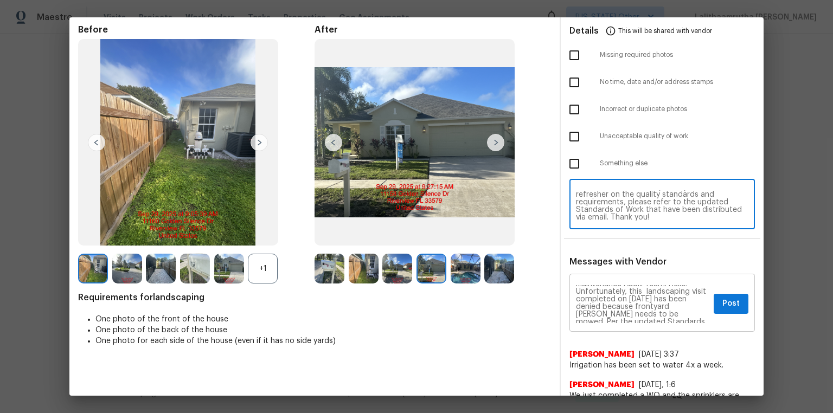
scroll to position [0, 0]
type textarea "Maintenance Audit Team: Hello! Unfortunately, this landscaping visit completed …"
click at [592, 278] on textarea "Maintenance Audit Team: Hello! Unfortunately, this landscaping visit completed …" at bounding box center [642, 304] width 133 height 38
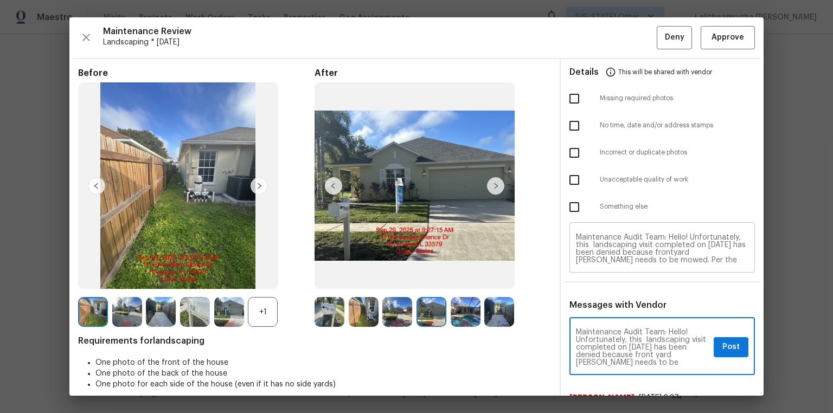
type textarea "Maintenance Audit Team: Hello! Unfortunately, this landscaping visit completed …"
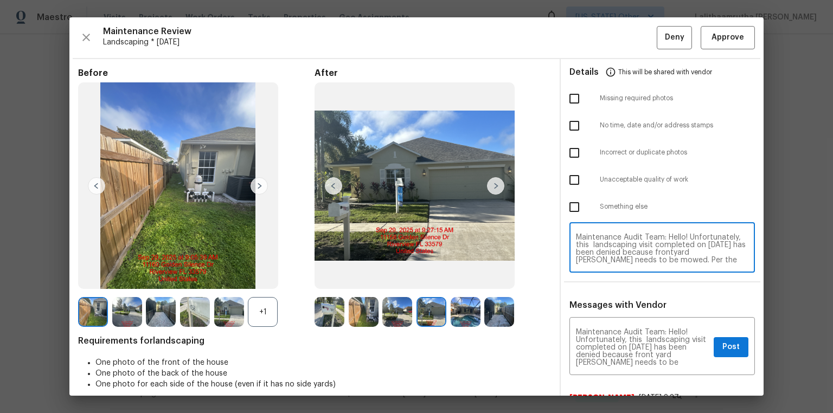
click at [592, 258] on textarea "Maintenance Audit Team: Hello! Unfortunately, this landscaping visit completed …" at bounding box center [662, 249] width 173 height 30
type textarea "Maintenance Audit Team: Hello! Unfortunately, this landscaping visit completed …"
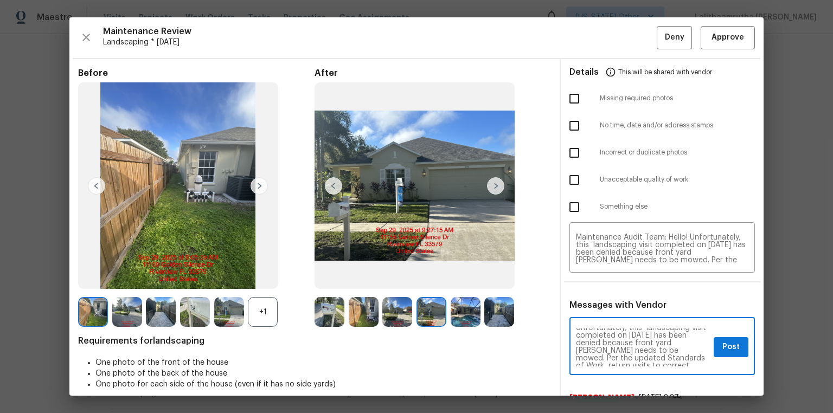
scroll to position [17, 0]
click at [592, 278] on span "Post" at bounding box center [731, 348] width 17 height 14
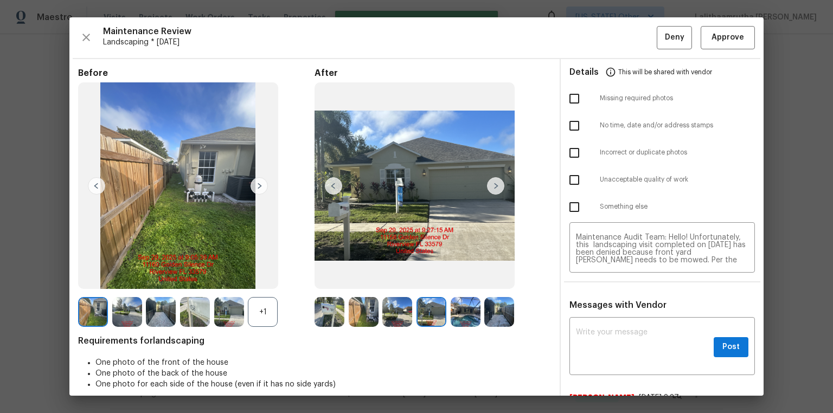
scroll to position [0, 0]
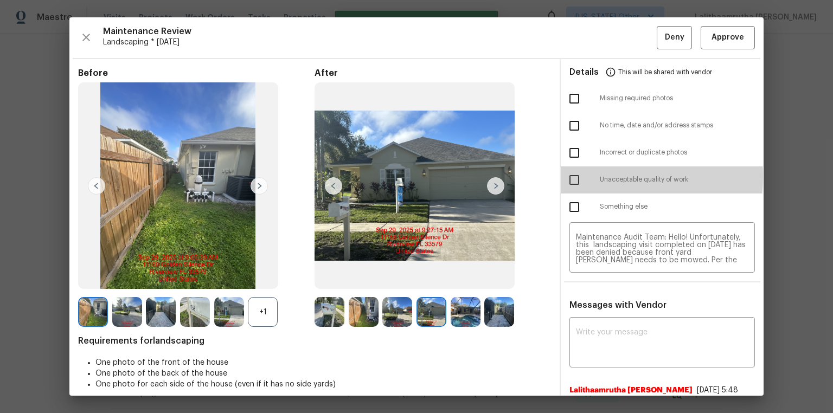
click at [569, 176] on input "checkbox" at bounding box center [574, 180] width 23 height 23
checkbox input "true"
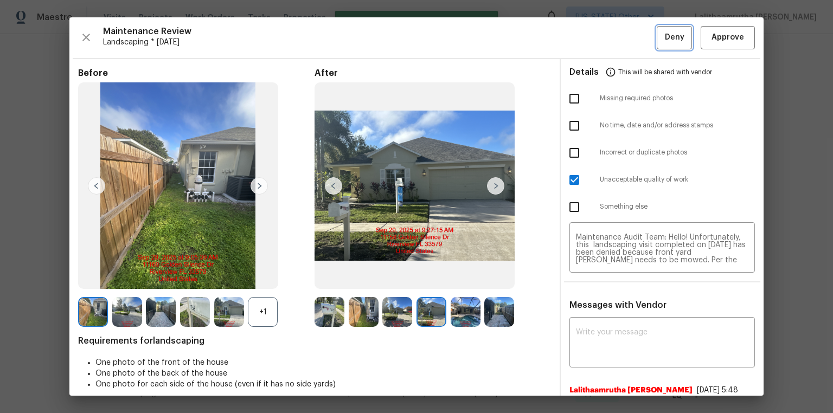
click at [592, 37] on span "Deny" at bounding box center [675, 38] width 20 height 14
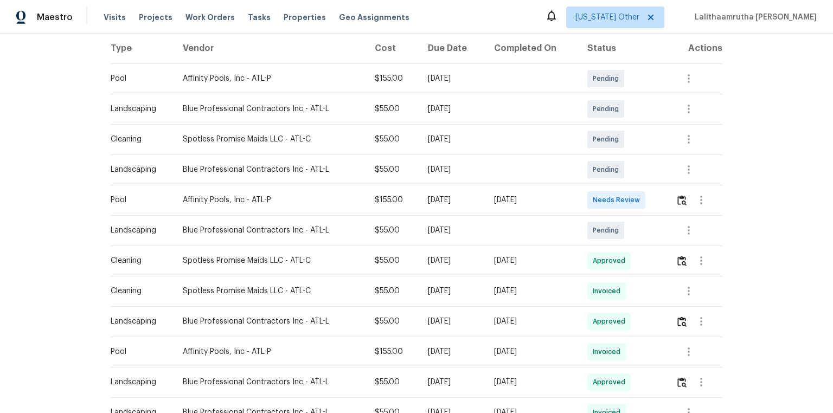
scroll to position [174, 0]
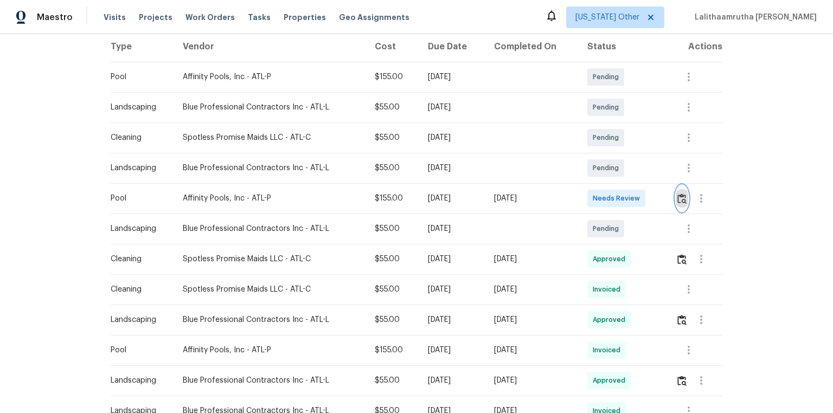
click at [592, 195] on button "button" at bounding box center [682, 199] width 12 height 26
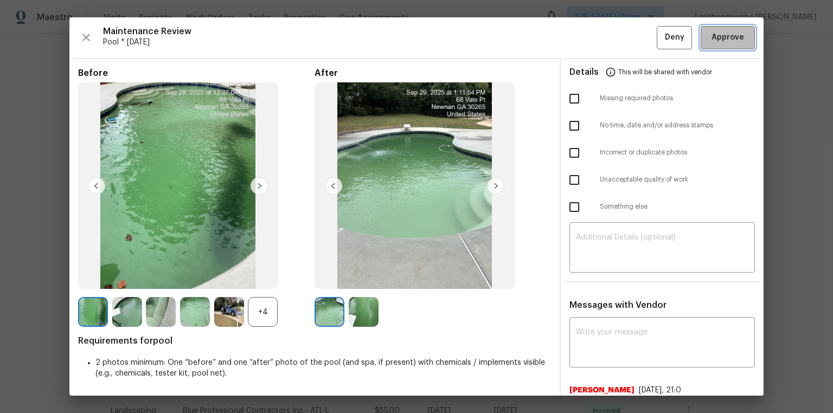
click at [592, 36] on span "Approve" at bounding box center [728, 38] width 33 height 14
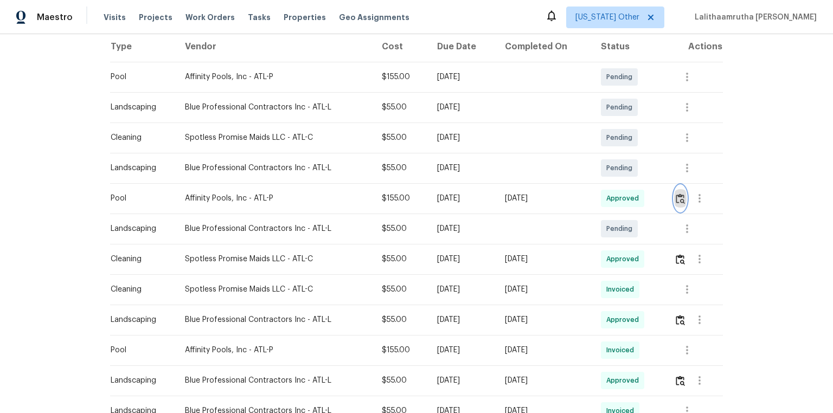
click at [592, 196] on img "button" at bounding box center [680, 199] width 9 height 10
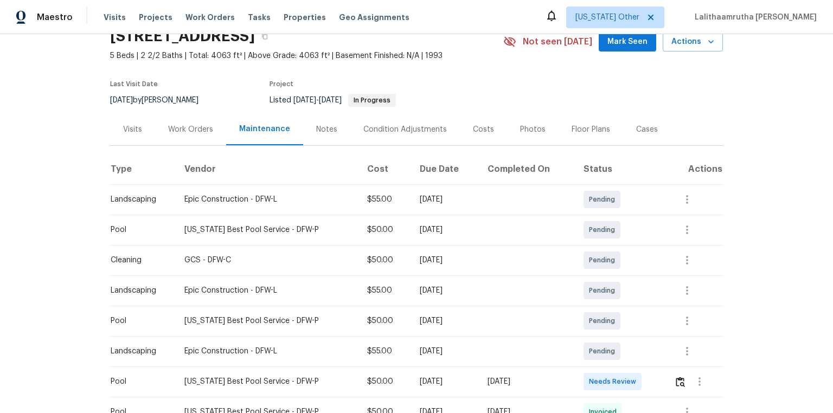
scroll to position [130, 0]
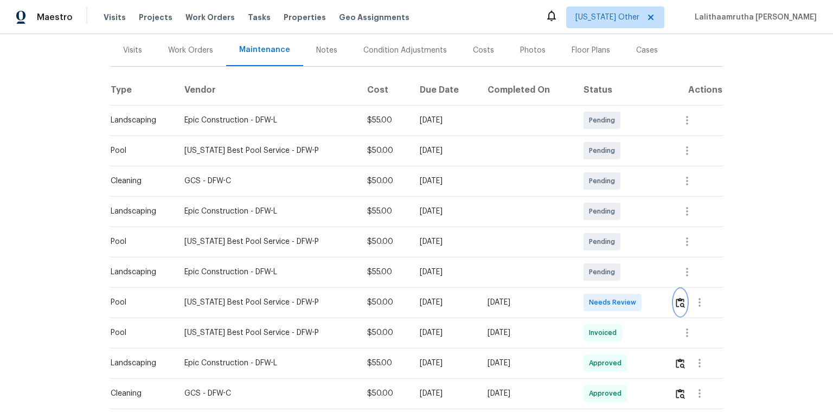
click at [592, 278] on img "button" at bounding box center [680, 303] width 9 height 10
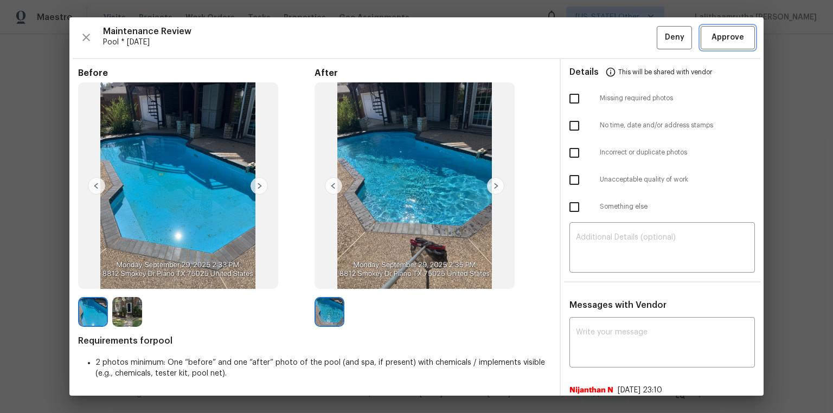
click at [592, 43] on span "Approve" at bounding box center [728, 38] width 33 height 14
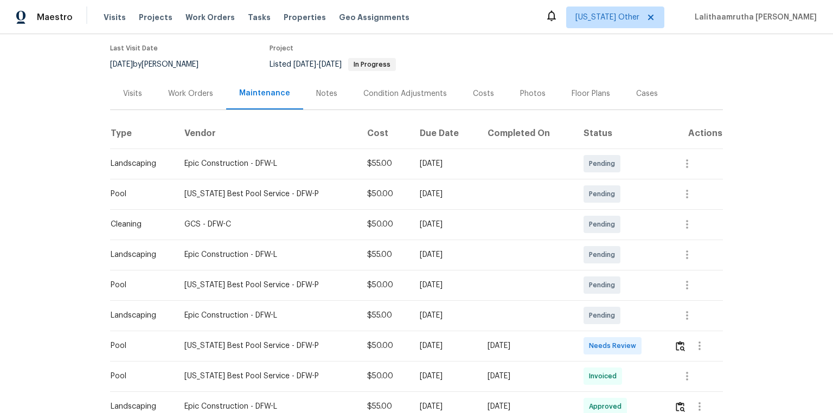
scroll to position [174, 0]
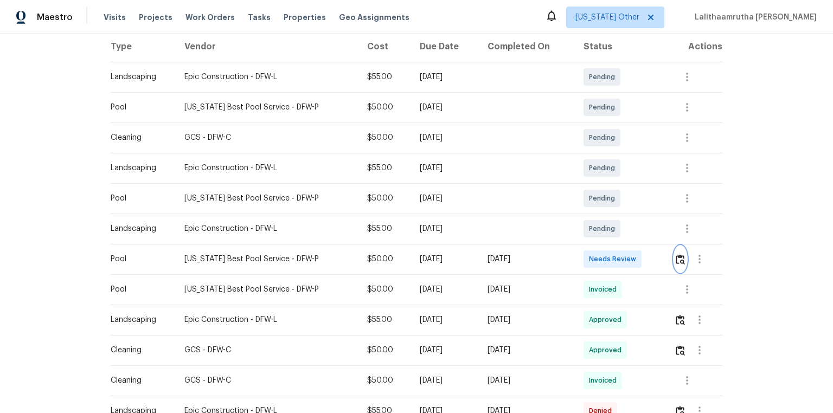
click at [592, 258] on img "button" at bounding box center [680, 259] width 9 height 10
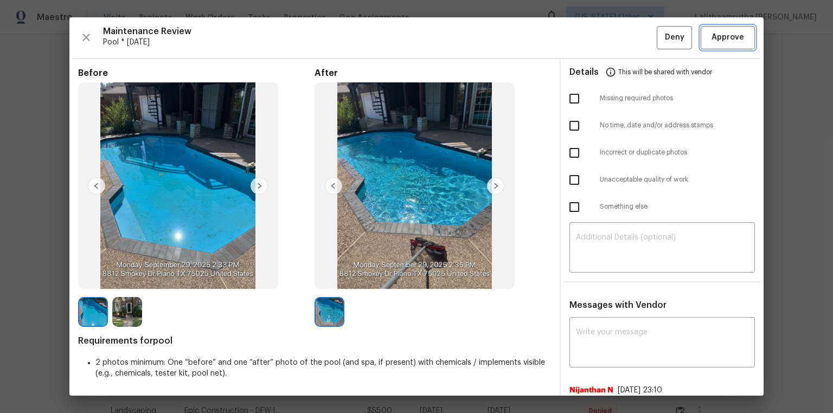
click at [592, 42] on span "Approve" at bounding box center [728, 38] width 33 height 14
click at [592, 47] on button "Approve" at bounding box center [728, 37] width 54 height 23
click at [592, 35] on span "Approve" at bounding box center [728, 38] width 33 height 14
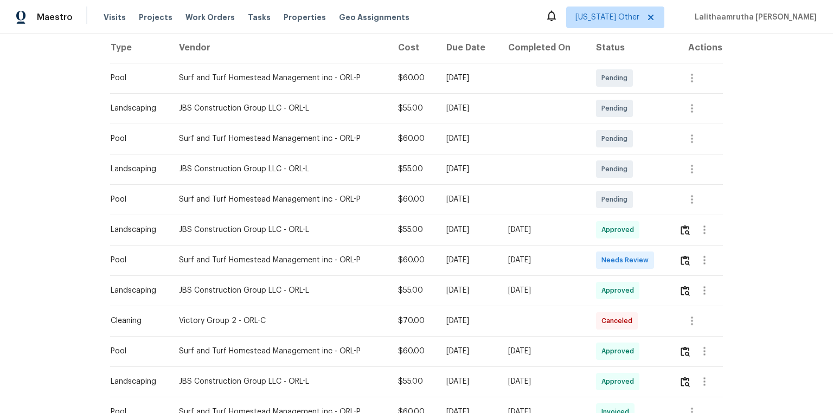
scroll to position [174, 0]
click at [592, 258] on img "button" at bounding box center [685, 259] width 9 height 10
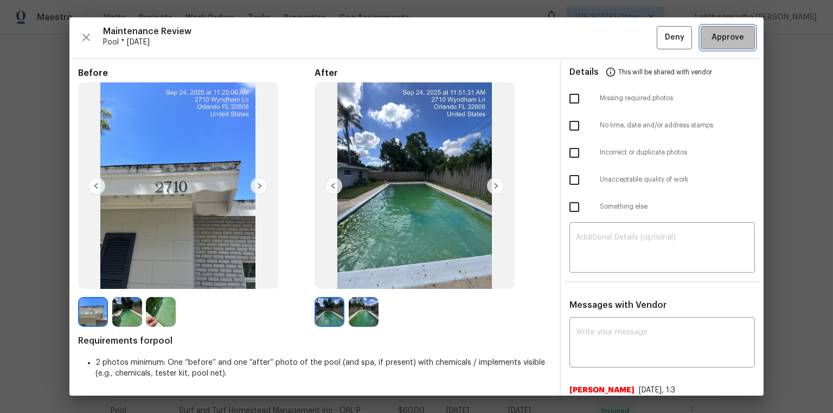
click at [592, 43] on span "Approve" at bounding box center [728, 38] width 33 height 14
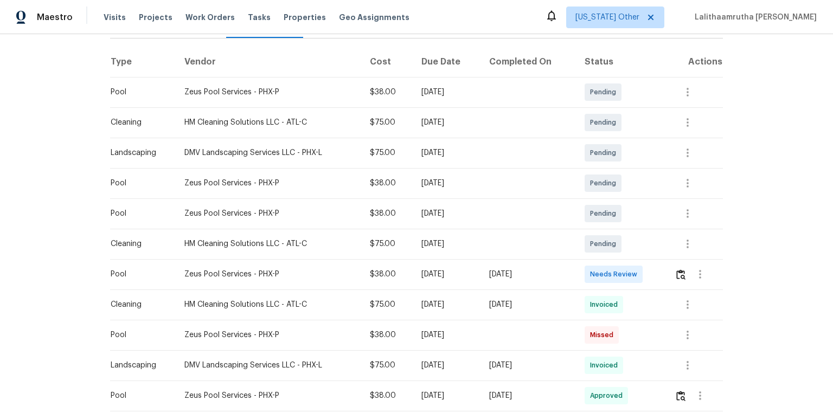
scroll to position [174, 0]
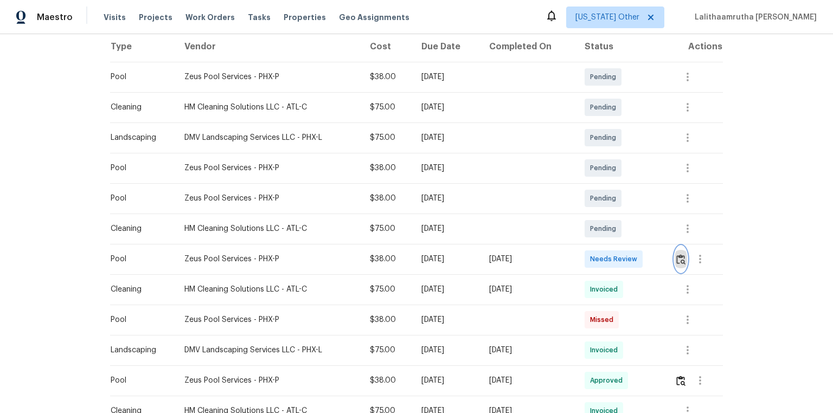
click at [592, 268] on button "button" at bounding box center [681, 259] width 12 height 26
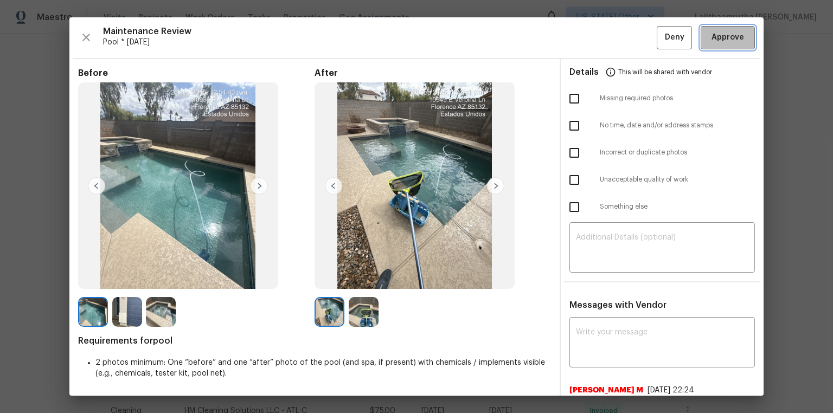
click at [592, 39] on span "Approve" at bounding box center [728, 38] width 33 height 14
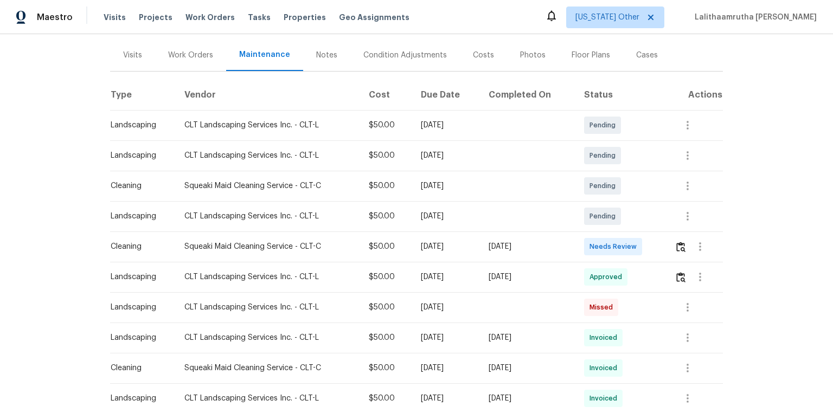
scroll to position [130, 0]
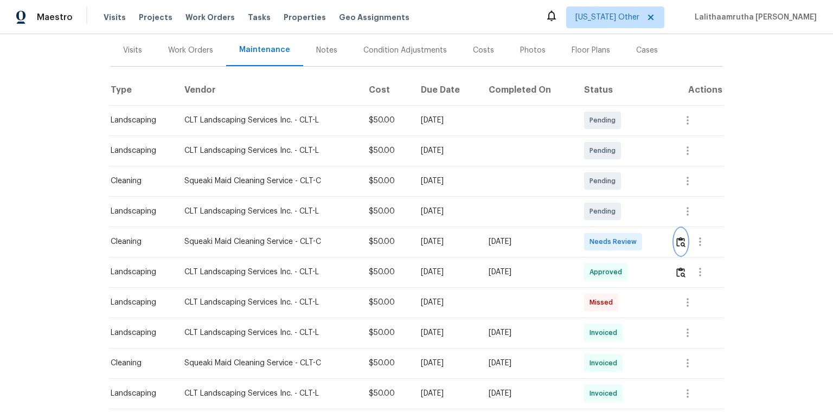
click at [682, 241] on img "button" at bounding box center [680, 242] width 9 height 10
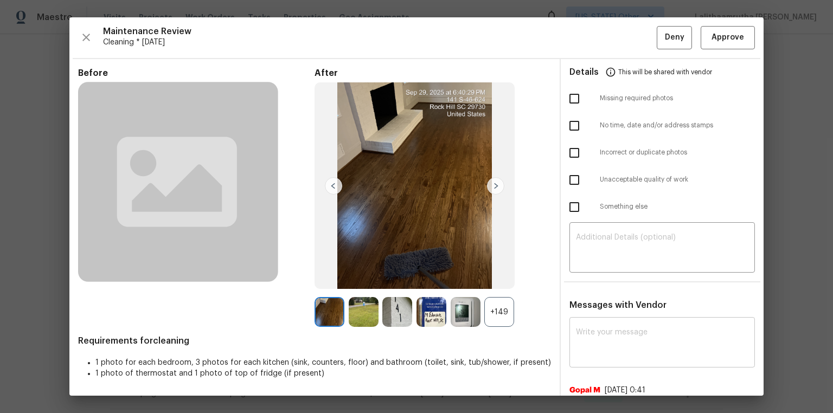
click at [649, 330] on textarea at bounding box center [662, 344] width 173 height 30
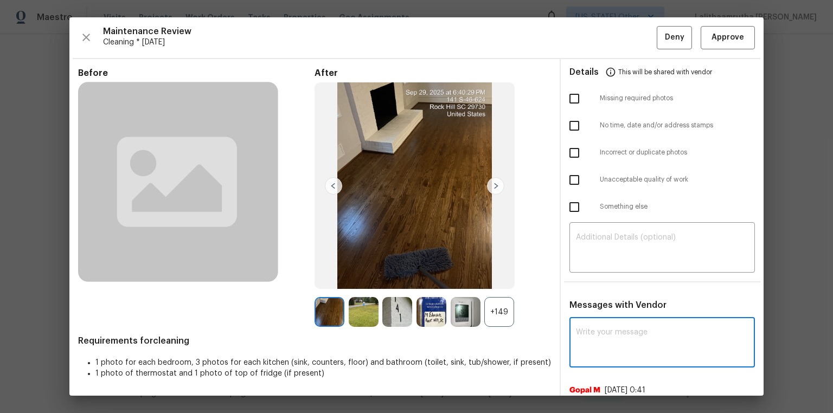
click at [649, 330] on textarea at bounding box center [662, 344] width 173 height 30
paste textarea "Maintenance Audit Team: Hello! Unfortunately, this cleaning visit completed on …"
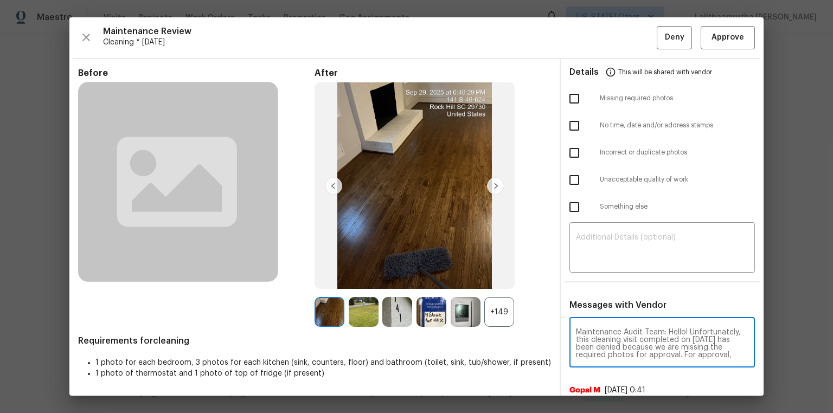
scroll to position [129, 0]
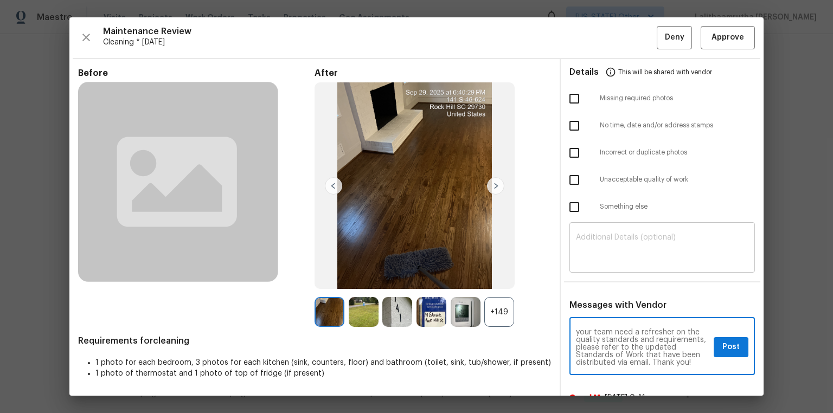
type textarea "Maintenance Audit Team: Hello! Unfortunately, this cleaning visit completed on …"
click at [653, 245] on textarea at bounding box center [662, 249] width 173 height 30
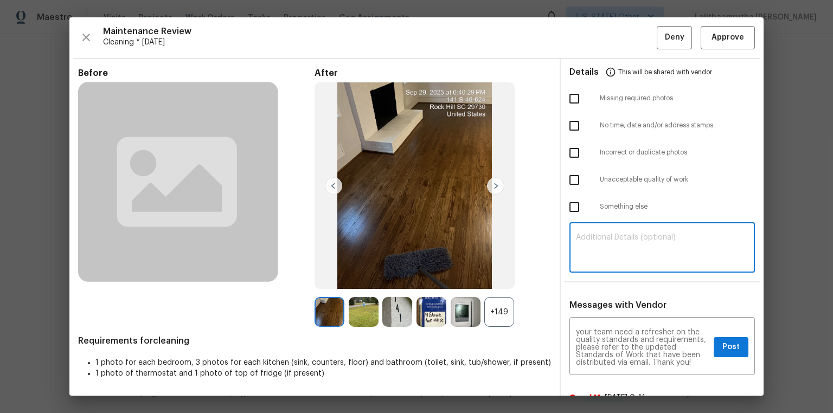
paste textarea "Maintenance Audit Team: Hello! Unfortunately, this cleaning visit completed on …"
type textarea "Maintenance Audit Team: Hello! Unfortunately, this cleaning visit completed on …"
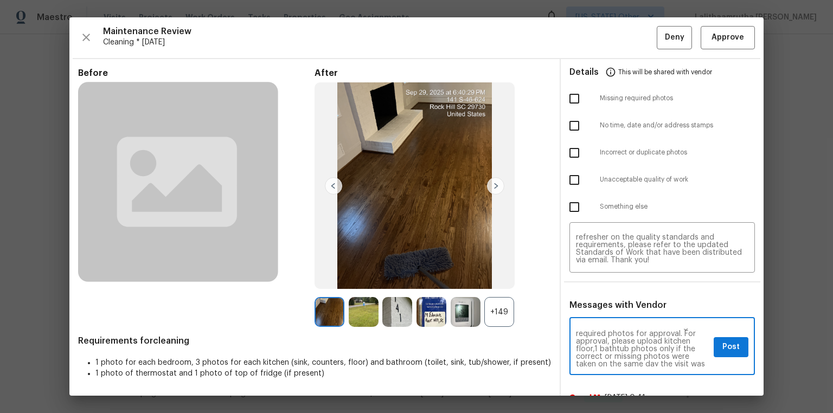
scroll to position [35, 0]
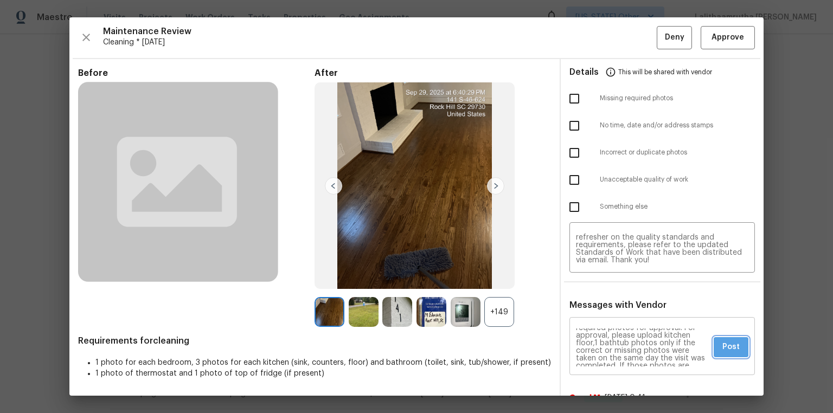
click at [724, 348] on span "Post" at bounding box center [731, 348] width 17 height 14
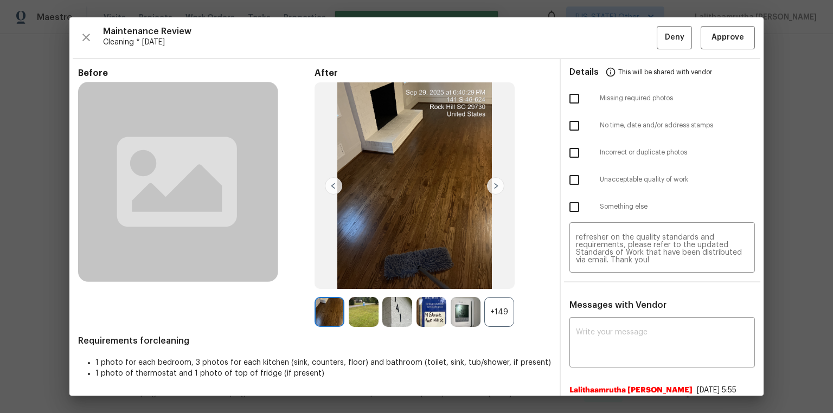
scroll to position [0, 0]
click at [574, 95] on input "checkbox" at bounding box center [574, 98] width 23 height 23
checkbox input "true"
click at [657, 41] on button "Deny" at bounding box center [674, 37] width 35 height 23
